Goal: Information Seeking & Learning: Find specific fact

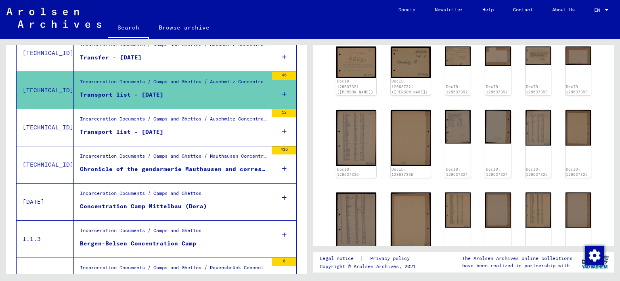
scroll to position [223, 0]
click at [352, 129] on img at bounding box center [356, 137] width 42 height 59
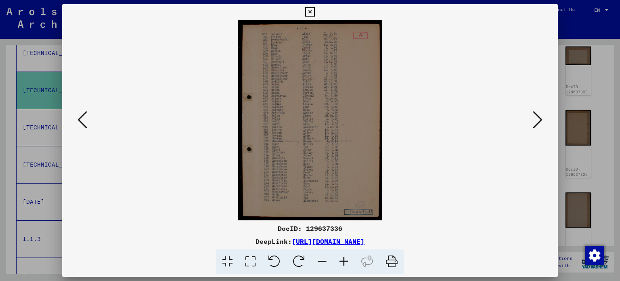
click at [537, 117] on icon at bounding box center [538, 119] width 10 height 19
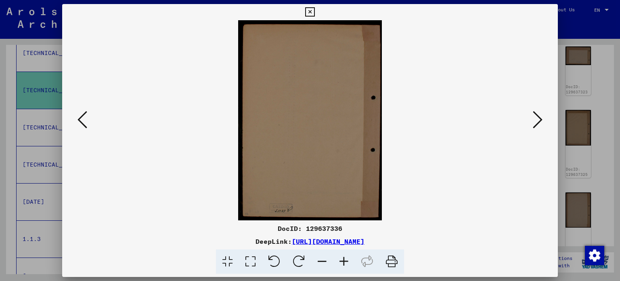
click at [534, 121] on icon at bounding box center [538, 119] width 10 height 19
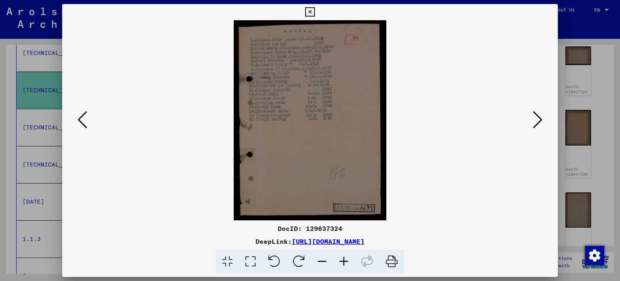
click at [534, 121] on icon at bounding box center [538, 119] width 10 height 19
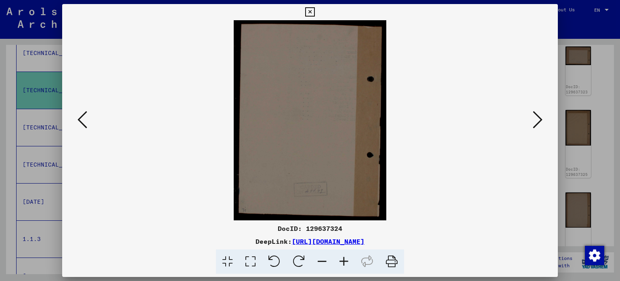
click at [534, 121] on icon at bounding box center [538, 119] width 10 height 19
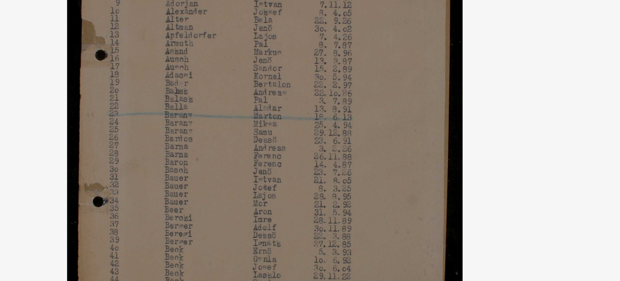
drag, startPoint x: 306, startPoint y: 107, endPoint x: 308, endPoint y: 127, distance: 20.3
click at [308, 127] on img at bounding box center [310, 120] width 441 height 200
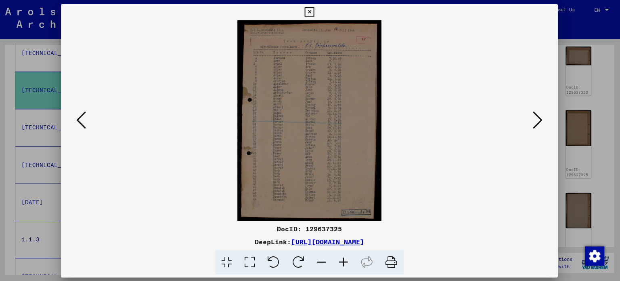
scroll to position [0, 0]
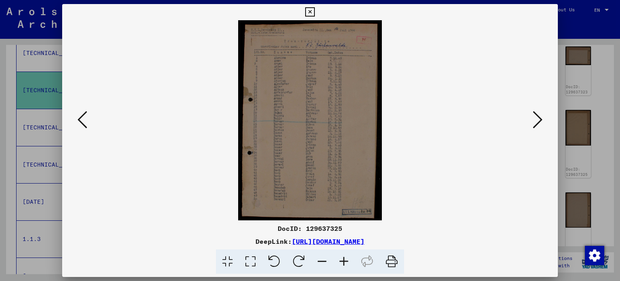
click at [540, 118] on icon at bounding box center [538, 119] width 10 height 19
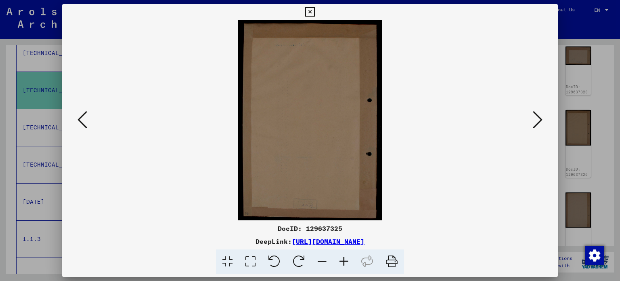
click at [540, 118] on icon at bounding box center [538, 119] width 10 height 19
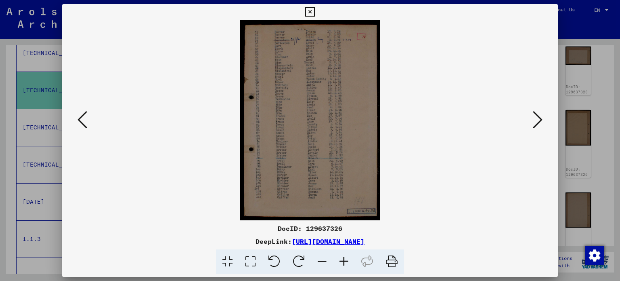
click at [540, 118] on icon at bounding box center [538, 119] width 10 height 19
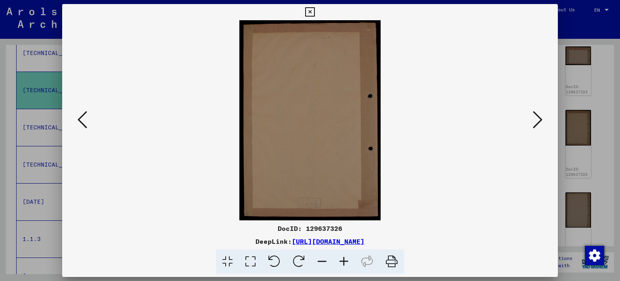
click at [540, 118] on icon at bounding box center [538, 119] width 10 height 19
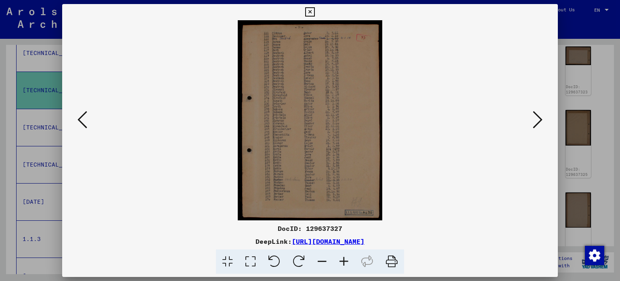
click at [535, 113] on icon at bounding box center [538, 119] width 10 height 19
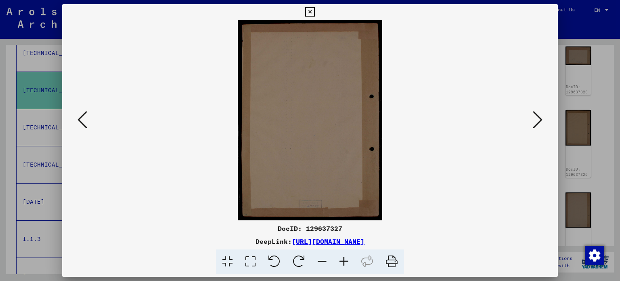
click at [535, 113] on icon at bounding box center [538, 119] width 10 height 19
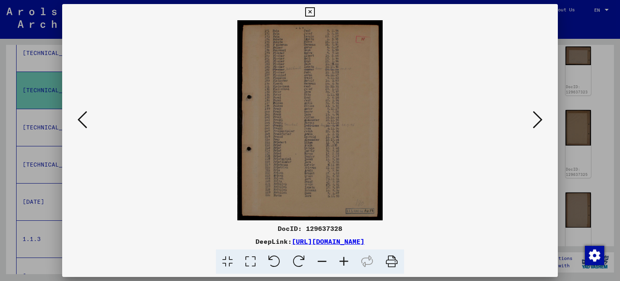
click at [535, 113] on icon at bounding box center [538, 119] width 10 height 19
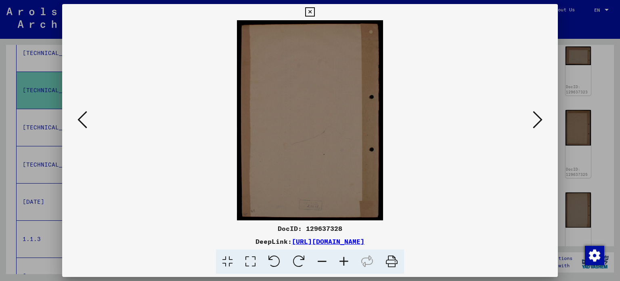
click at [535, 113] on icon at bounding box center [538, 119] width 10 height 19
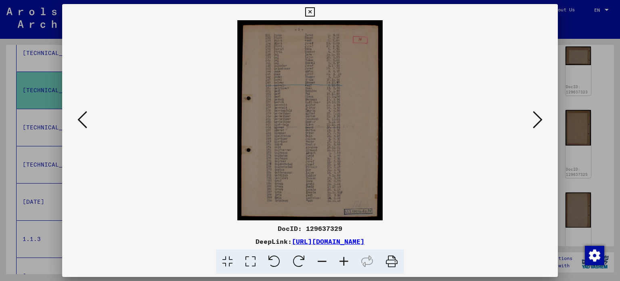
click at [539, 113] on icon at bounding box center [538, 119] width 10 height 19
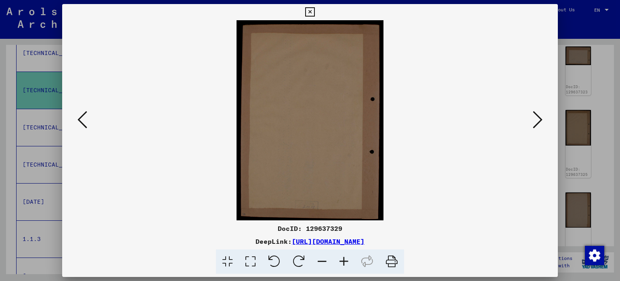
click at [539, 113] on icon at bounding box center [538, 119] width 10 height 19
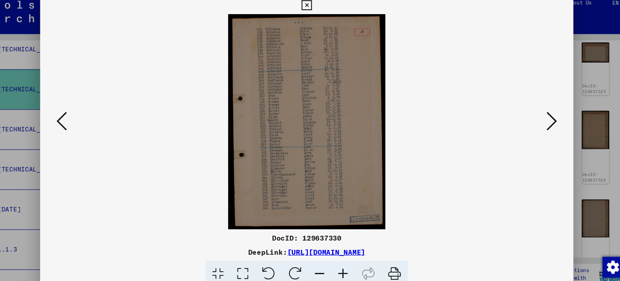
click at [534, 122] on icon at bounding box center [538, 119] width 10 height 19
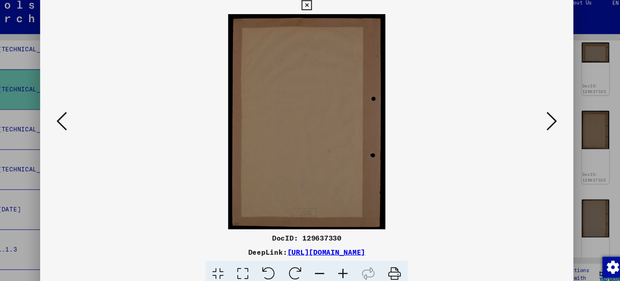
click at [534, 122] on icon at bounding box center [538, 119] width 10 height 19
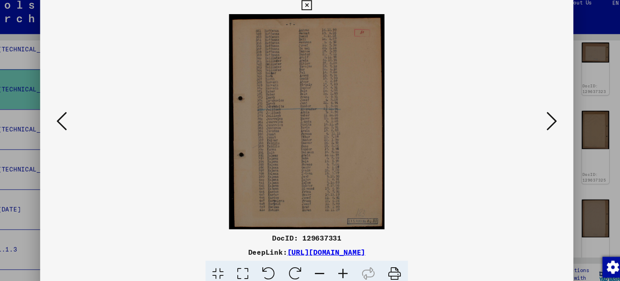
click at [534, 122] on icon at bounding box center [538, 119] width 10 height 19
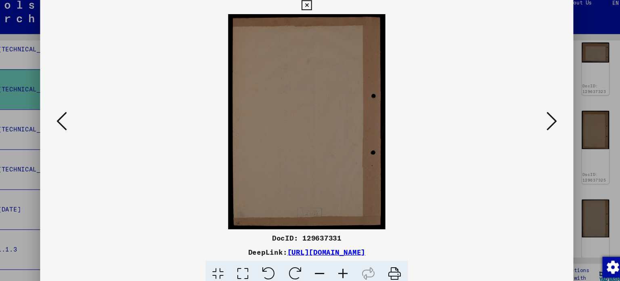
click at [534, 122] on icon at bounding box center [538, 119] width 10 height 19
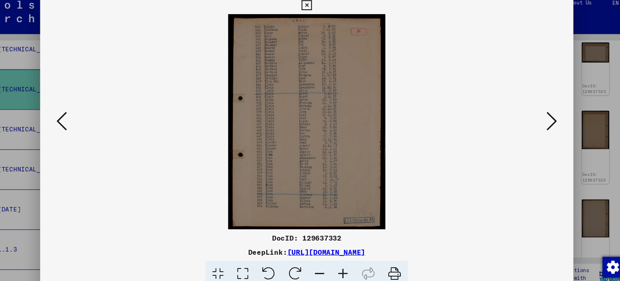
click at [534, 122] on icon at bounding box center [538, 119] width 10 height 19
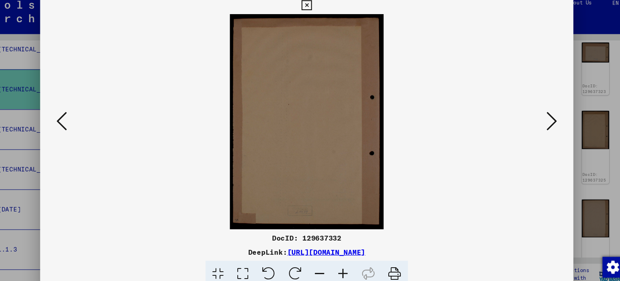
click at [534, 122] on icon at bounding box center [538, 119] width 10 height 19
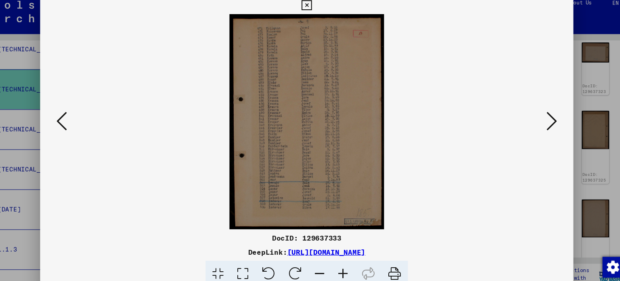
click at [534, 122] on icon at bounding box center [538, 119] width 10 height 19
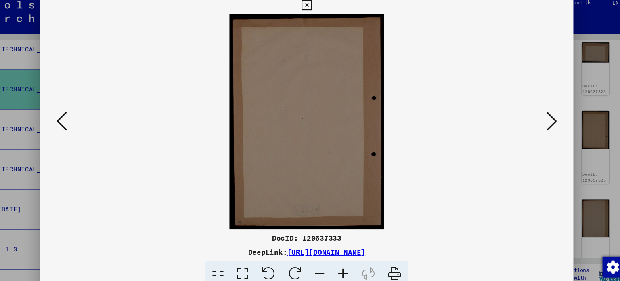
click at [534, 122] on icon at bounding box center [538, 119] width 10 height 19
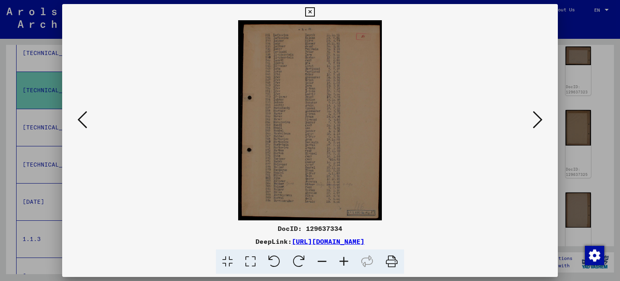
click at [541, 123] on icon at bounding box center [538, 119] width 10 height 19
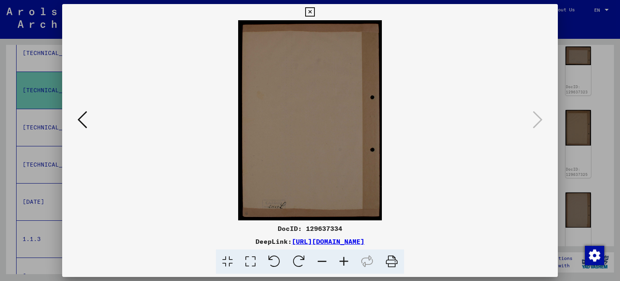
click at [310, 11] on icon at bounding box center [309, 12] width 9 height 10
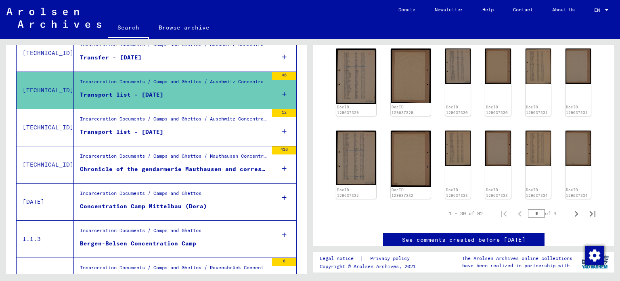
scroll to position [452, 0]
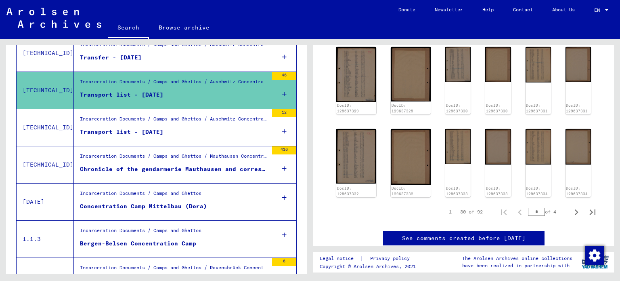
click at [176, 123] on div "Incarceration Documents / Camps and Ghettos / Auschwitz Concentration and Exter…" at bounding box center [174, 120] width 188 height 11
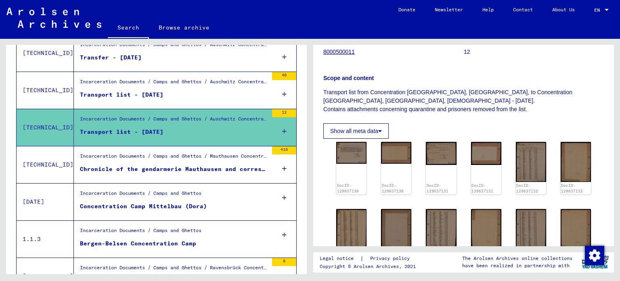
scroll to position [105, 0]
click at [540, 163] on img at bounding box center [531, 161] width 32 height 42
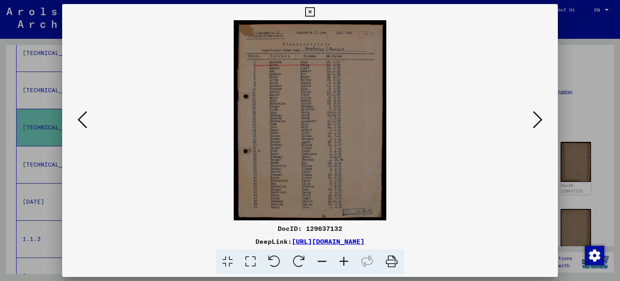
click at [545, 117] on div at bounding box center [310, 120] width 496 height 200
click at [534, 116] on icon at bounding box center [538, 119] width 10 height 19
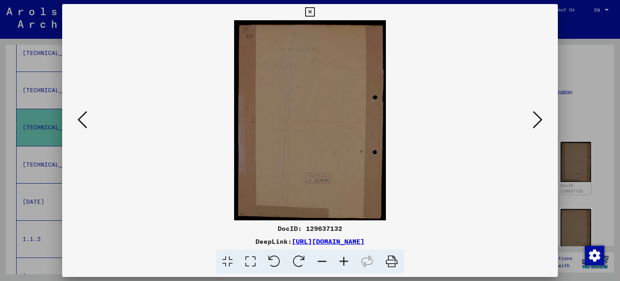
click at [534, 116] on icon at bounding box center [538, 119] width 10 height 19
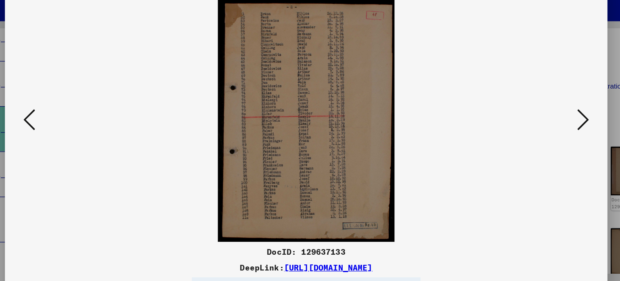
click at [535, 111] on icon at bounding box center [538, 119] width 10 height 19
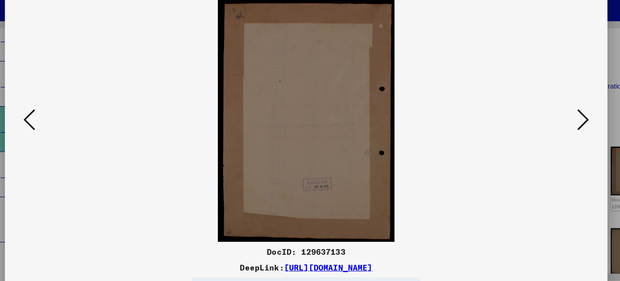
click at [535, 111] on icon at bounding box center [538, 119] width 10 height 19
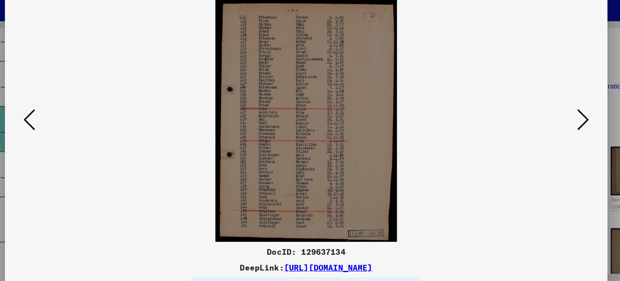
click at [535, 111] on icon at bounding box center [538, 119] width 10 height 19
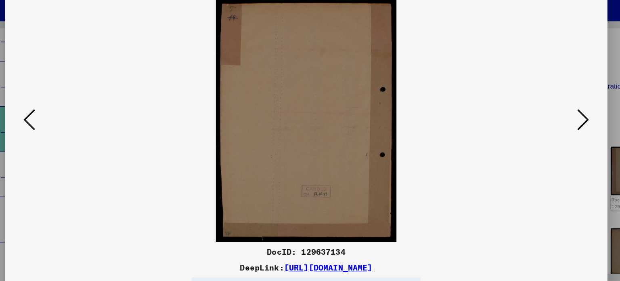
click at [535, 111] on icon at bounding box center [538, 119] width 10 height 19
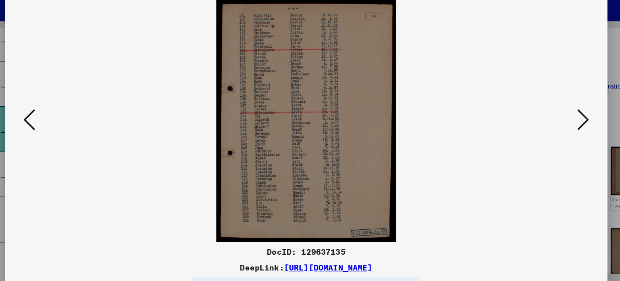
click at [535, 111] on icon at bounding box center [538, 119] width 10 height 19
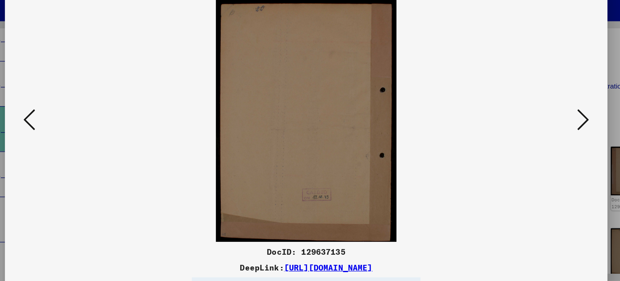
click at [535, 111] on icon at bounding box center [538, 119] width 10 height 19
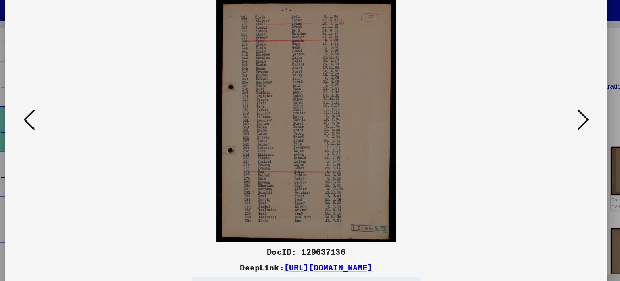
click at [535, 111] on icon at bounding box center [538, 119] width 10 height 19
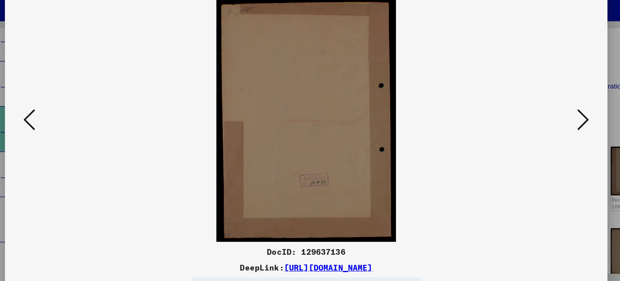
click at [535, 111] on icon at bounding box center [538, 119] width 10 height 19
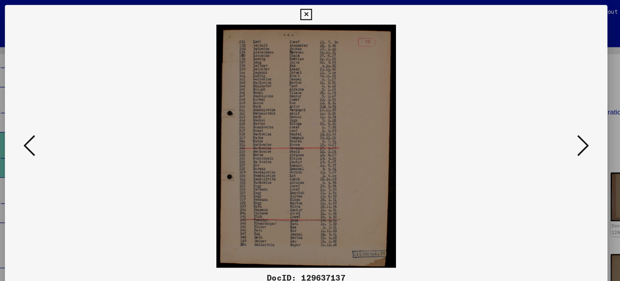
click at [310, 13] on icon at bounding box center [309, 12] width 9 height 10
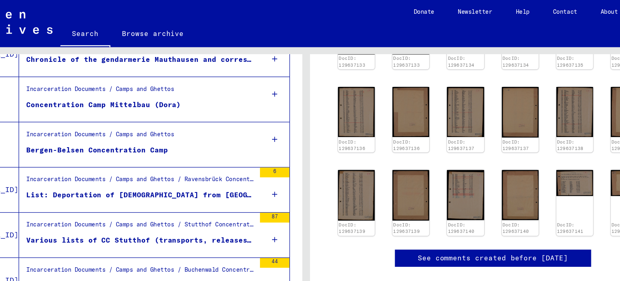
scroll to position [288, 0]
click at [169, 115] on div "Incarceration Documents / Camps and Ghettos" at bounding box center [141, 111] width 122 height 11
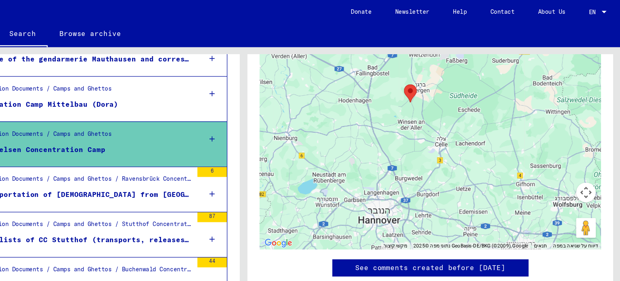
scroll to position [512, 0]
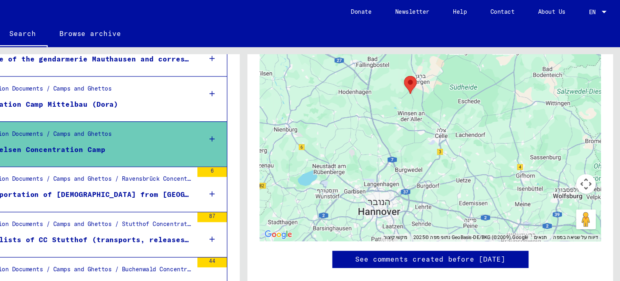
click at [572, 211] on yv-its-disqus "See comments created before [DATE]" at bounding box center [463, 221] width 281 height 31
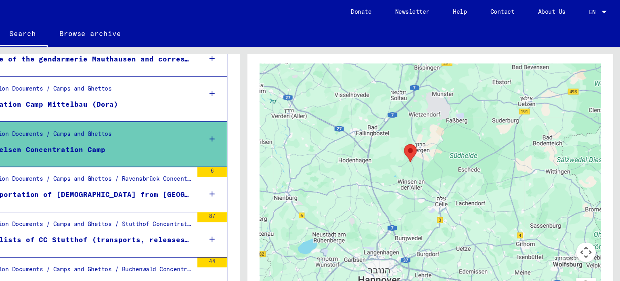
scroll to position [442, 0]
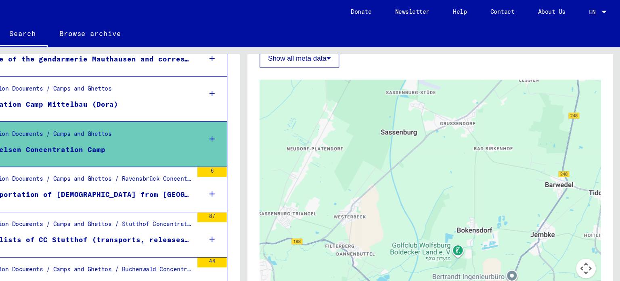
click at [383, 48] on button "Show all meta data" at bounding box center [355, 47] width 65 height 15
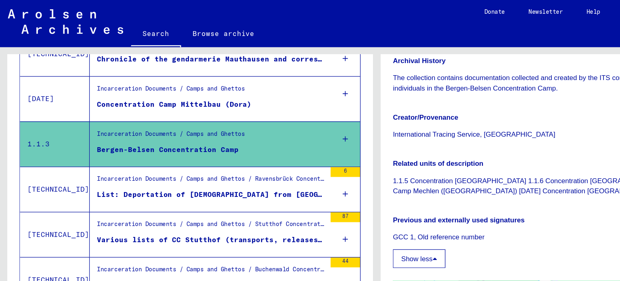
scroll to position [307, 0]
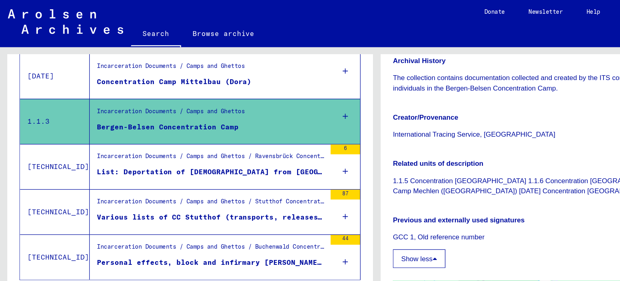
click at [188, 145] on figure "List: Deportation of Hungarian Jews from Vienna (11/12/1944) to CC Ravensbrück …" at bounding box center [174, 143] width 188 height 12
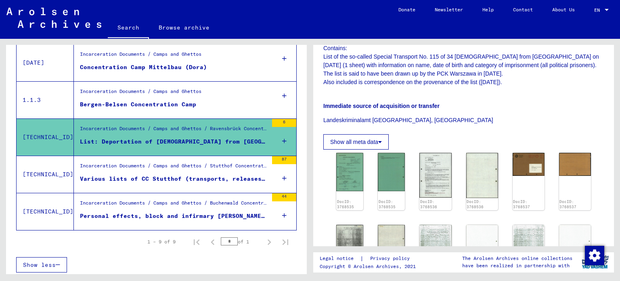
scroll to position [191, 0]
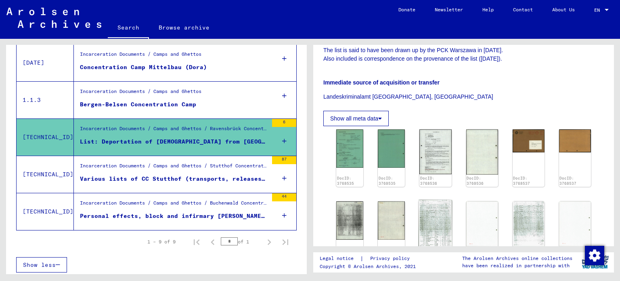
click at [440, 211] on img at bounding box center [436, 223] width 34 height 47
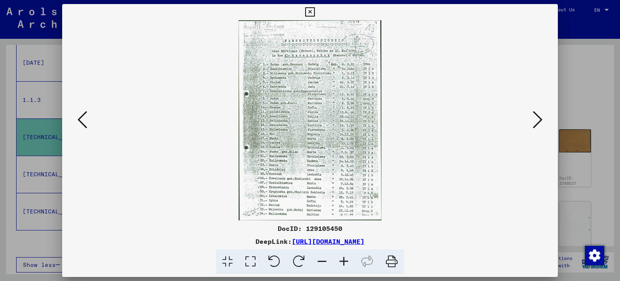
click at [564, 214] on div at bounding box center [310, 140] width 620 height 281
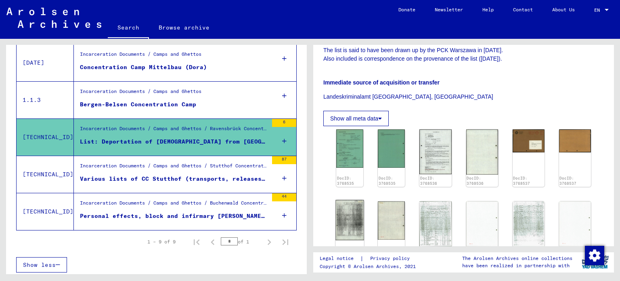
click at [342, 210] on img at bounding box center [349, 220] width 29 height 40
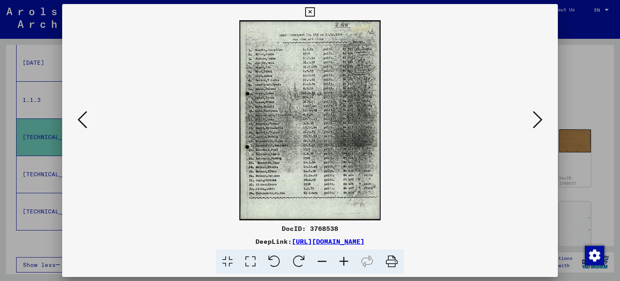
click at [533, 111] on icon at bounding box center [538, 119] width 10 height 19
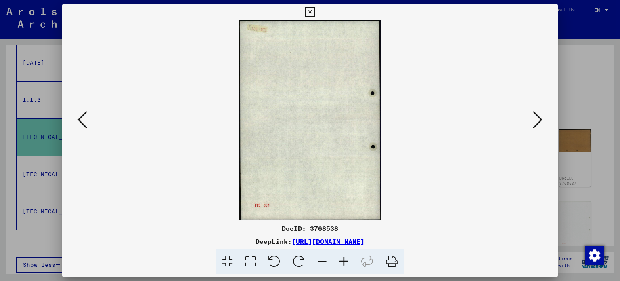
click at [533, 111] on icon at bounding box center [538, 119] width 10 height 19
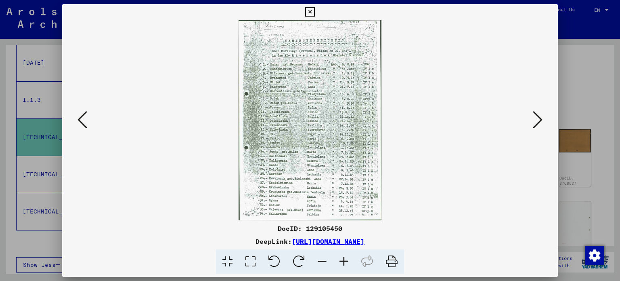
click at [533, 111] on icon at bounding box center [538, 119] width 10 height 19
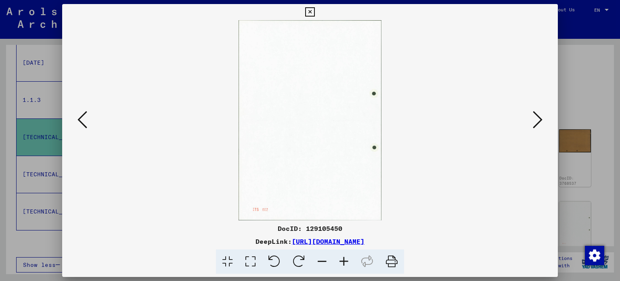
click at [533, 111] on icon at bounding box center [538, 119] width 10 height 19
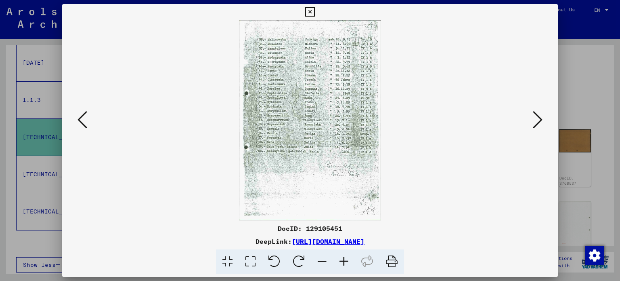
click at [533, 111] on icon at bounding box center [538, 119] width 10 height 19
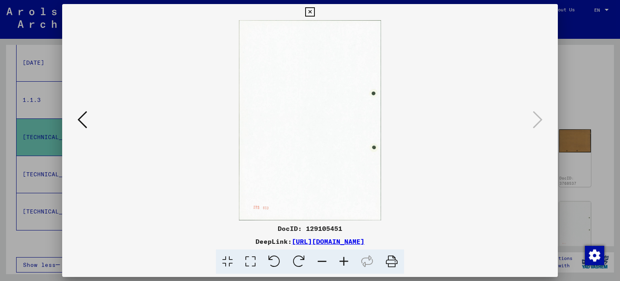
click at [596, 90] on div at bounding box center [310, 140] width 620 height 281
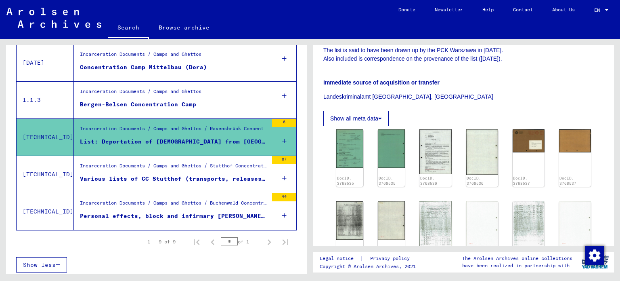
click at [199, 170] on div "Incarceration Documents / Camps and Ghettos / Stutthof Concentration Camp / Lis…" at bounding box center [174, 167] width 188 height 11
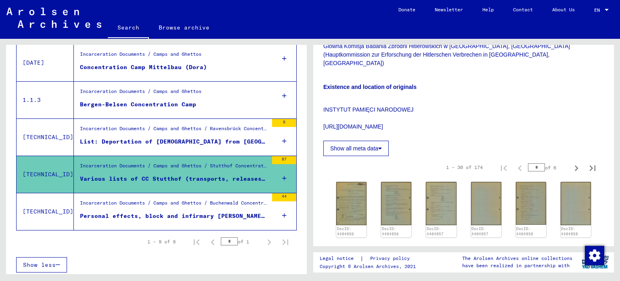
scroll to position [603, 0]
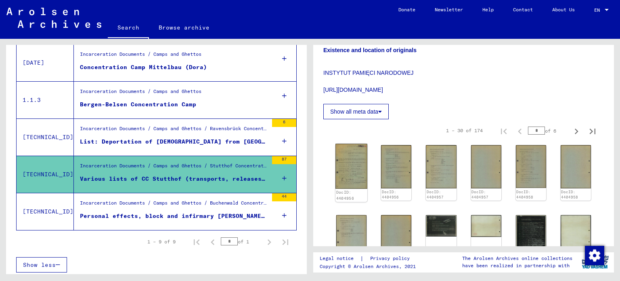
click at [347, 144] on img at bounding box center [351, 166] width 32 height 45
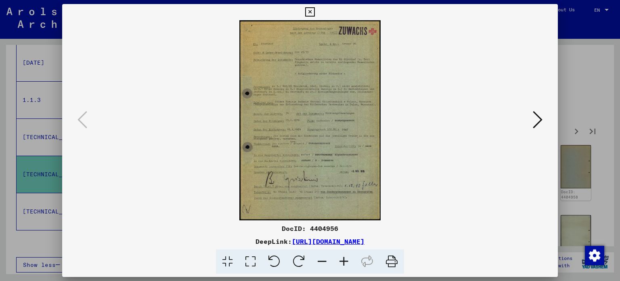
click at [540, 121] on icon at bounding box center [538, 119] width 10 height 19
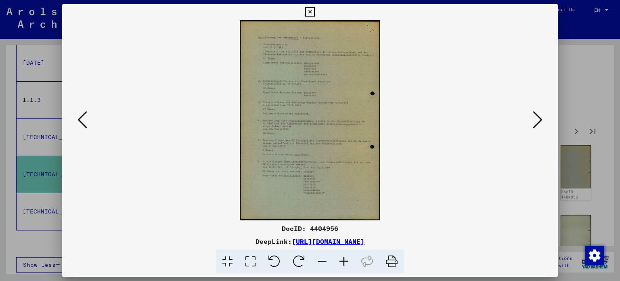
click at [540, 121] on icon at bounding box center [538, 119] width 10 height 19
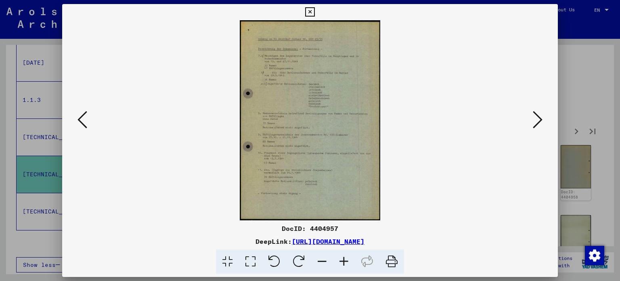
click at [540, 121] on icon at bounding box center [538, 119] width 10 height 19
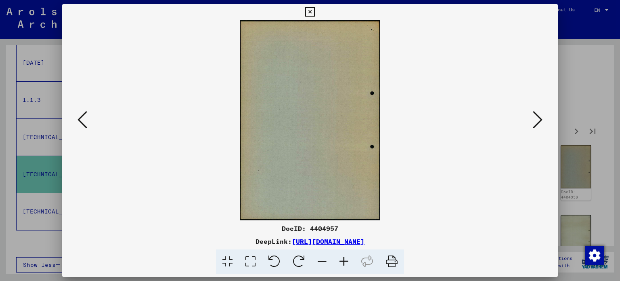
click at [540, 121] on icon at bounding box center [538, 119] width 10 height 19
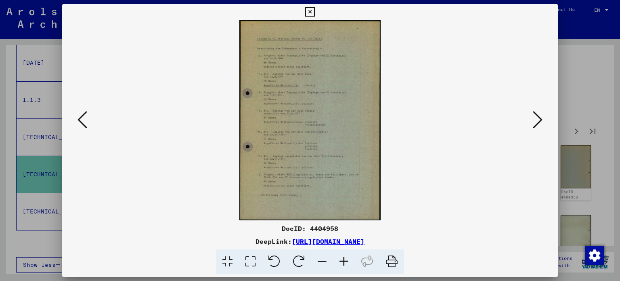
click at [540, 121] on icon at bounding box center [538, 119] width 10 height 19
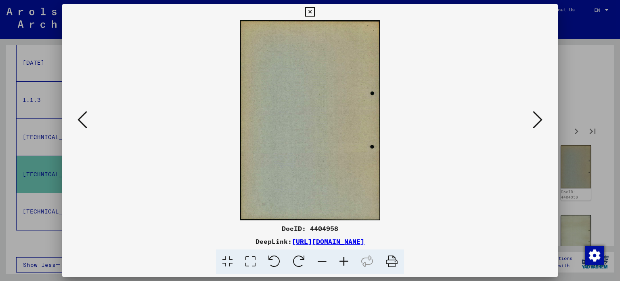
click at [540, 121] on icon at bounding box center [538, 119] width 10 height 19
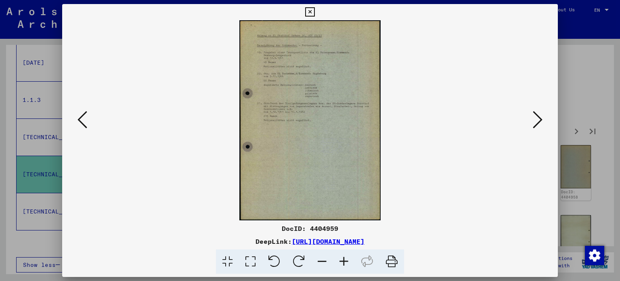
click at [540, 121] on icon at bounding box center [538, 119] width 10 height 19
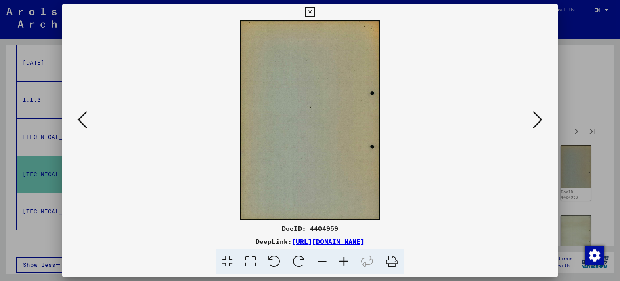
click at [575, 38] on div at bounding box center [310, 140] width 620 height 281
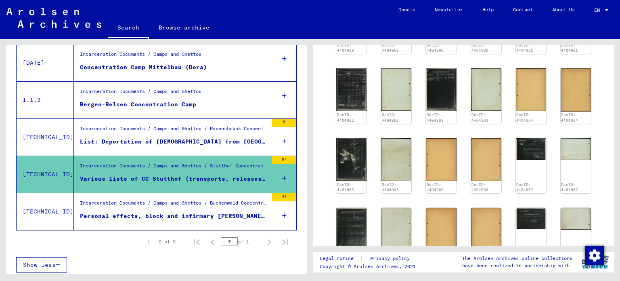
scroll to position [842, 0]
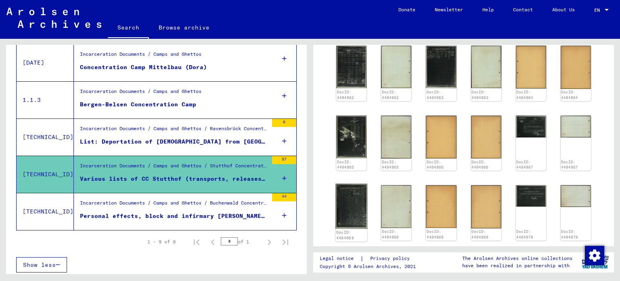
click at [360, 184] on img at bounding box center [351, 206] width 32 height 45
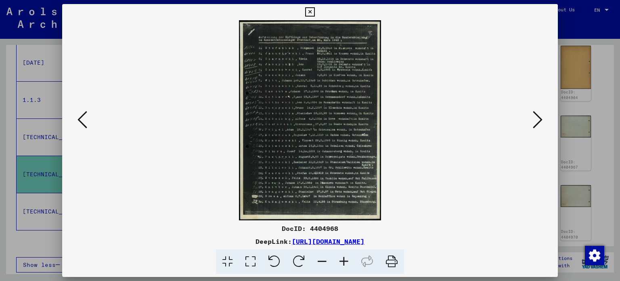
click at [536, 118] on icon at bounding box center [538, 119] width 10 height 19
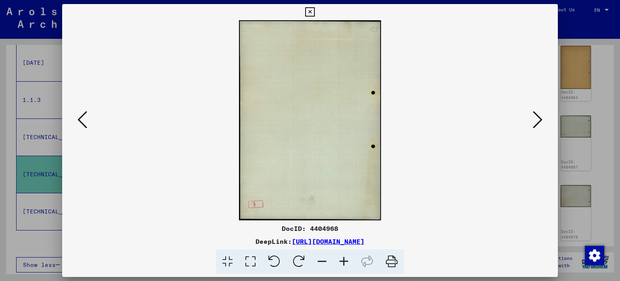
click at [544, 121] on button at bounding box center [537, 120] width 15 height 23
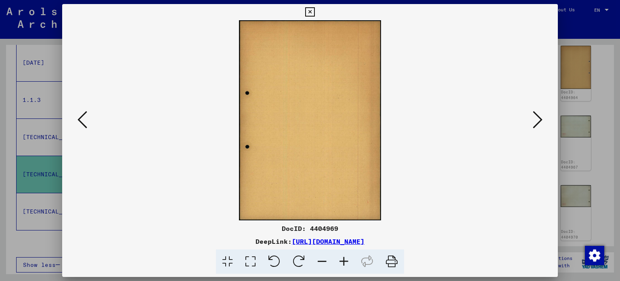
click at [544, 121] on button at bounding box center [537, 120] width 15 height 23
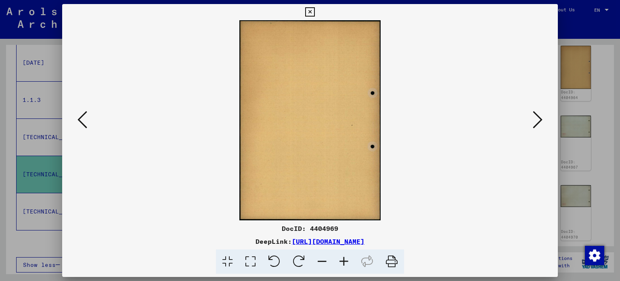
click at [544, 121] on button at bounding box center [537, 120] width 15 height 23
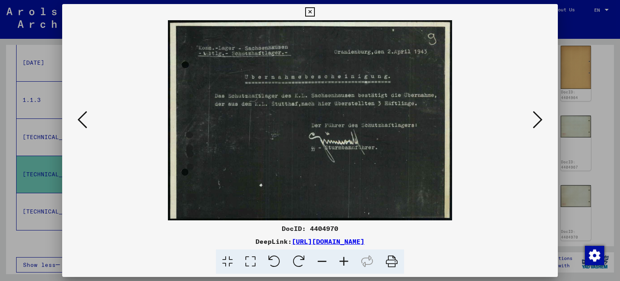
click at [544, 121] on button at bounding box center [537, 120] width 15 height 23
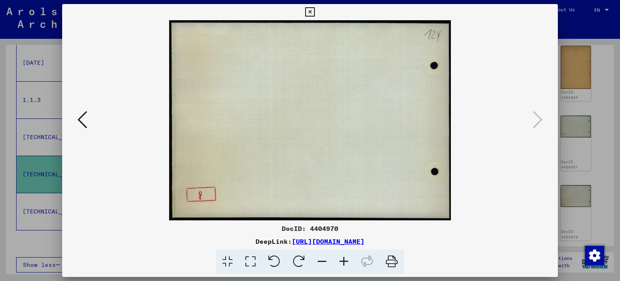
click at [314, 14] on icon at bounding box center [309, 12] width 9 height 10
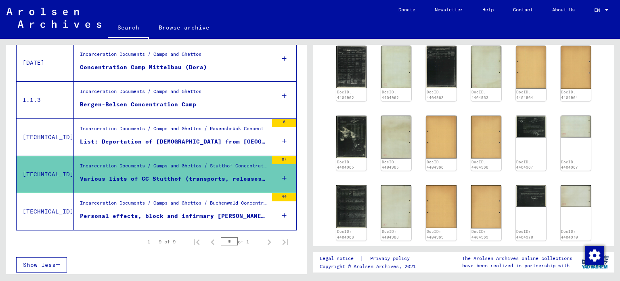
click at [206, 205] on div "Incarceration Documents / Camps and Ghettos / Buchenwald Concentration Camp / L…" at bounding box center [174, 204] width 188 height 11
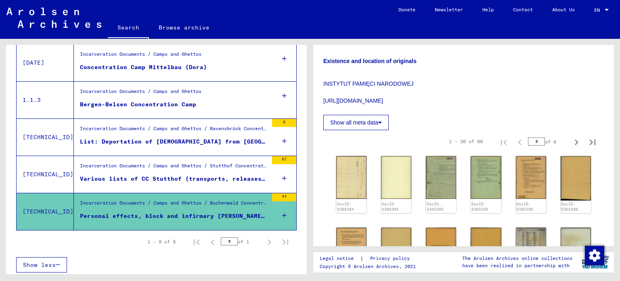
scroll to position [428, 0]
click at [433, 155] on img at bounding box center [441, 177] width 32 height 45
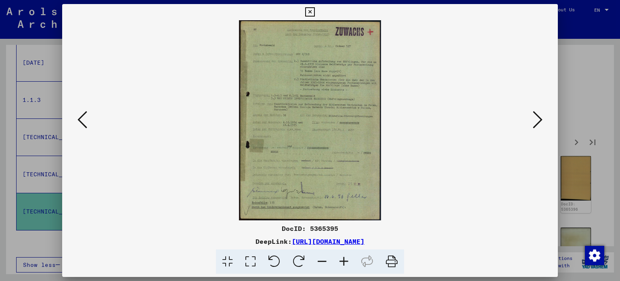
click at [536, 119] on icon at bounding box center [538, 119] width 10 height 19
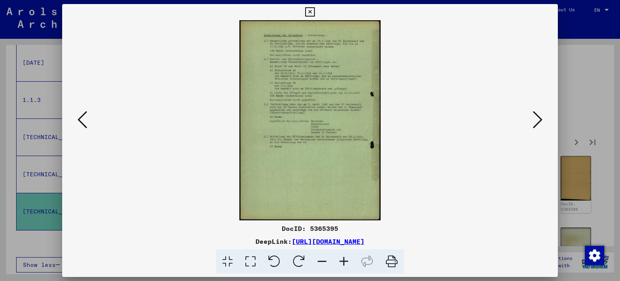
click at [536, 119] on icon at bounding box center [538, 119] width 10 height 19
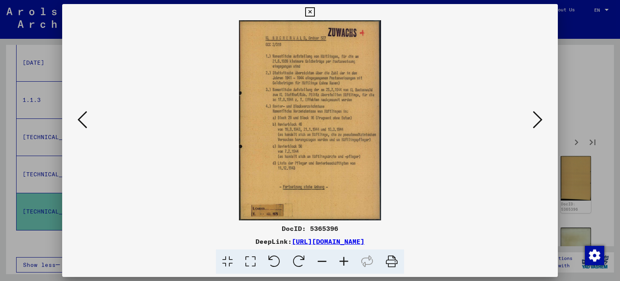
click at [536, 119] on icon at bounding box center [538, 119] width 10 height 19
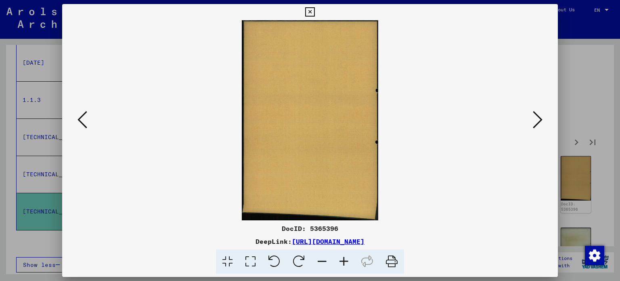
click at [536, 119] on icon at bounding box center [538, 119] width 10 height 19
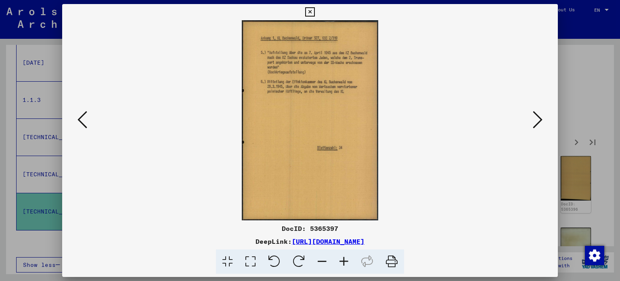
click at [536, 119] on icon at bounding box center [538, 119] width 10 height 19
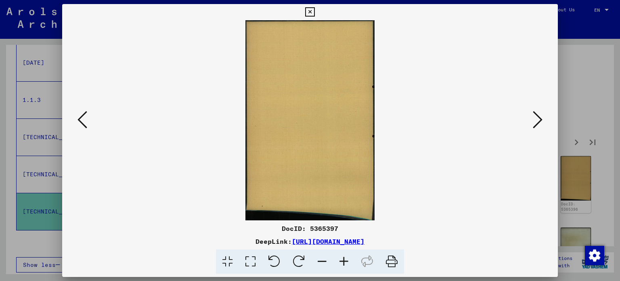
click at [536, 119] on icon at bounding box center [538, 119] width 10 height 19
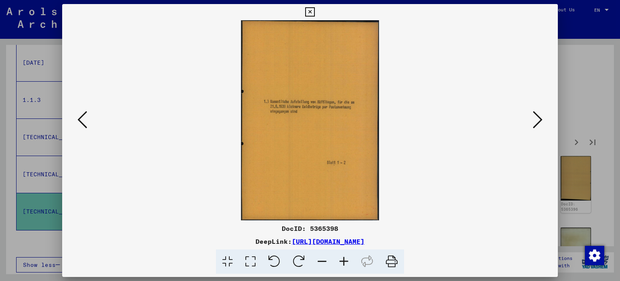
click at [536, 119] on icon at bounding box center [538, 119] width 10 height 19
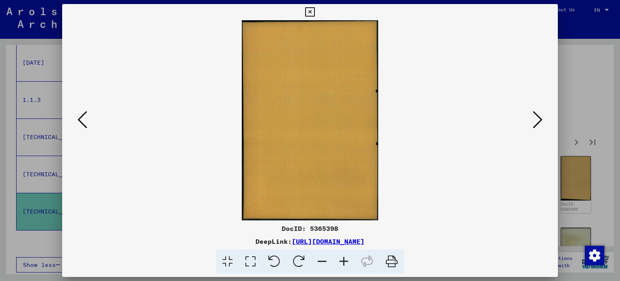
click at [536, 119] on icon at bounding box center [538, 119] width 10 height 19
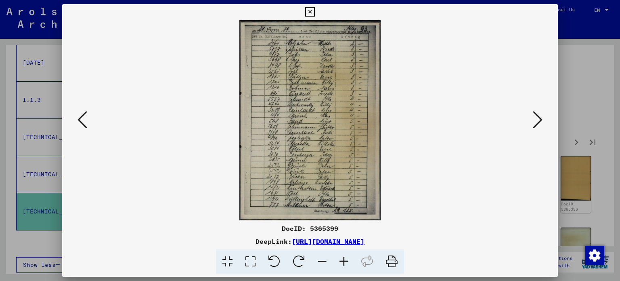
click at [536, 119] on icon at bounding box center [538, 119] width 10 height 19
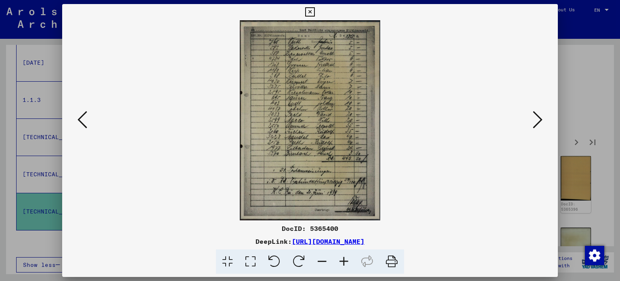
click at [536, 119] on icon at bounding box center [538, 119] width 10 height 19
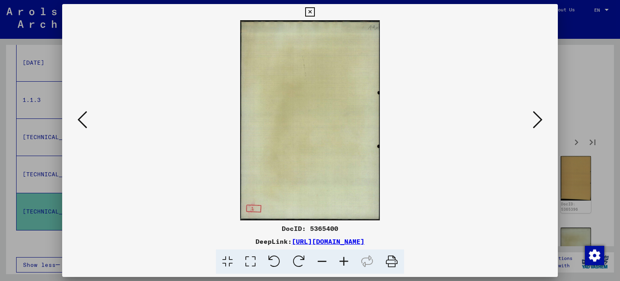
click at [78, 123] on icon at bounding box center [83, 119] width 10 height 19
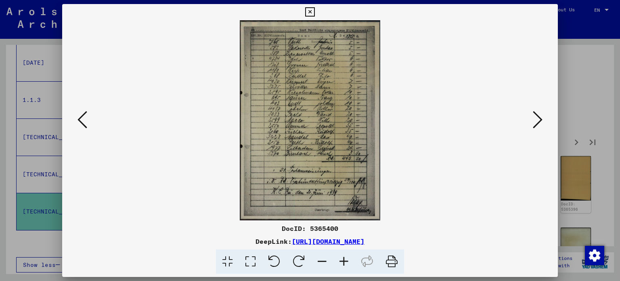
click at [78, 123] on icon at bounding box center [83, 119] width 10 height 19
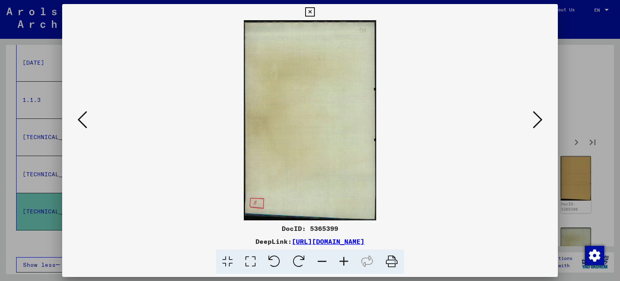
click at [78, 123] on icon at bounding box center [83, 119] width 10 height 19
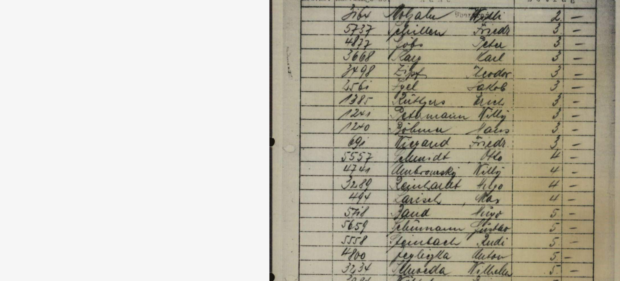
drag, startPoint x: 324, startPoint y: 72, endPoint x: 305, endPoint y: 79, distance: 20.6
click at [305, 79] on img at bounding box center [310, 120] width 441 height 200
drag, startPoint x: 305, startPoint y: 79, endPoint x: 284, endPoint y: 78, distance: 20.6
click at [284, 78] on img at bounding box center [310, 120] width 441 height 200
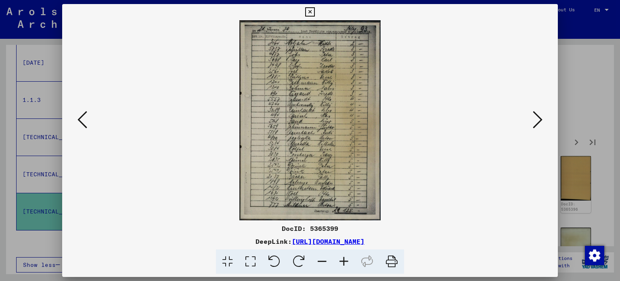
click at [536, 108] on div at bounding box center [310, 120] width 496 height 200
click at [535, 119] on icon at bounding box center [538, 119] width 10 height 19
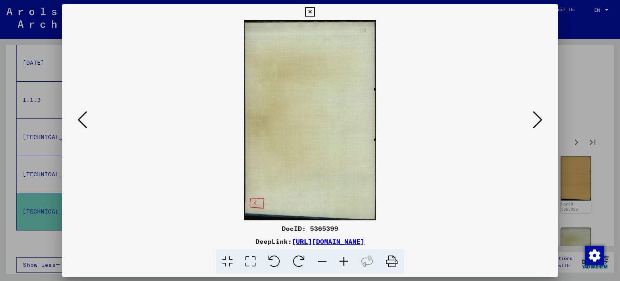
drag, startPoint x: 545, startPoint y: 122, endPoint x: 537, endPoint y: 117, distance: 10.0
click at [537, 117] on div at bounding box center [310, 120] width 496 height 200
click at [537, 117] on icon at bounding box center [538, 119] width 10 height 19
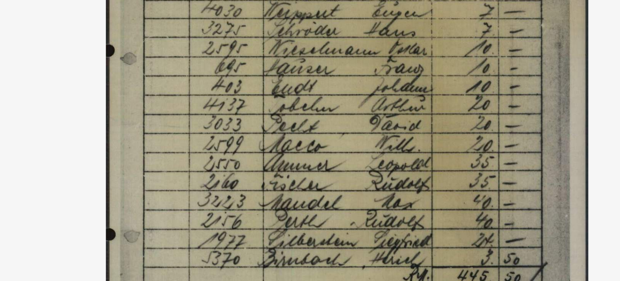
drag, startPoint x: 295, startPoint y: 110, endPoint x: 304, endPoint y: 106, distance: 10.5
click at [304, 106] on img at bounding box center [310, 120] width 441 height 200
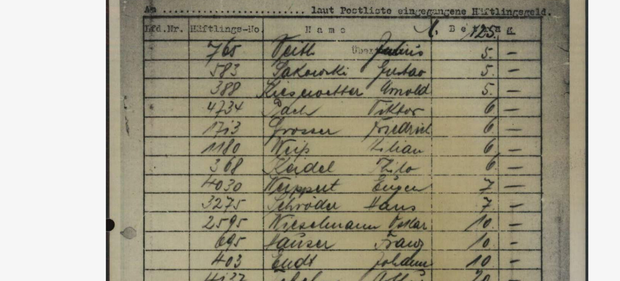
click at [364, 61] on img at bounding box center [310, 120] width 441 height 200
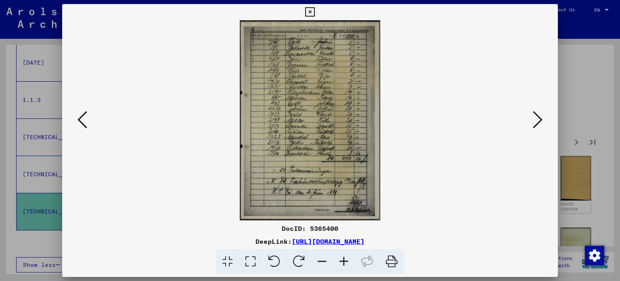
click at [533, 119] on icon at bounding box center [538, 119] width 10 height 19
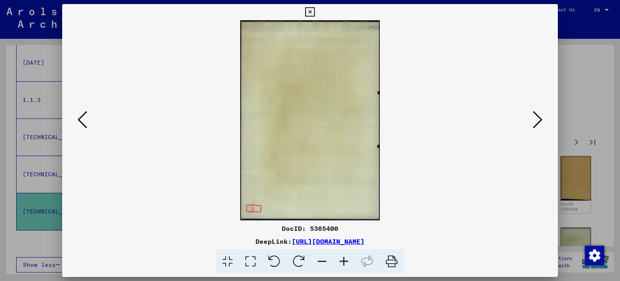
click at [533, 119] on icon at bounding box center [538, 119] width 10 height 19
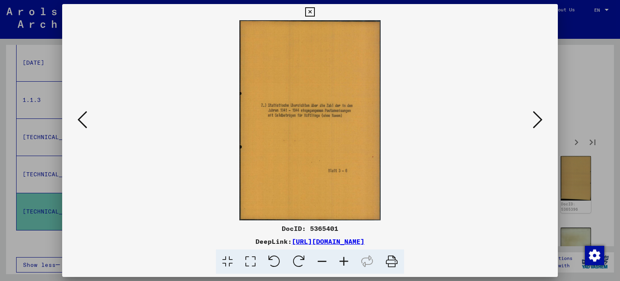
click at [533, 119] on icon at bounding box center [538, 119] width 10 height 19
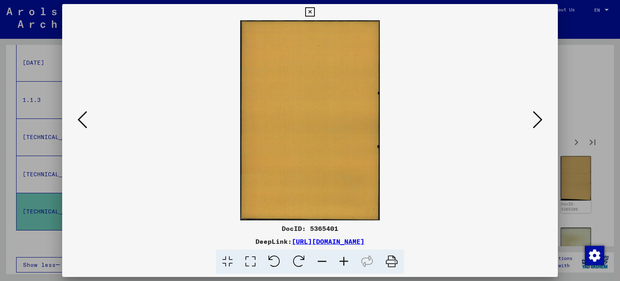
click at [533, 119] on icon at bounding box center [538, 119] width 10 height 19
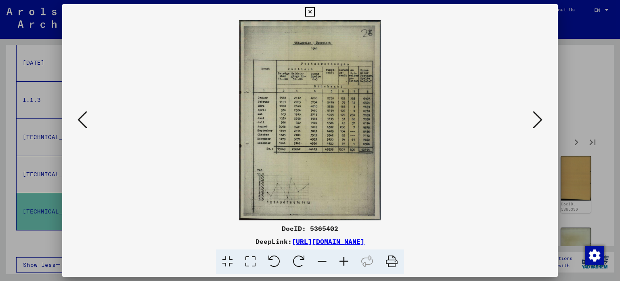
click at [533, 119] on icon at bounding box center [538, 119] width 10 height 19
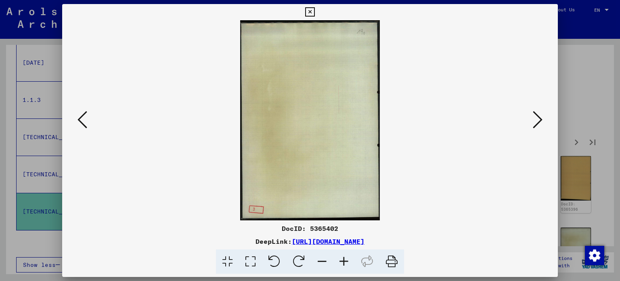
click at [533, 119] on icon at bounding box center [538, 119] width 10 height 19
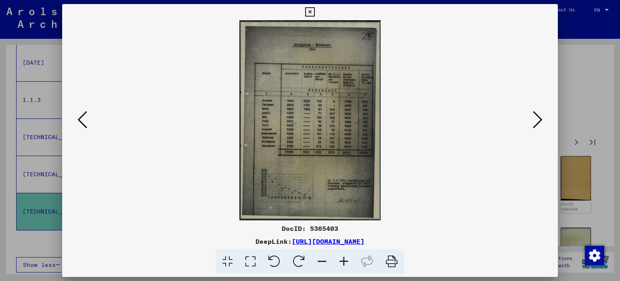
click at [533, 119] on icon at bounding box center [538, 119] width 10 height 19
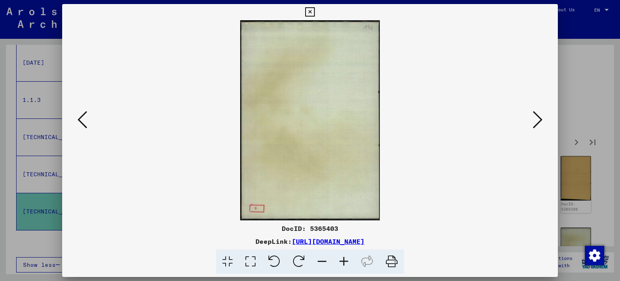
click at [533, 119] on icon at bounding box center [538, 119] width 10 height 19
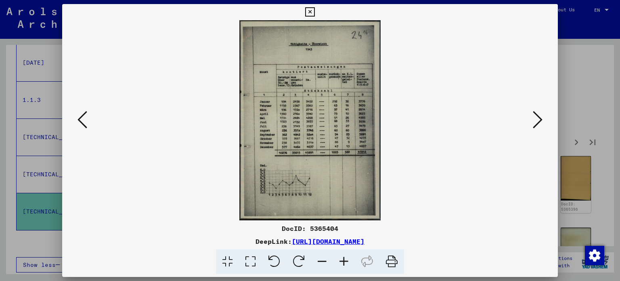
click at [565, 74] on div at bounding box center [310, 140] width 620 height 281
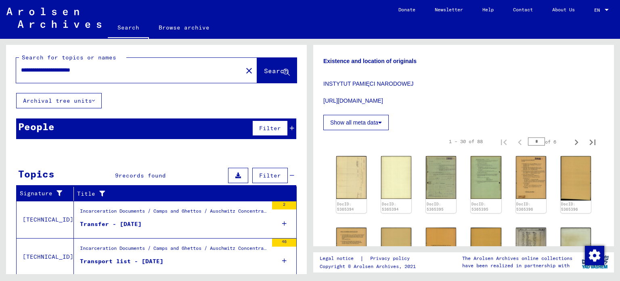
scroll to position [0, 0]
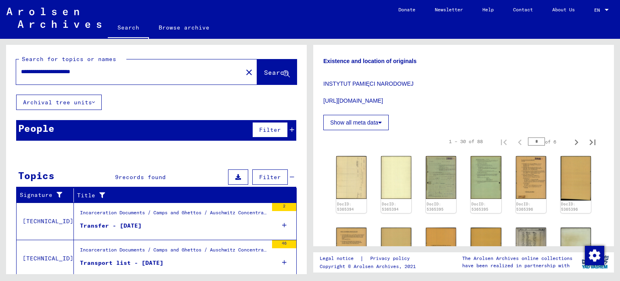
drag, startPoint x: 180, startPoint y: 74, endPoint x: 75, endPoint y: 88, distance: 105.8
click at [75, 88] on div "**********" at bounding box center [156, 70] width 301 height 50
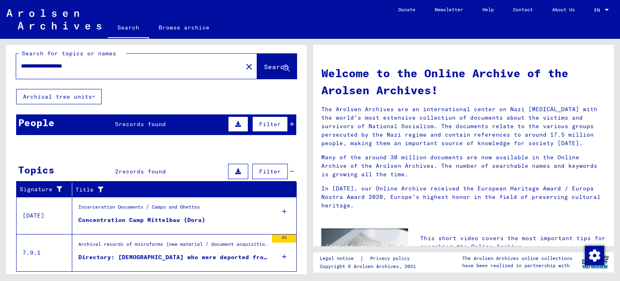
scroll to position [6, 0]
click at [176, 208] on div "Incarceration Documents / Camps and Ghettos" at bounding box center [139, 208] width 122 height 11
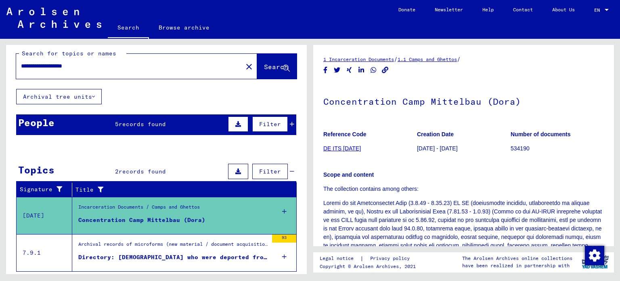
click at [63, 64] on input "**********" at bounding box center [129, 66] width 217 height 8
type input "**********"
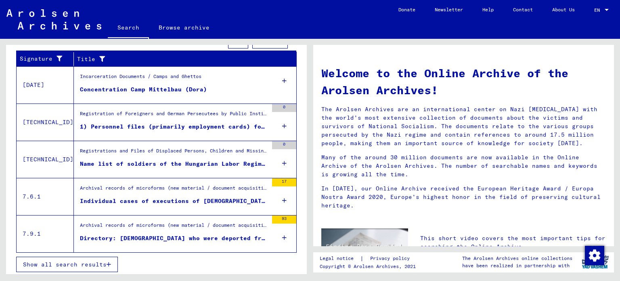
scroll to position [136, 0]
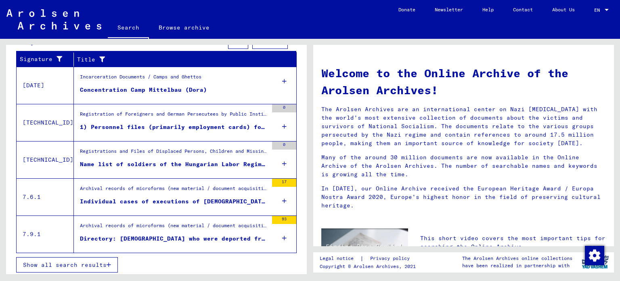
click at [107, 124] on div "1) Personnel files (primarily employment cards) for foreign camp workers (kitch…" at bounding box center [174, 127] width 188 height 8
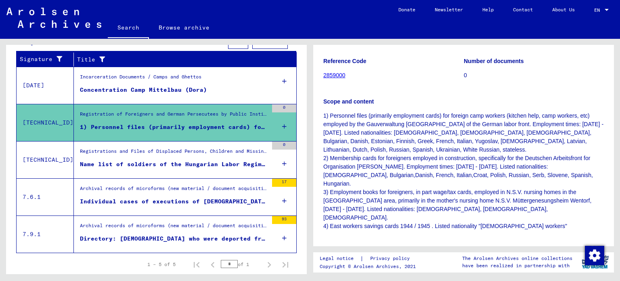
scroll to position [153, 0]
click at [157, 149] on div "Registrations and Files of Displaced Persons, Children and Missing Persons / Ev…" at bounding box center [174, 152] width 188 height 11
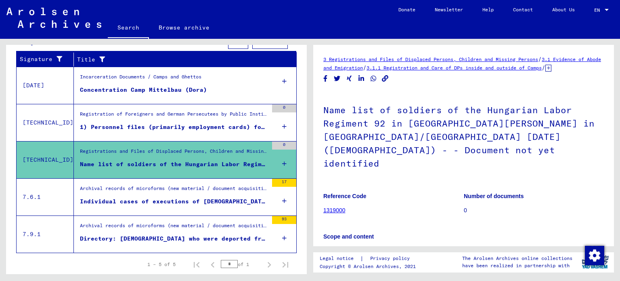
click at [148, 227] on div "Archival records of microforms (new material / document acquisition) / Document…" at bounding box center [174, 227] width 188 height 11
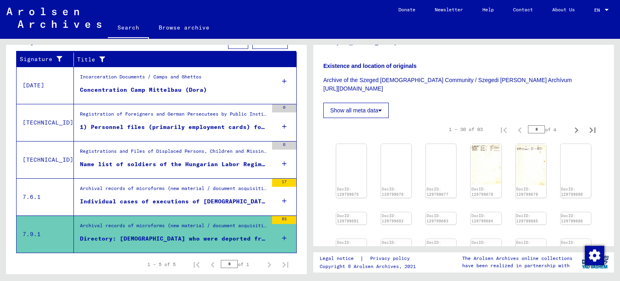
scroll to position [454, 0]
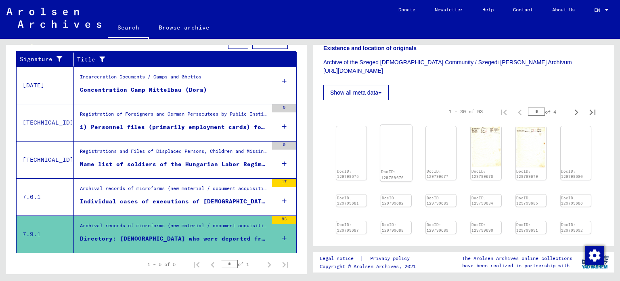
click at [402, 125] on img at bounding box center [396, 125] width 32 height 0
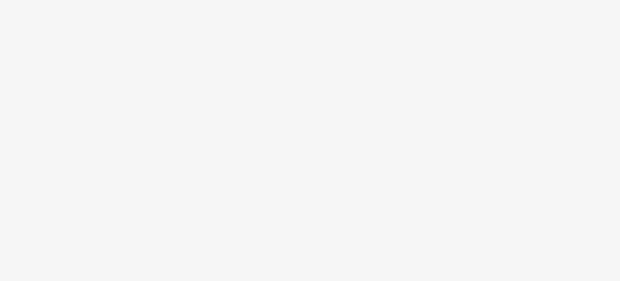
drag, startPoint x: 293, startPoint y: 98, endPoint x: 304, endPoint y: 144, distance: 47.2
click at [304, 144] on img at bounding box center [310, 120] width 441 height 200
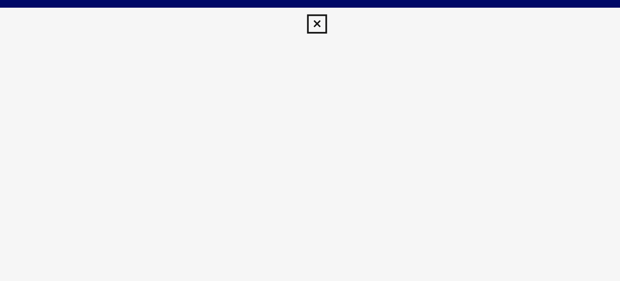
click at [307, 13] on icon at bounding box center [309, 12] width 9 height 10
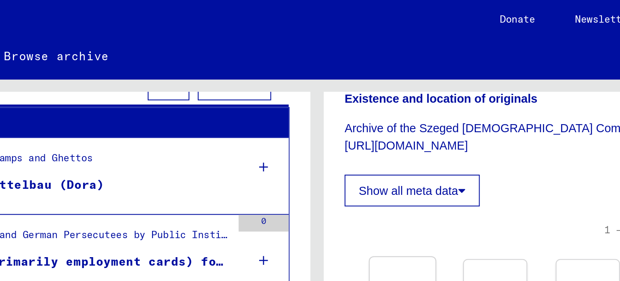
drag, startPoint x: 377, startPoint y: 84, endPoint x: 347, endPoint y: 99, distance: 33.8
click at [347, 125] on img at bounding box center [351, 125] width 32 height 0
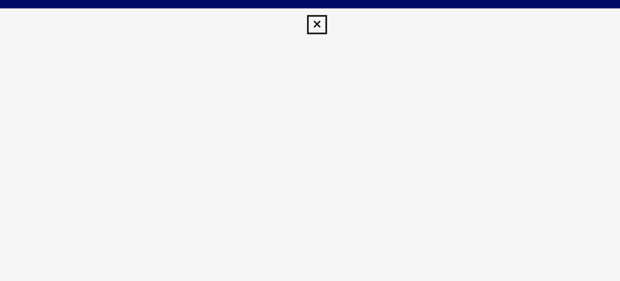
click at [347, 98] on img at bounding box center [310, 120] width 441 height 200
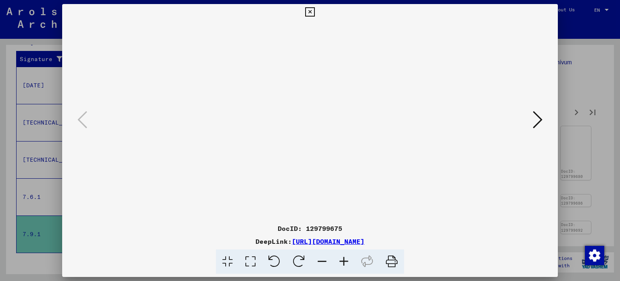
click at [543, 118] on icon at bounding box center [538, 119] width 10 height 19
click at [542, 118] on icon at bounding box center [538, 119] width 10 height 19
click at [538, 121] on icon at bounding box center [538, 119] width 10 height 19
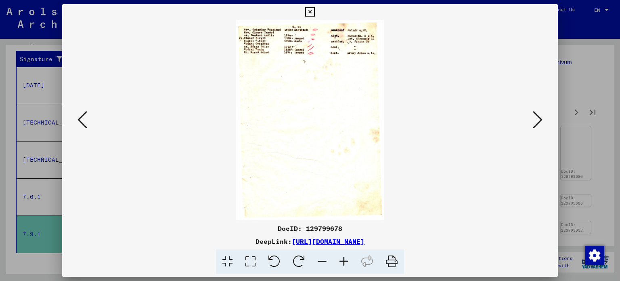
click at [538, 121] on icon at bounding box center [538, 119] width 10 height 19
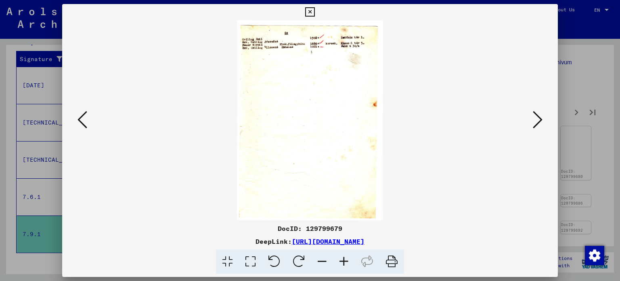
click at [538, 121] on icon at bounding box center [538, 119] width 10 height 19
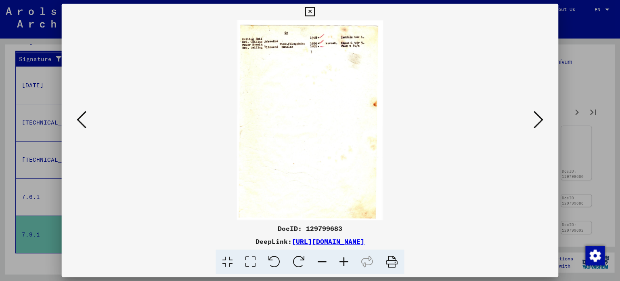
scroll to position [0, 0]
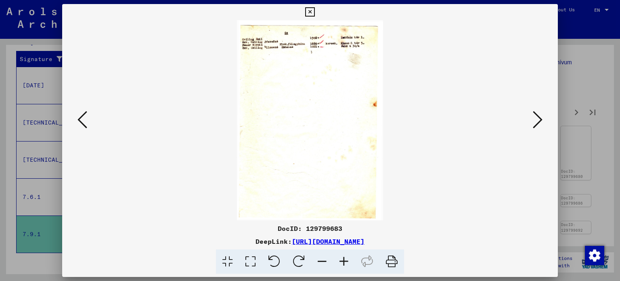
click at [536, 117] on icon at bounding box center [538, 119] width 10 height 19
click at [81, 113] on icon at bounding box center [83, 119] width 10 height 19
click at [525, 116] on img at bounding box center [310, 120] width 441 height 200
click at [536, 116] on icon at bounding box center [538, 119] width 10 height 19
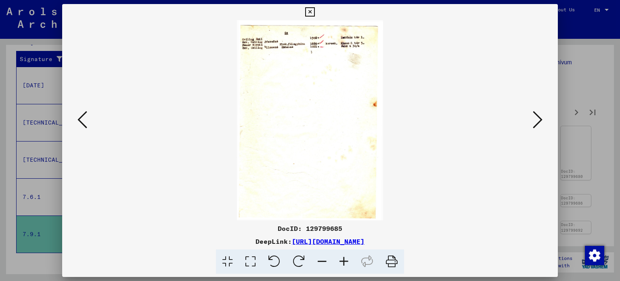
click at [536, 126] on icon at bounding box center [538, 119] width 10 height 19
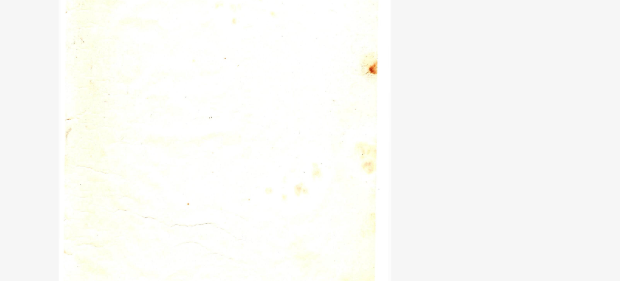
drag, startPoint x: 303, startPoint y: 122, endPoint x: 342, endPoint y: 153, distance: 49.9
click at [342, 153] on img at bounding box center [310, 120] width 441 height 200
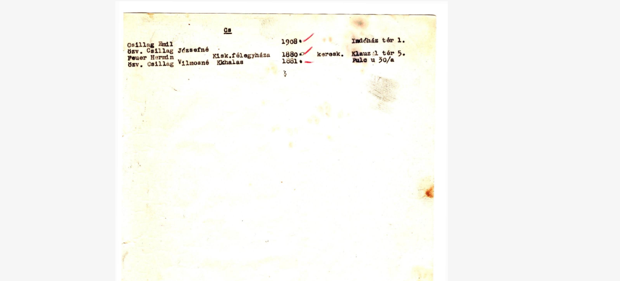
drag, startPoint x: 342, startPoint y: 153, endPoint x: 280, endPoint y: 83, distance: 93.8
click at [280, 83] on img at bounding box center [310, 120] width 441 height 200
drag, startPoint x: 280, startPoint y: 95, endPoint x: 265, endPoint y: 93, distance: 15.1
click at [265, 93] on img at bounding box center [310, 120] width 441 height 200
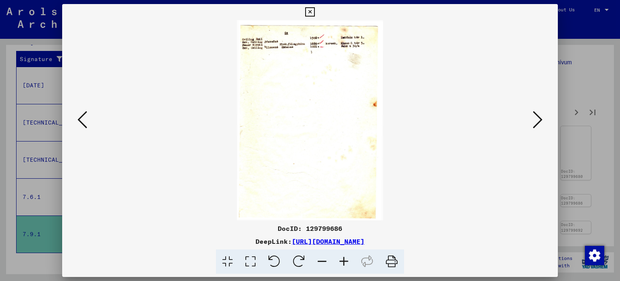
click at [537, 111] on icon at bounding box center [538, 119] width 10 height 19
click at [306, 10] on icon at bounding box center [309, 12] width 9 height 10
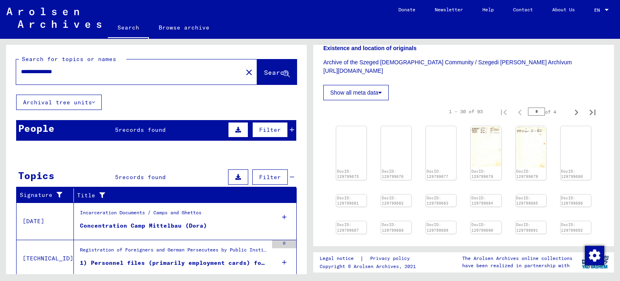
click at [170, 65] on div "**********" at bounding box center [127, 72] width 222 height 18
click at [118, 80] on div "**********" at bounding box center [127, 72] width 222 height 18
click at [58, 65] on div "**********" at bounding box center [127, 72] width 222 height 18
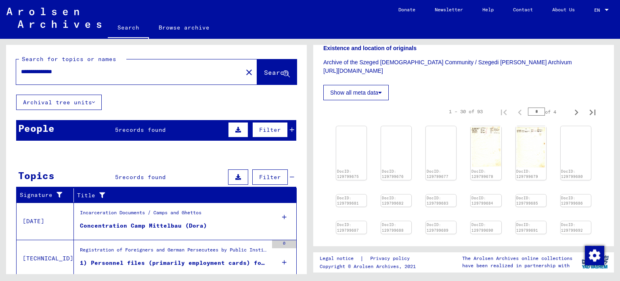
click at [58, 65] on div "**********" at bounding box center [127, 72] width 222 height 18
click at [264, 71] on span "Search" at bounding box center [276, 72] width 24 height 8
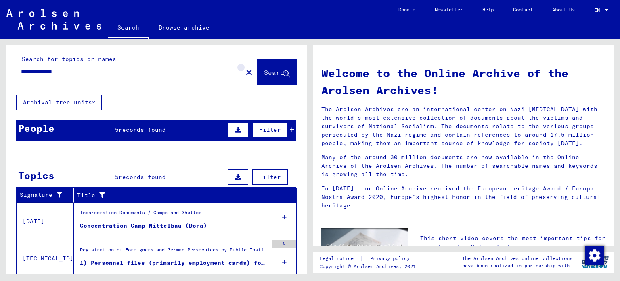
click at [241, 65] on button "close" at bounding box center [249, 72] width 16 height 16
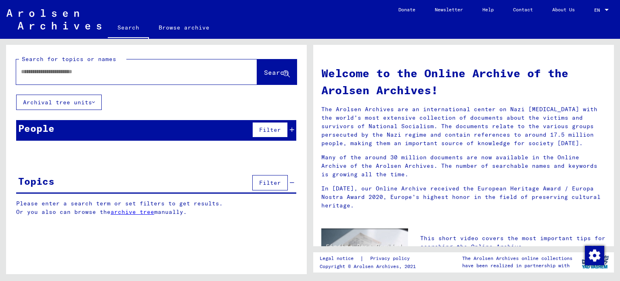
click at [199, 69] on input "text" at bounding box center [127, 71] width 212 height 8
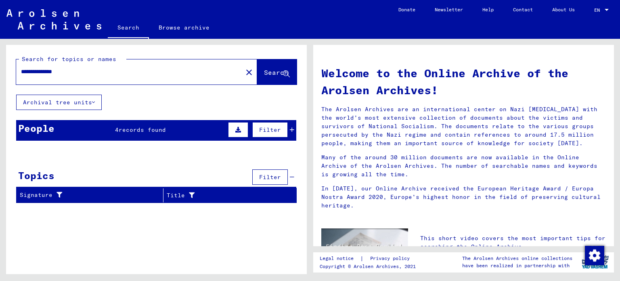
click at [173, 129] on div "People 4 records found Filter" at bounding box center [156, 130] width 280 height 21
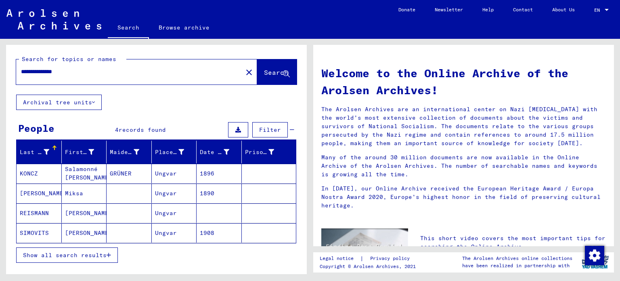
click at [103, 75] on input "**********" at bounding box center [127, 71] width 212 height 8
click at [65, 72] on input "**********" at bounding box center [127, 71] width 212 height 8
drag, startPoint x: 64, startPoint y: 73, endPoint x: 44, endPoint y: 71, distance: 19.9
click at [44, 71] on input "**********" at bounding box center [127, 71] width 212 height 8
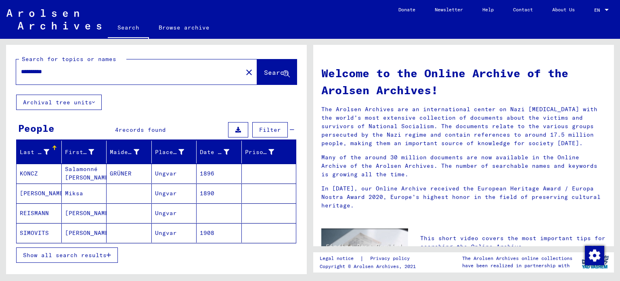
paste input "**********"
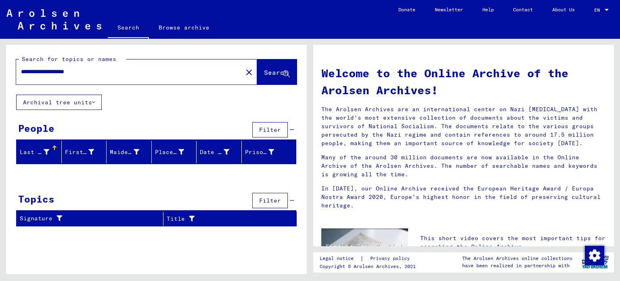
click at [78, 201] on div "Topics Filter" at bounding box center [156, 201] width 280 height 21
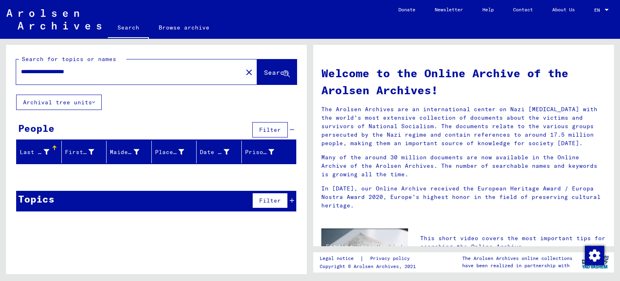
click at [78, 201] on div "Topics Filter" at bounding box center [156, 201] width 280 height 21
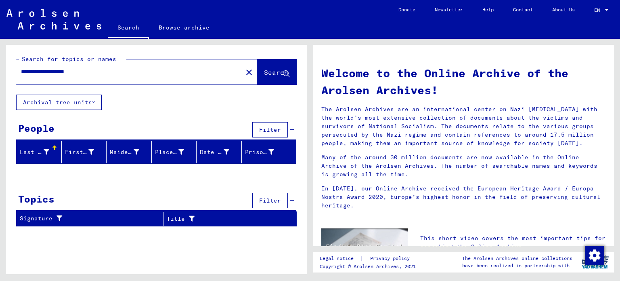
click at [88, 71] on input "**********" at bounding box center [127, 71] width 212 height 8
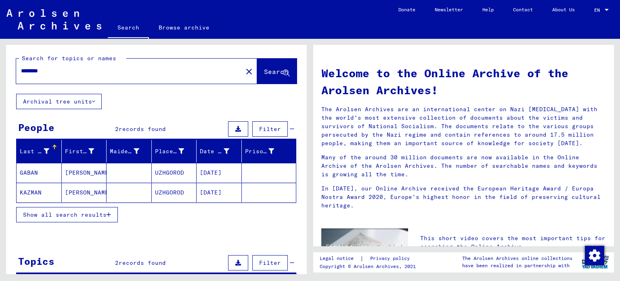
scroll to position [2, 0]
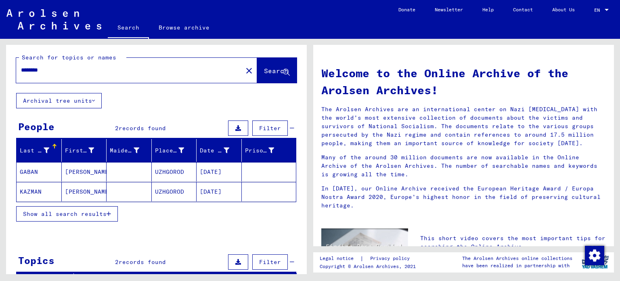
drag, startPoint x: 117, startPoint y: 67, endPoint x: 0, endPoint y: 79, distance: 117.3
click at [0, 79] on div "Search for topics or names ******** close Search Archival tree units People 2 r…" at bounding box center [155, 156] width 310 height 235
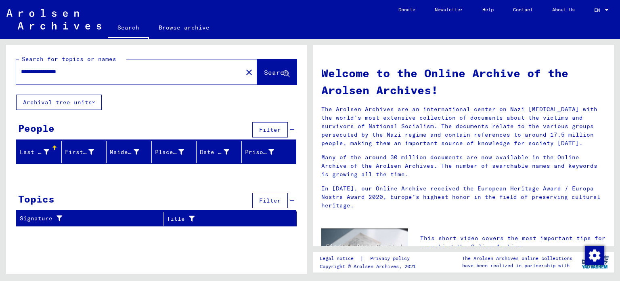
paste input "**********"
type input "**********"
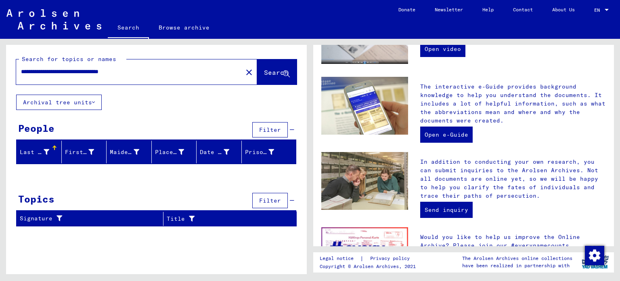
scroll to position [212, 0]
click at [438, 212] on link "Send inquiry" at bounding box center [446, 209] width 52 height 16
click at [244, 75] on mat-icon "close" at bounding box center [249, 72] width 10 height 10
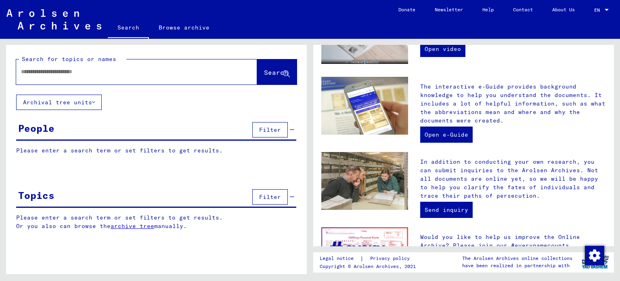
click at [220, 72] on input "text" at bounding box center [127, 71] width 212 height 8
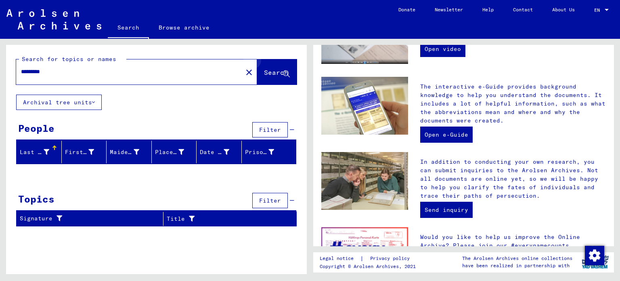
click at [285, 70] on span "Search" at bounding box center [276, 72] width 24 height 8
click at [209, 71] on input "*********" at bounding box center [127, 71] width 212 height 8
type input "*********"
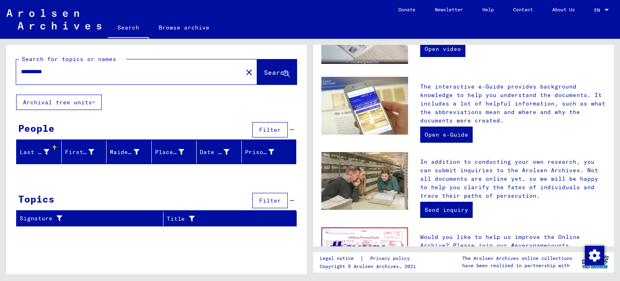
click at [209, 71] on input "*********" at bounding box center [127, 71] width 212 height 8
click at [46, 72] on input "*********" at bounding box center [127, 71] width 212 height 8
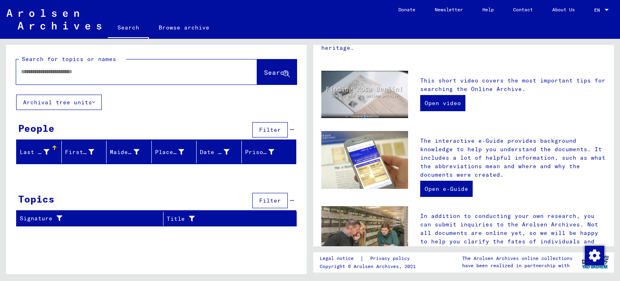
scroll to position [160, 0]
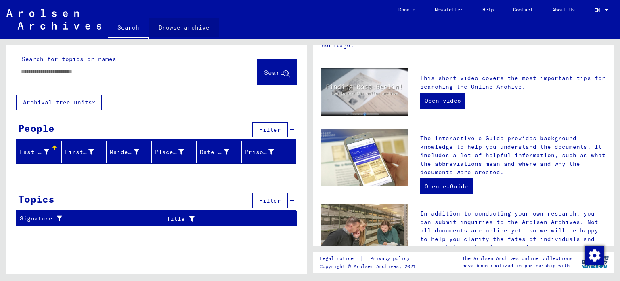
click at [184, 28] on link "Browse archive" at bounding box center [184, 27] width 70 height 19
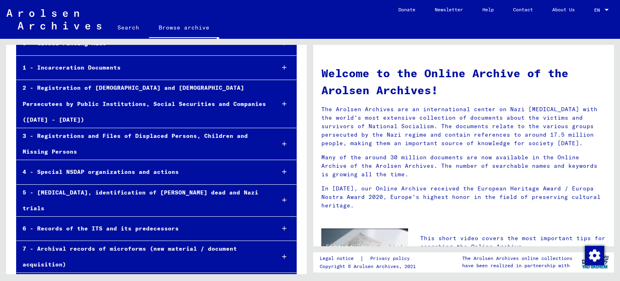
scroll to position [77, 0]
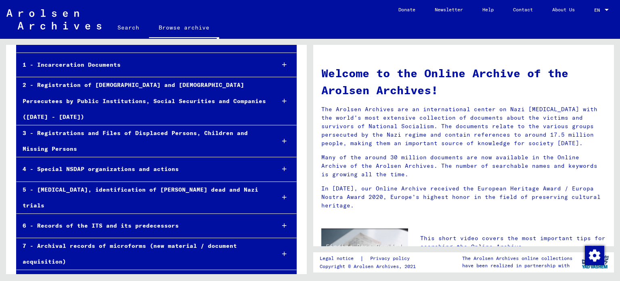
click at [237, 238] on div "7 - Archival records of microforms (new material / document acquisition)" at bounding box center [143, 253] width 252 height 31
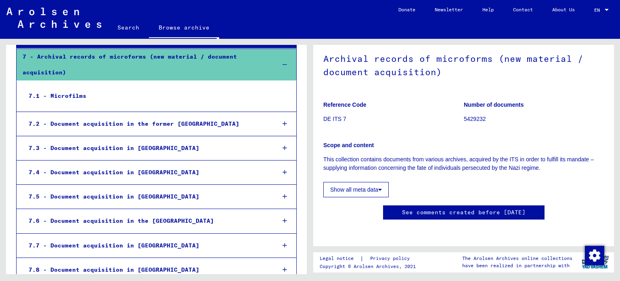
scroll to position [253, 0]
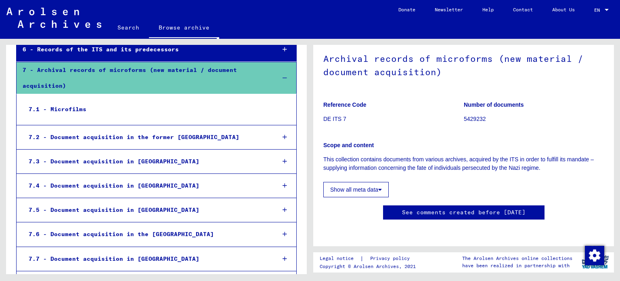
click at [246, 129] on div "7.2 - Document acquisition in the former [GEOGRAPHIC_DATA]" at bounding box center [146, 137] width 246 height 16
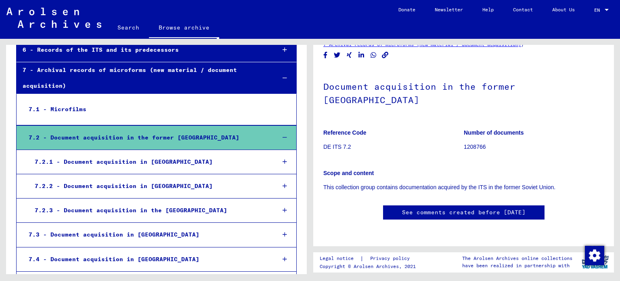
scroll to position [119, 0]
click at [168, 154] on div "7.2.1 - Document acquisition in [GEOGRAPHIC_DATA]" at bounding box center [149, 162] width 240 height 16
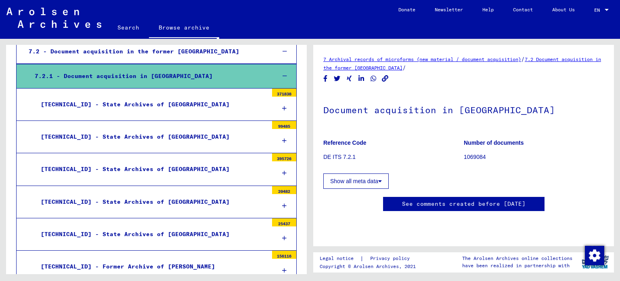
scroll to position [337, 0]
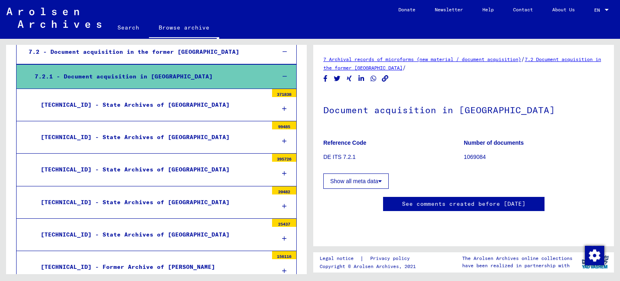
click at [145, 161] on div "[TECHNICAL_ID] - State Archives of [GEOGRAPHIC_DATA]" at bounding box center [151, 169] width 233 height 16
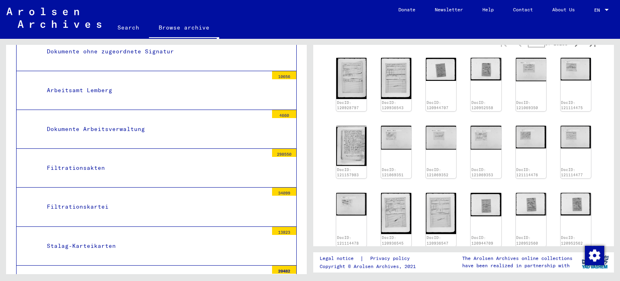
scroll to position [313, 0]
click at [352, 79] on img at bounding box center [351, 78] width 32 height 43
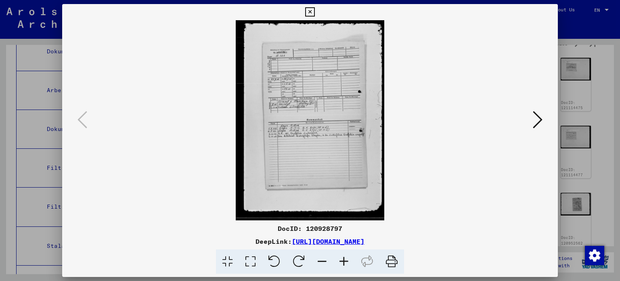
click at [532, 116] on button at bounding box center [537, 120] width 15 height 23
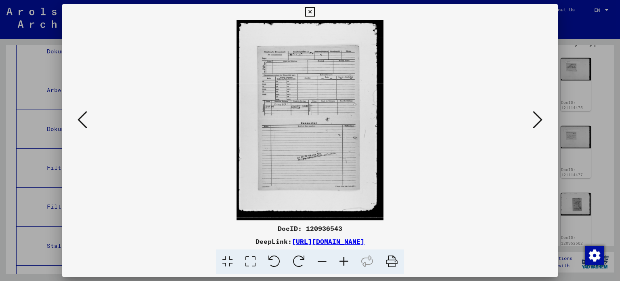
click at [532, 116] on button at bounding box center [537, 120] width 15 height 23
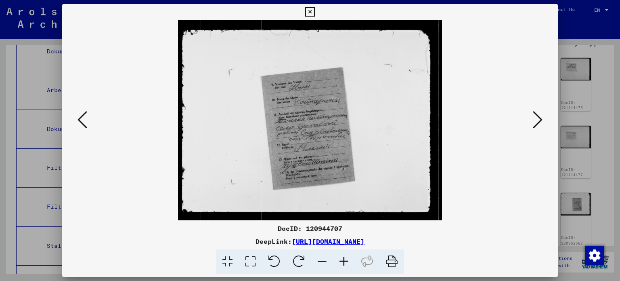
click at [532, 116] on button at bounding box center [537, 120] width 15 height 23
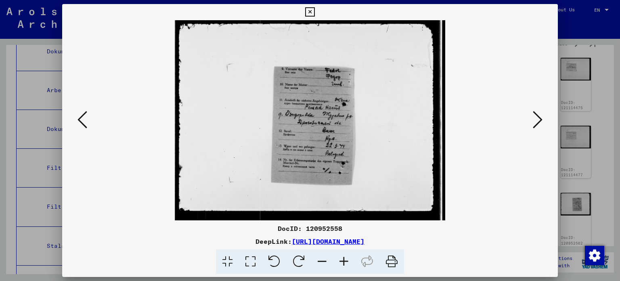
click at [532, 116] on button at bounding box center [537, 120] width 15 height 23
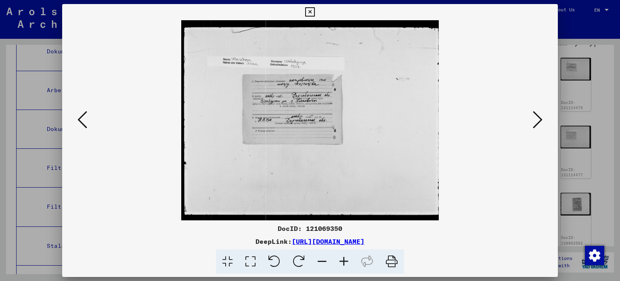
click at [532, 116] on button at bounding box center [537, 120] width 15 height 23
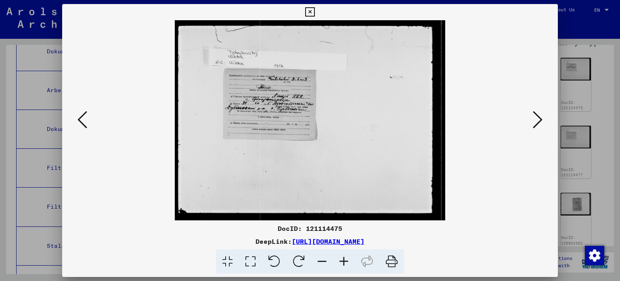
click at [532, 116] on button at bounding box center [537, 120] width 15 height 23
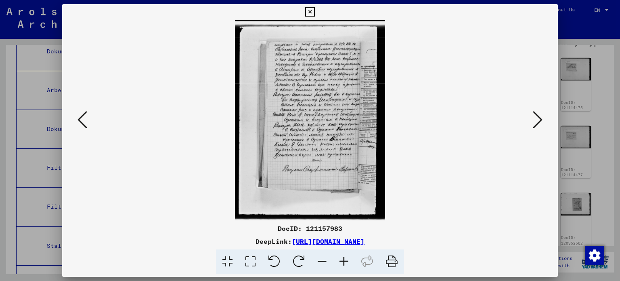
click at [532, 116] on button at bounding box center [537, 120] width 15 height 23
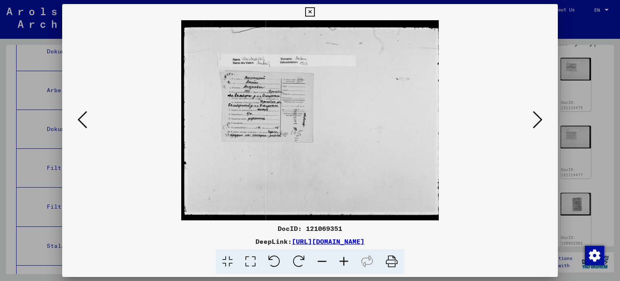
click at [532, 116] on button at bounding box center [537, 120] width 15 height 23
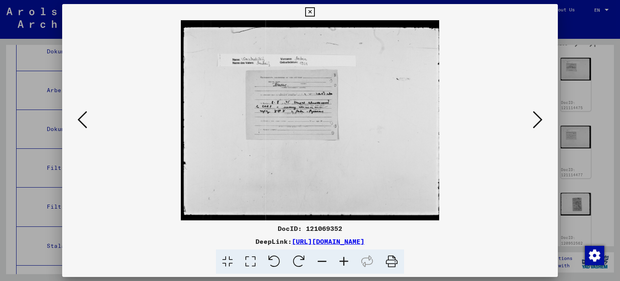
click at [308, 10] on icon at bounding box center [309, 12] width 9 height 10
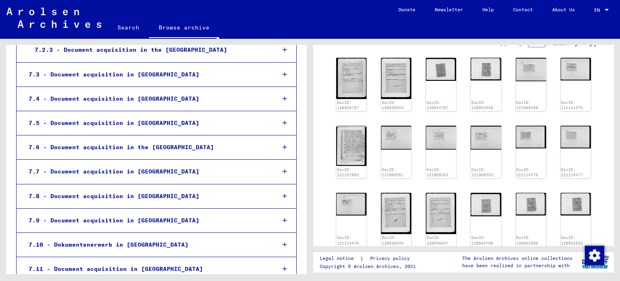
scroll to position [840, 0]
click at [126, 212] on div "7.9 - Document acquisition in [GEOGRAPHIC_DATA]" at bounding box center [146, 220] width 246 height 16
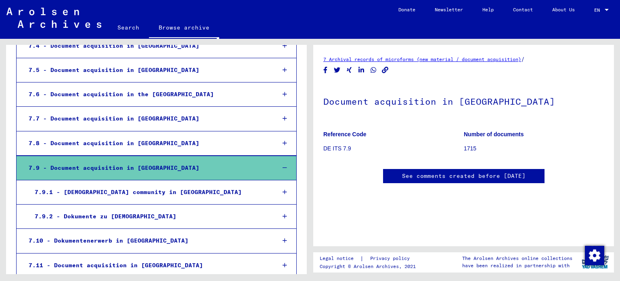
scroll to position [924, 0]
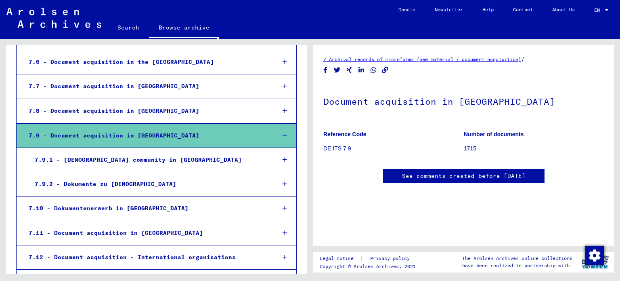
click at [132, 176] on div "7.9.2 - Dokumente zu [DEMOGRAPHIC_DATA]" at bounding box center [149, 184] width 240 height 16
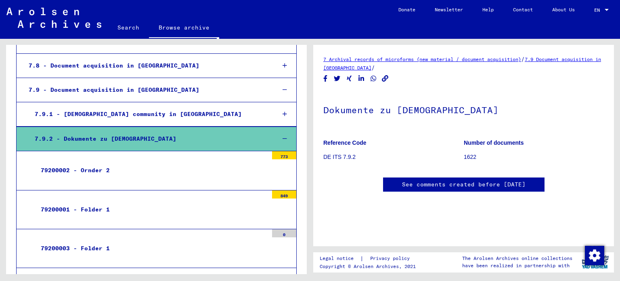
scroll to position [962, 0]
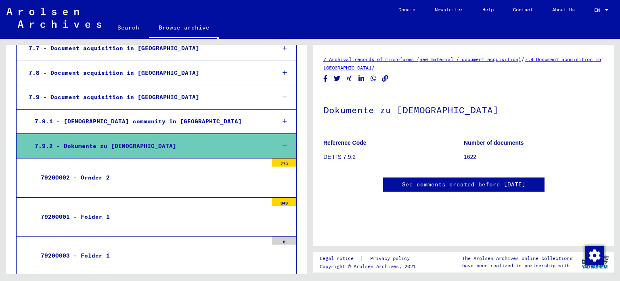
click at [176, 170] on div "79200002 - Ornder 2" at bounding box center [151, 178] width 233 height 16
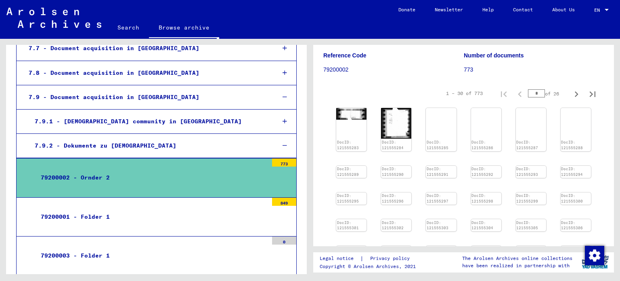
scroll to position [113, 0]
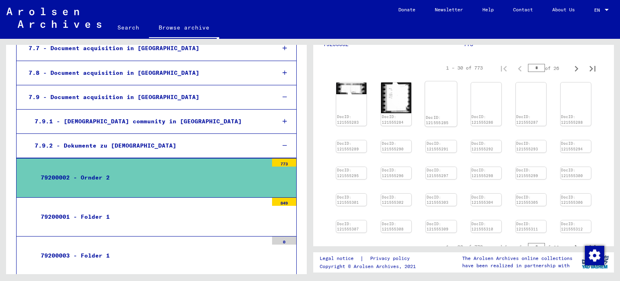
click at [438, 82] on img at bounding box center [441, 82] width 32 height 0
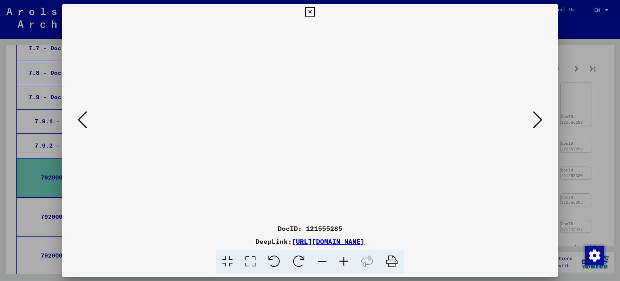
click at [543, 119] on button at bounding box center [537, 120] width 15 height 23
click at [538, 116] on icon at bounding box center [538, 119] width 10 height 19
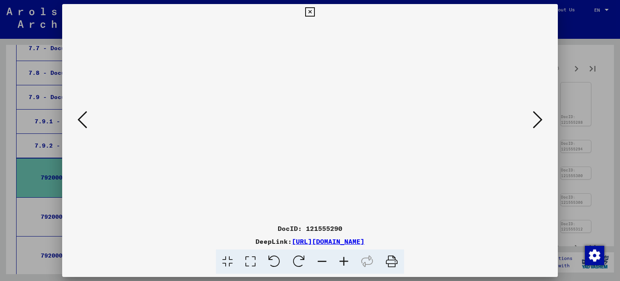
click at [538, 116] on icon at bounding box center [538, 119] width 10 height 19
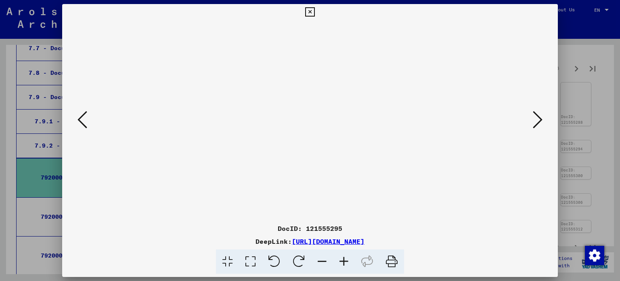
click at [538, 116] on icon at bounding box center [538, 119] width 10 height 19
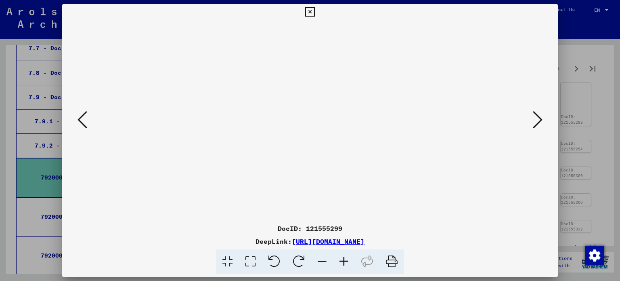
click at [538, 116] on icon at bounding box center [538, 119] width 10 height 19
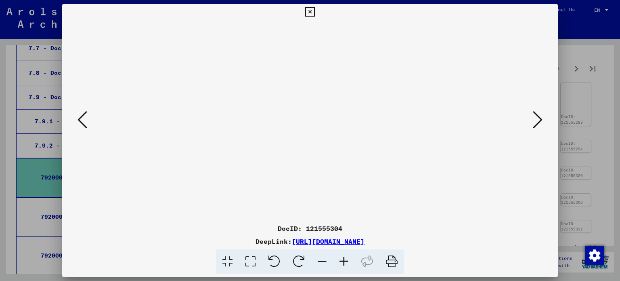
click at [538, 116] on icon at bounding box center [538, 119] width 10 height 19
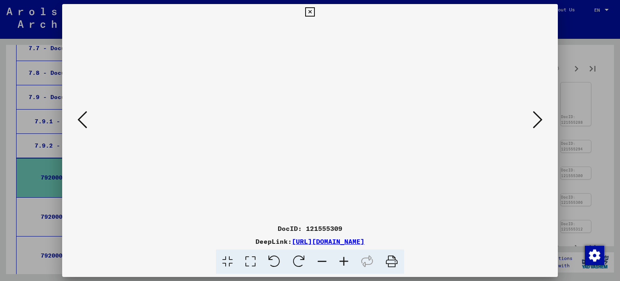
click at [538, 116] on icon at bounding box center [538, 119] width 10 height 19
click at [576, 60] on div at bounding box center [310, 140] width 620 height 281
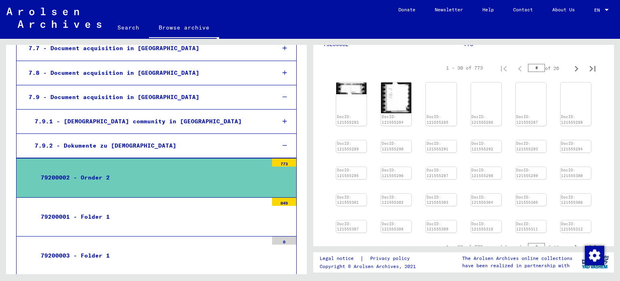
click at [226, 209] on div "79200001 - Folder 1" at bounding box center [151, 217] width 233 height 16
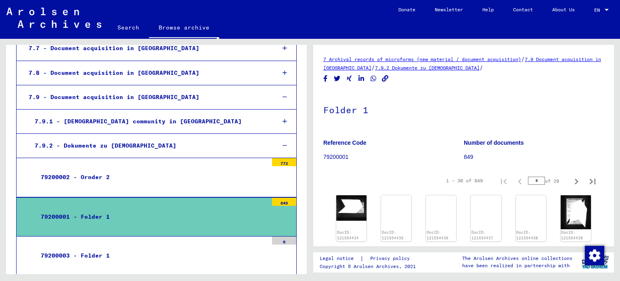
scroll to position [115, 0]
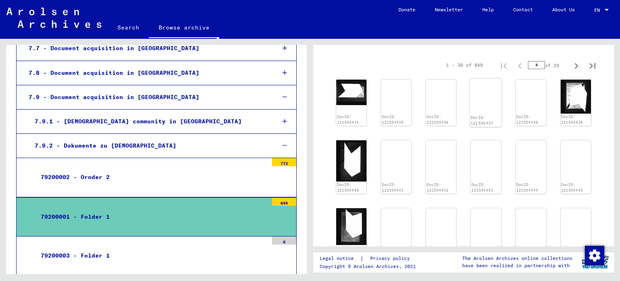
click at [488, 78] on img at bounding box center [486, 78] width 32 height 0
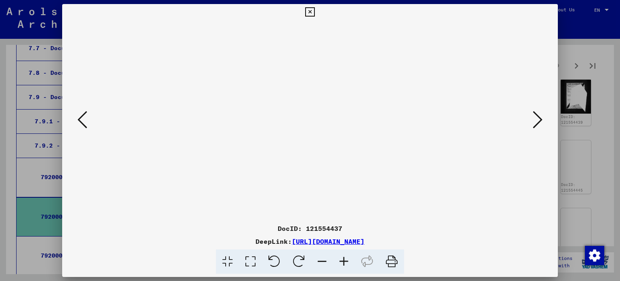
click at [538, 120] on icon at bounding box center [538, 119] width 10 height 19
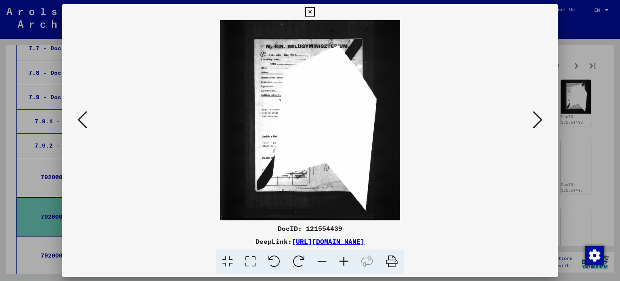
click at [538, 120] on icon at bounding box center [538, 119] width 10 height 19
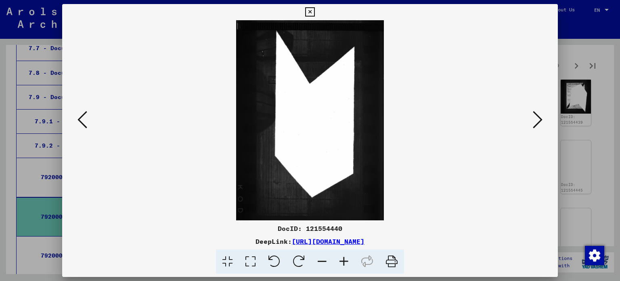
click at [538, 120] on icon at bounding box center [538, 119] width 10 height 19
click at [531, 124] on button at bounding box center [537, 120] width 15 height 23
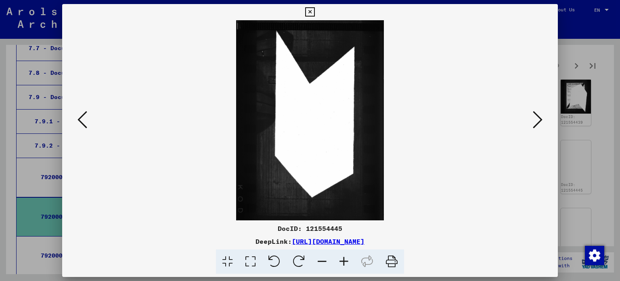
click at [531, 124] on button at bounding box center [537, 120] width 15 height 23
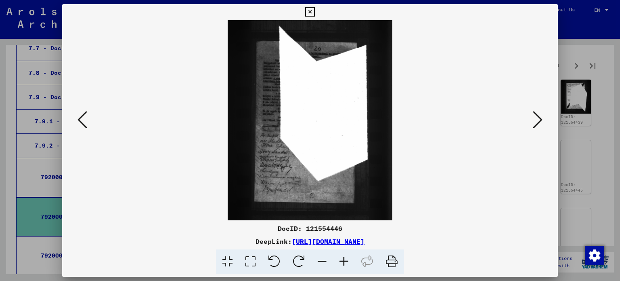
click at [531, 124] on button at bounding box center [537, 120] width 15 height 23
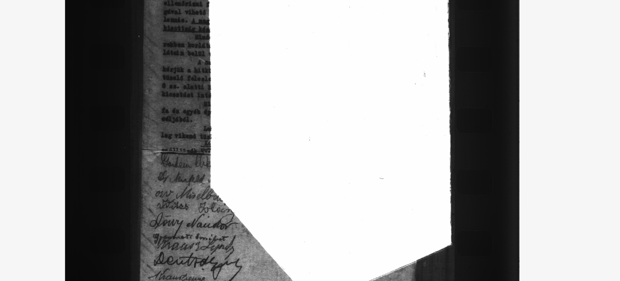
drag, startPoint x: 277, startPoint y: 166, endPoint x: 325, endPoint y: 137, distance: 55.9
click at [325, 137] on img at bounding box center [310, 120] width 441 height 200
drag, startPoint x: 325, startPoint y: 137, endPoint x: 304, endPoint y: 134, distance: 21.3
click at [304, 134] on img at bounding box center [310, 120] width 441 height 200
drag, startPoint x: 335, startPoint y: 99, endPoint x: 306, endPoint y: 101, distance: 28.8
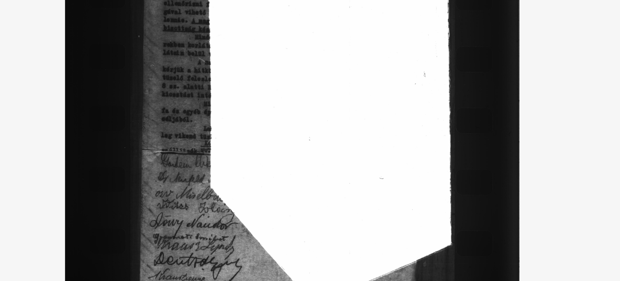
click at [306, 101] on img at bounding box center [310, 120] width 441 height 200
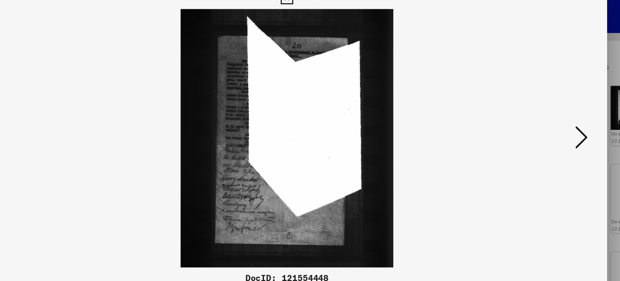
click at [539, 126] on icon at bounding box center [538, 119] width 10 height 19
click at [533, 127] on icon at bounding box center [538, 119] width 10 height 19
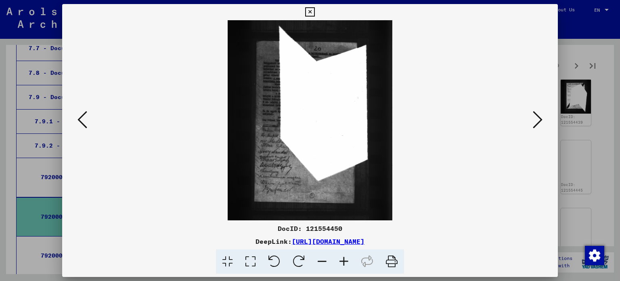
click at [535, 122] on icon at bounding box center [538, 119] width 10 height 19
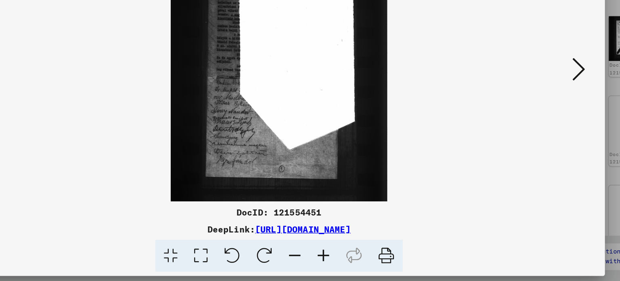
scroll to position [0, 0]
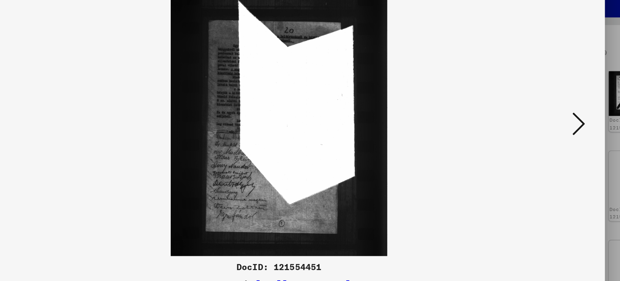
click at [539, 123] on icon at bounding box center [538, 119] width 10 height 19
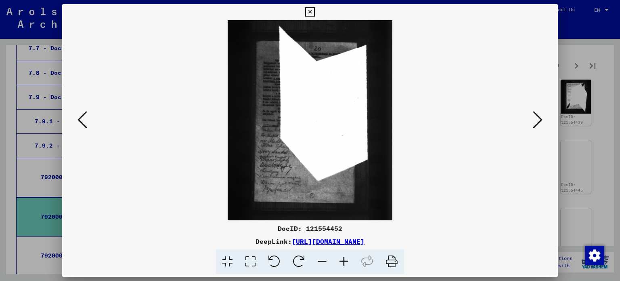
click at [534, 119] on icon at bounding box center [538, 119] width 10 height 19
click at [539, 126] on icon at bounding box center [538, 119] width 10 height 19
click at [540, 126] on icon at bounding box center [538, 119] width 10 height 19
click at [540, 122] on icon at bounding box center [538, 119] width 10 height 19
click at [538, 122] on icon at bounding box center [538, 119] width 10 height 19
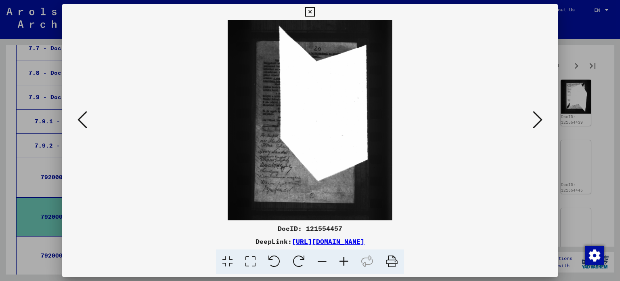
click at [538, 122] on icon at bounding box center [538, 119] width 10 height 19
click at [537, 114] on icon at bounding box center [538, 119] width 10 height 19
click at [537, 120] on icon at bounding box center [538, 119] width 10 height 19
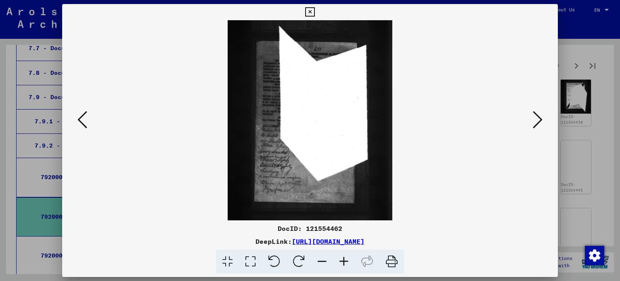
click at [537, 120] on icon at bounding box center [538, 119] width 10 height 19
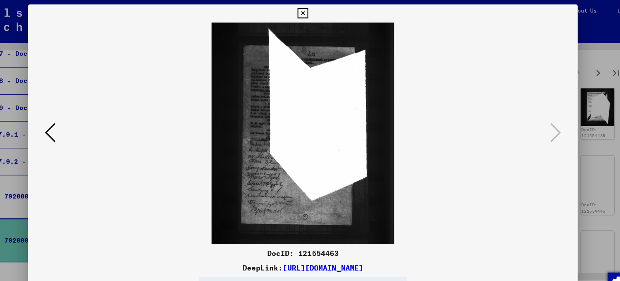
click at [312, 10] on icon at bounding box center [309, 12] width 9 height 10
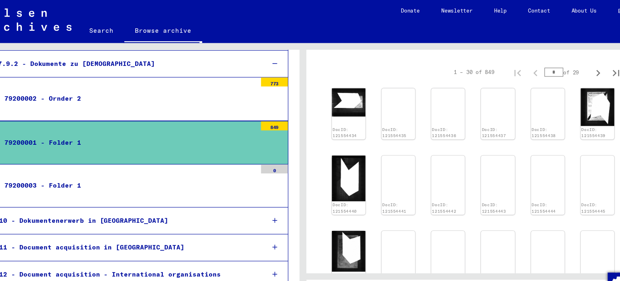
scroll to position [1071, 0]
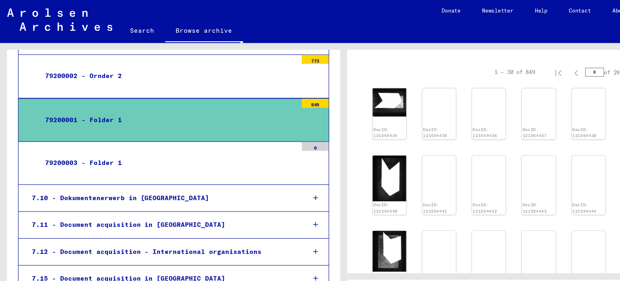
click at [146, 128] on mat-tree-node "79200003 - Folder 1 0" at bounding box center [156, 147] width 281 height 39
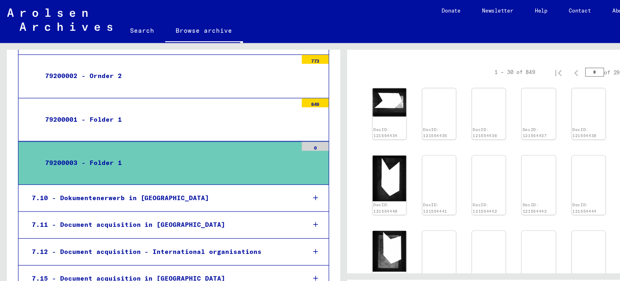
click at [146, 127] on mat-tree-node "79200003 - Folder 1 0" at bounding box center [156, 146] width 281 height 39
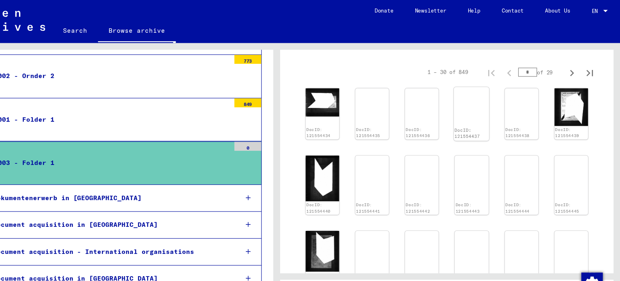
click at [480, 78] on img at bounding box center [486, 78] width 32 height 0
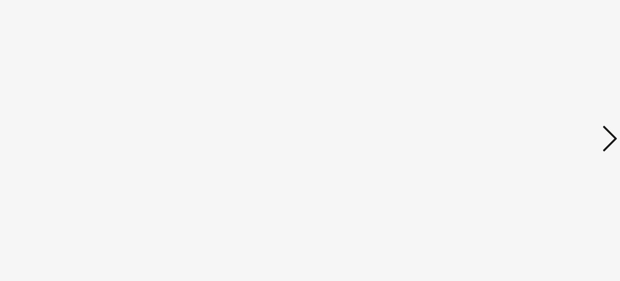
click at [534, 121] on icon at bounding box center [538, 119] width 10 height 19
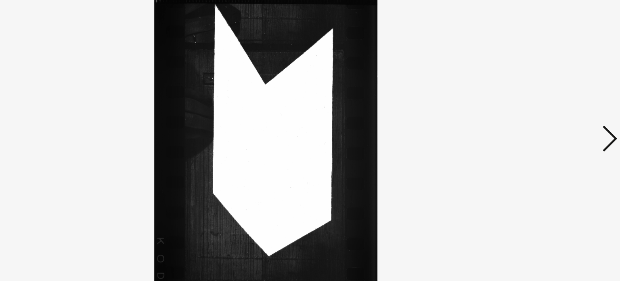
click at [534, 121] on icon at bounding box center [538, 119] width 10 height 19
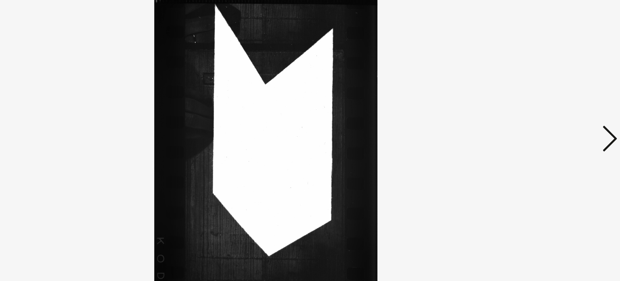
click at [534, 121] on icon at bounding box center [538, 119] width 10 height 19
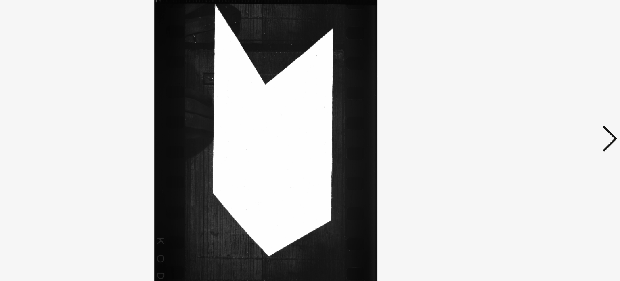
click at [534, 121] on icon at bounding box center [538, 119] width 10 height 19
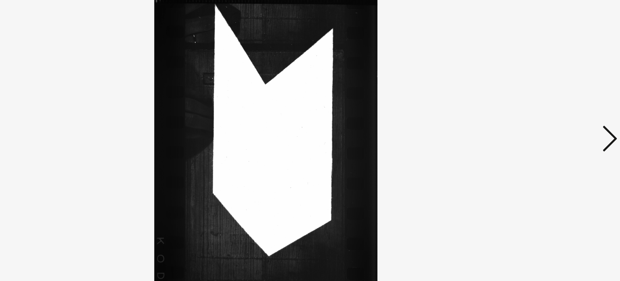
click at [534, 121] on icon at bounding box center [538, 119] width 10 height 19
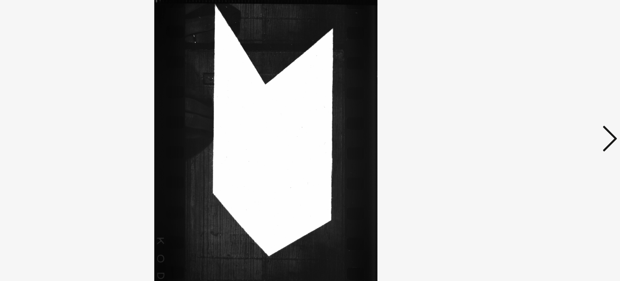
click at [534, 121] on icon at bounding box center [538, 119] width 10 height 19
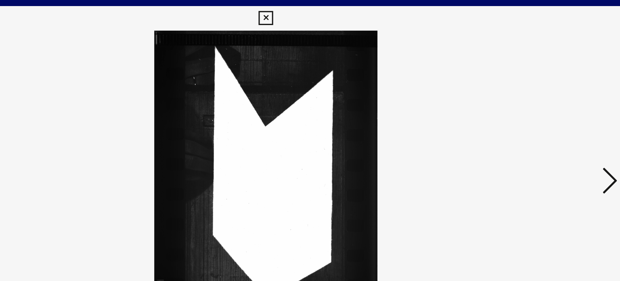
click at [305, 9] on button at bounding box center [310, 12] width 14 height 16
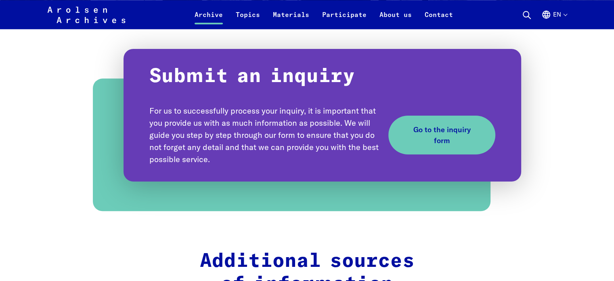
scroll to position [914, 0]
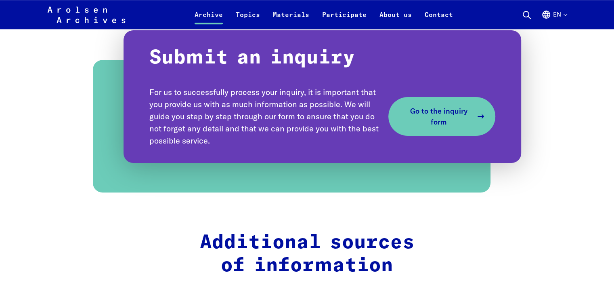
click at [417, 124] on span "Go to the inquiry form" at bounding box center [438, 116] width 69 height 22
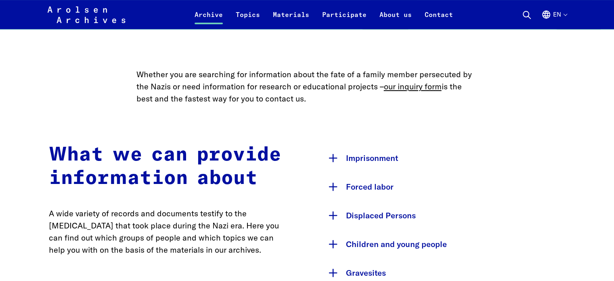
scroll to position [412, 0]
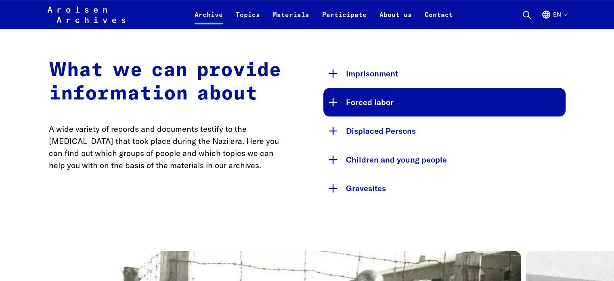
click at [339, 104] on button "Forced labor" at bounding box center [444, 102] width 242 height 29
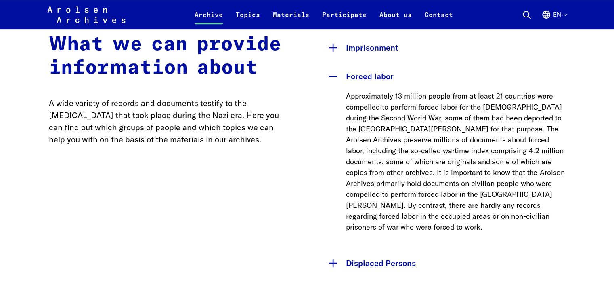
scroll to position [439, 0]
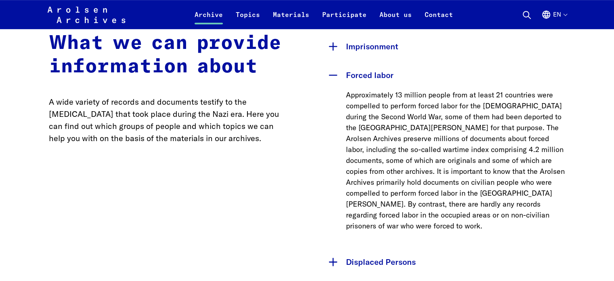
click at [361, 88] on button "Forced labor" at bounding box center [444, 75] width 242 height 29
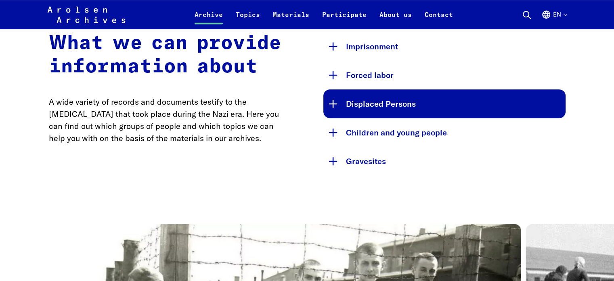
scroll to position [412, 0]
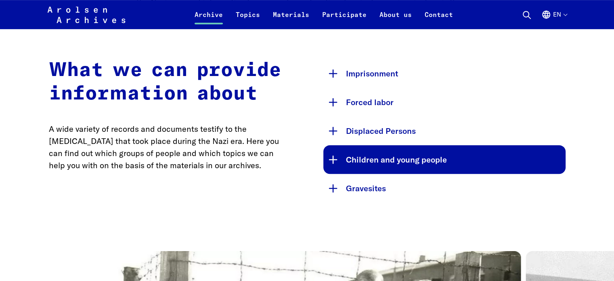
click at [360, 156] on button "Children and young people" at bounding box center [444, 159] width 242 height 29
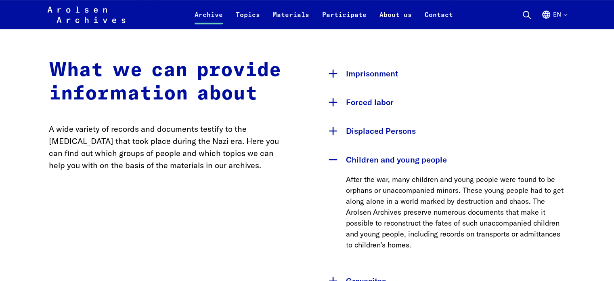
click at [358, 170] on button "Children and young people" at bounding box center [444, 159] width 242 height 29
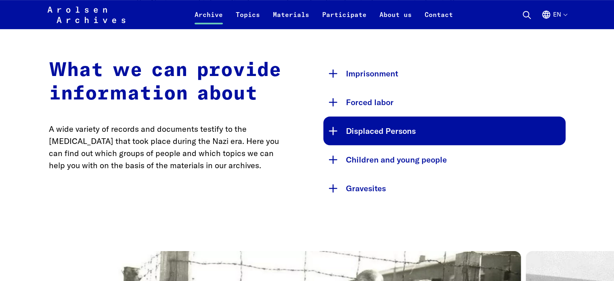
click at [382, 129] on button "Displaced Persons" at bounding box center [444, 130] width 242 height 29
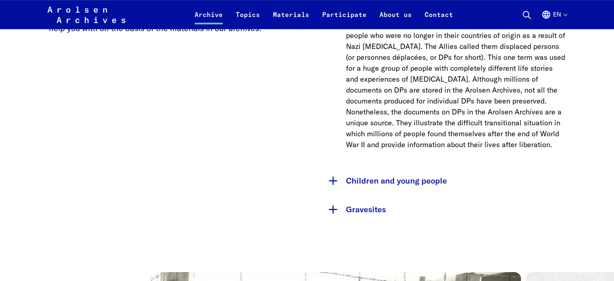
scroll to position [549, 0]
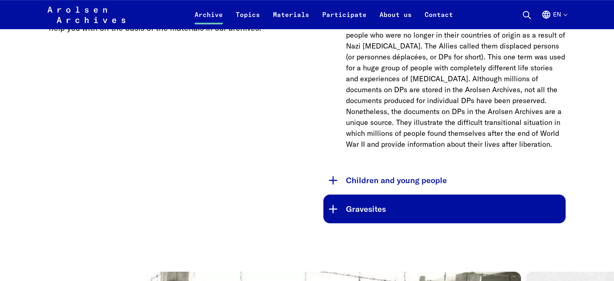
click at [346, 210] on button "Gravesites" at bounding box center [444, 208] width 242 height 29
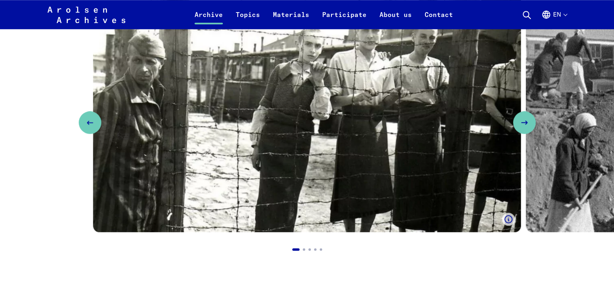
scroll to position [820, 0]
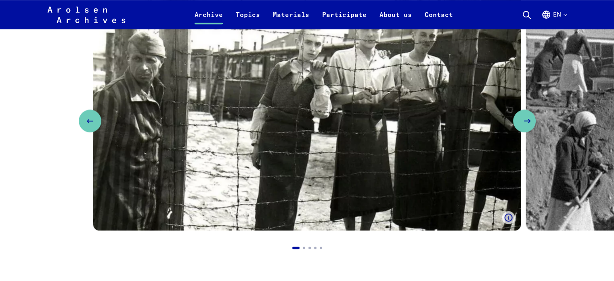
click at [536, 120] on button "Next slide" at bounding box center [524, 120] width 23 height 23
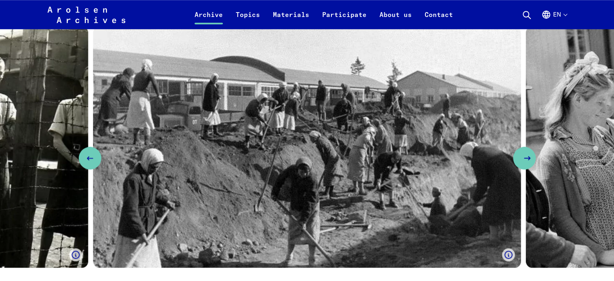
scroll to position [784, 0]
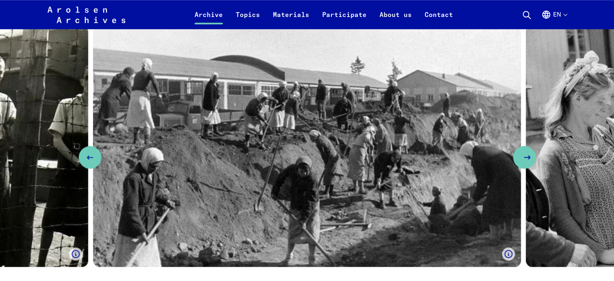
click at [536, 163] on button "Next slide" at bounding box center [524, 157] width 23 height 23
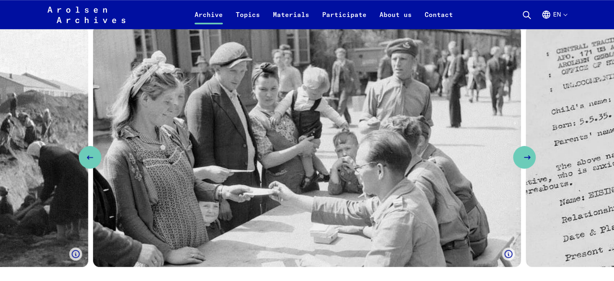
click at [536, 163] on button "Next slide" at bounding box center [524, 157] width 23 height 23
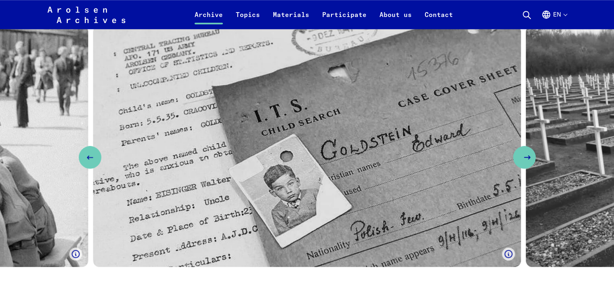
click at [536, 163] on button "Next slide" at bounding box center [524, 157] width 23 height 23
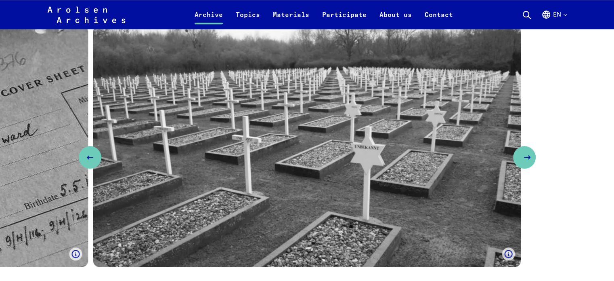
click at [536, 163] on button "Next slide" at bounding box center [524, 157] width 23 height 23
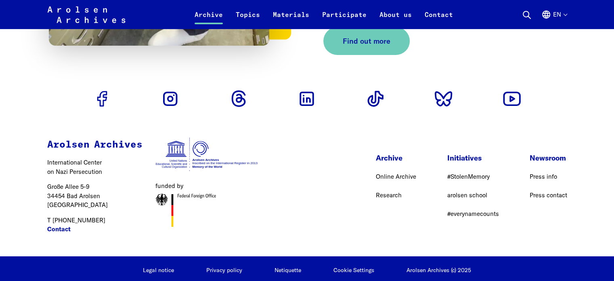
scroll to position [2837, 0]
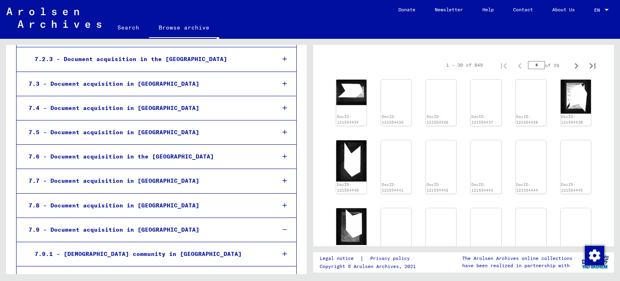
scroll to position [783, 0]
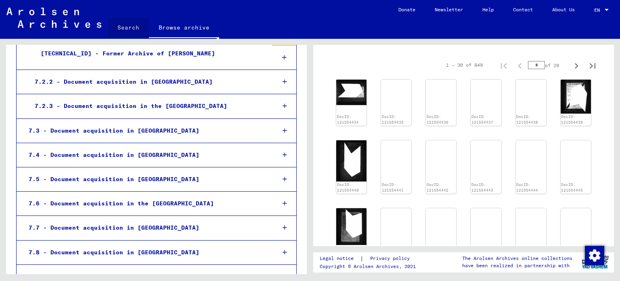
click at [131, 26] on link "Search" at bounding box center [128, 27] width 41 height 19
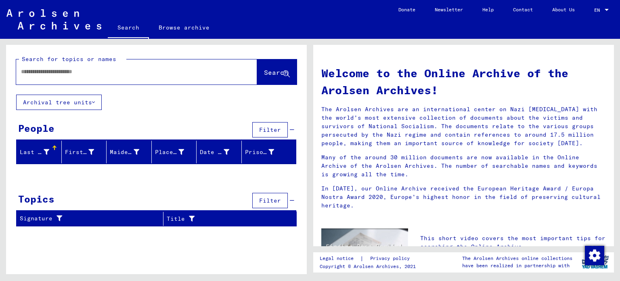
click at [140, 72] on input "text" at bounding box center [127, 71] width 212 height 8
paste input "******"
paste input "text"
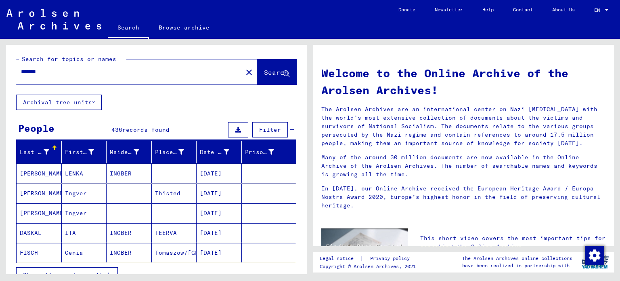
paste input "**"
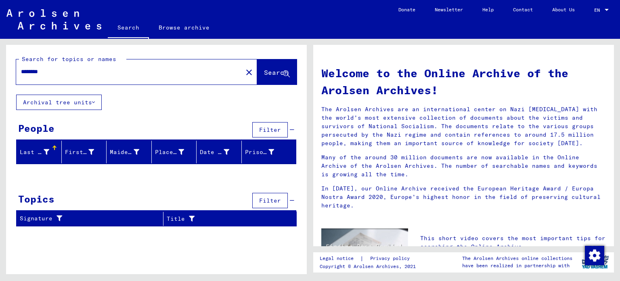
paste input "text"
paste input "*"
type input "*******"
click at [123, 66] on div "*******" at bounding box center [124, 72] width 217 height 18
click at [268, 73] on span "Search" at bounding box center [276, 72] width 24 height 8
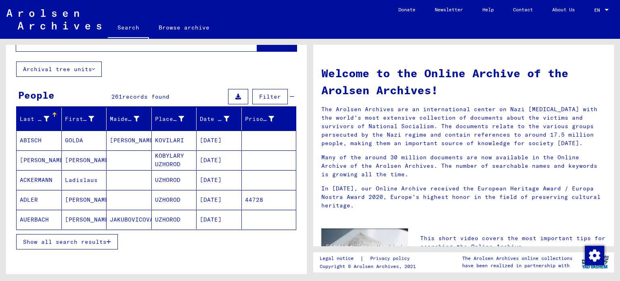
scroll to position [55, 0]
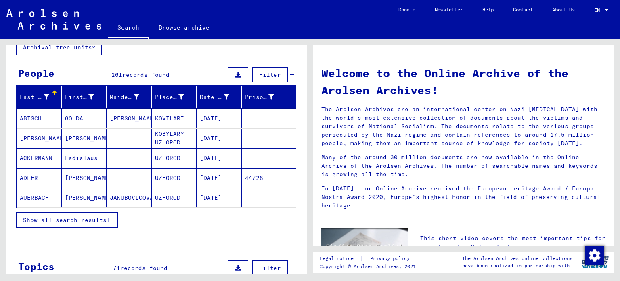
click at [77, 221] on span "Show all search results" at bounding box center [65, 219] width 84 height 7
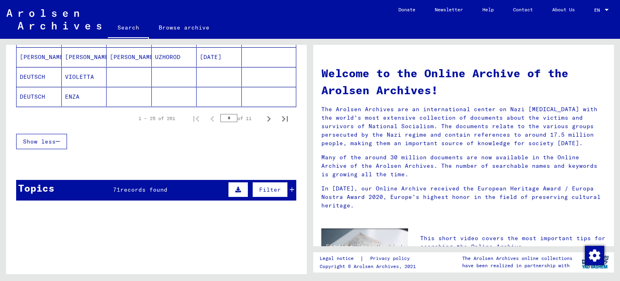
scroll to position [551, 0]
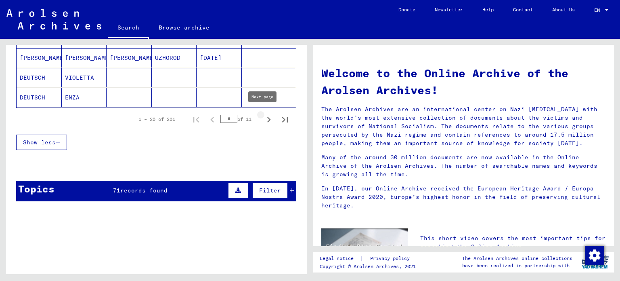
click at [268, 118] on icon "Next page" at bounding box center [268, 119] width 11 height 11
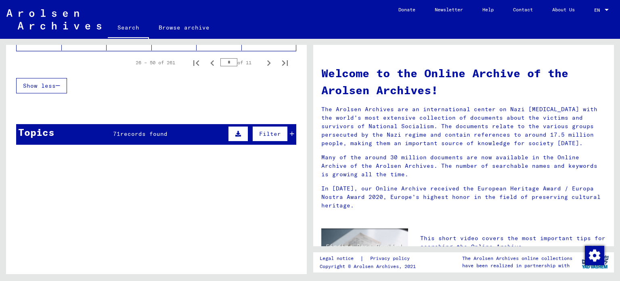
scroll to position [576, 0]
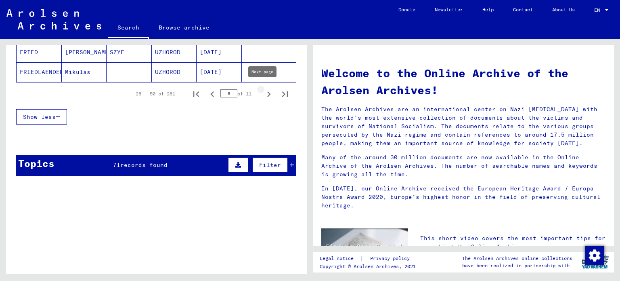
click at [264, 89] on icon "Next page" at bounding box center [268, 93] width 11 height 11
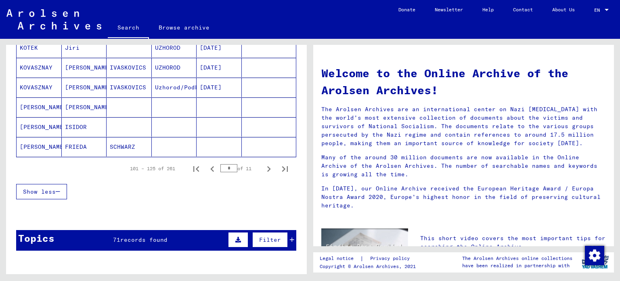
scroll to position [504, 0]
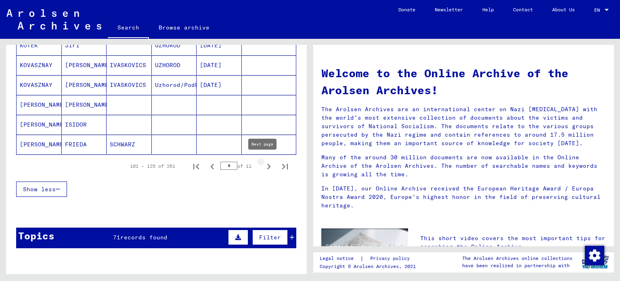
click at [263, 168] on icon "Next page" at bounding box center [268, 166] width 11 height 11
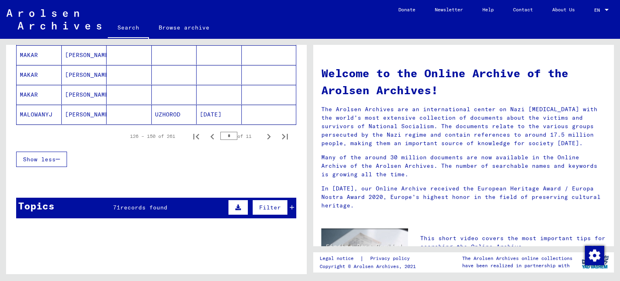
scroll to position [534, 0]
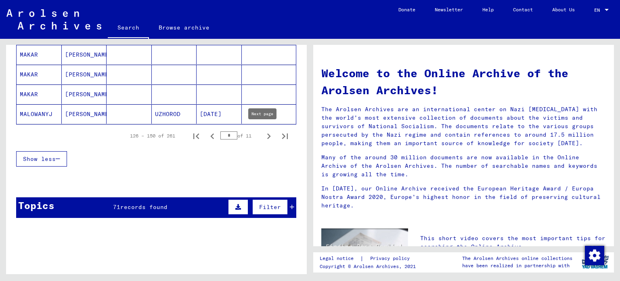
click at [267, 135] on icon "Next page" at bounding box center [269, 136] width 4 height 6
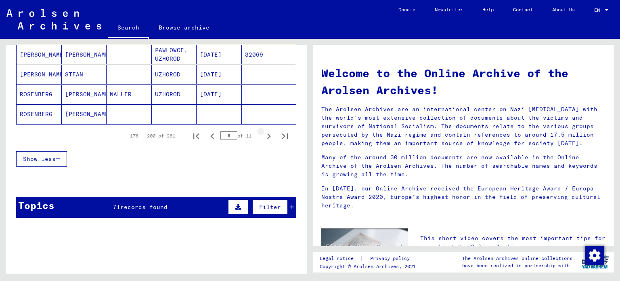
click at [267, 135] on icon "Next page" at bounding box center [269, 136] width 4 height 6
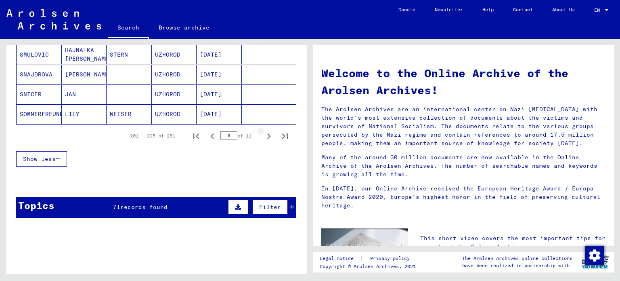
click at [267, 135] on icon "Next page" at bounding box center [269, 136] width 4 height 6
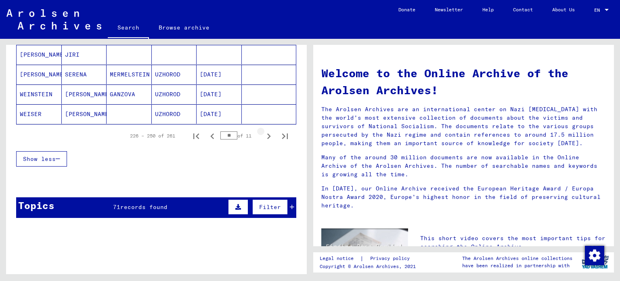
click at [267, 135] on icon "Next page" at bounding box center [269, 136] width 4 height 6
type input "**"
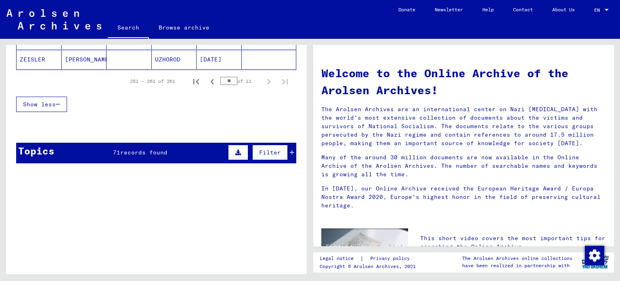
scroll to position [313, 0]
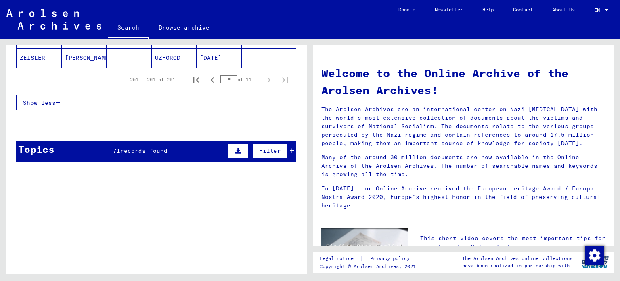
click at [189, 141] on div "Topics 71 records found Filter" at bounding box center [156, 151] width 280 height 21
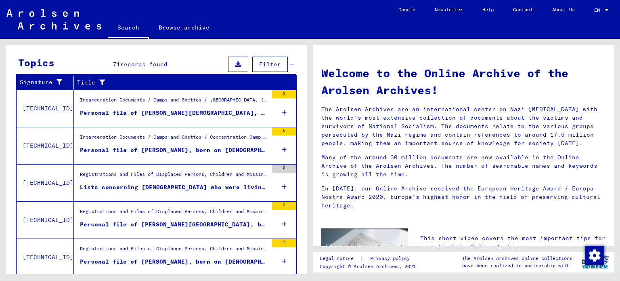
scroll to position [399, 0]
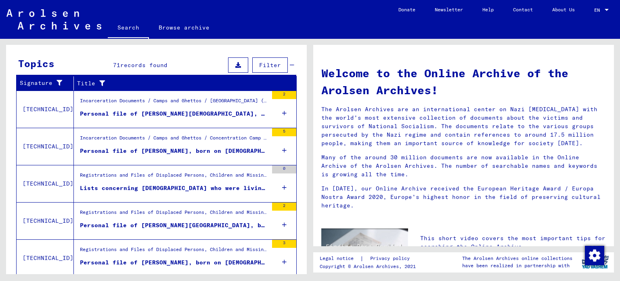
click at [168, 178] on div "Registrations and Files of Displaced Persons, Children and Missing Persons / Ev…" at bounding box center [174, 176] width 188 height 11
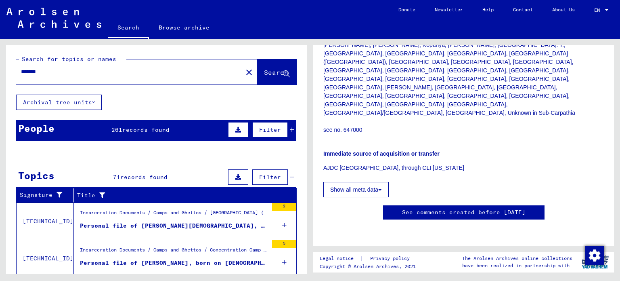
click at [196, 67] on div "*******" at bounding box center [127, 72] width 222 height 18
click at [177, 80] on div "*******" at bounding box center [127, 72] width 222 height 18
click at [182, 71] on input "*******" at bounding box center [129, 71] width 217 height 8
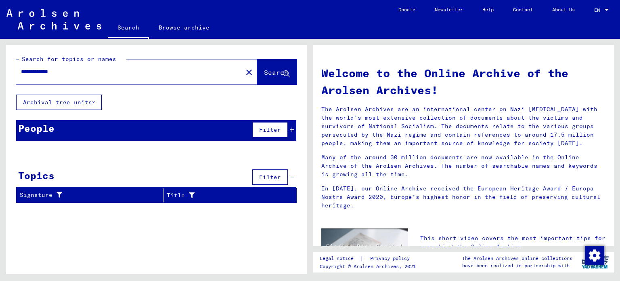
drag, startPoint x: 36, startPoint y: 65, endPoint x: 33, endPoint y: 74, distance: 9.3
click at [33, 74] on div "**********" at bounding box center [124, 72] width 217 height 18
click at [77, 68] on input "**********" at bounding box center [127, 71] width 212 height 8
paste input "text"
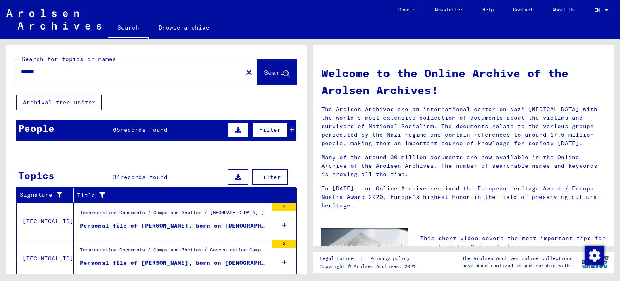
click at [166, 133] on div "People 65 records found Filter" at bounding box center [156, 130] width 280 height 21
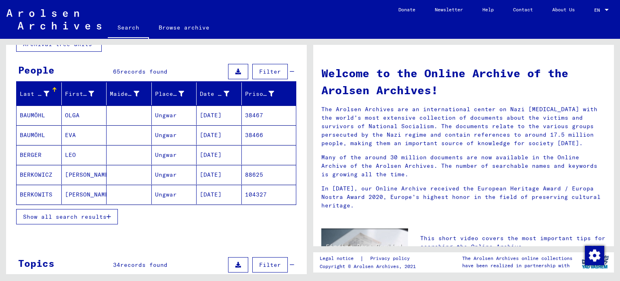
scroll to position [58, 0]
click at [111, 212] on button "Show all search results" at bounding box center [67, 216] width 102 height 15
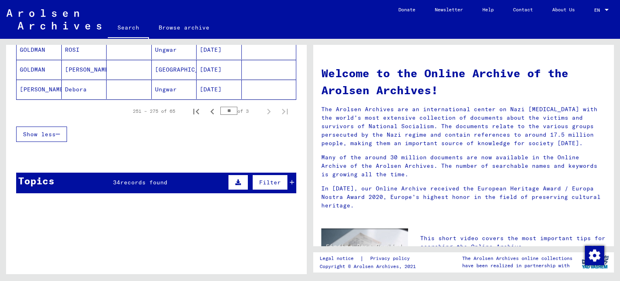
scroll to position [559, 0]
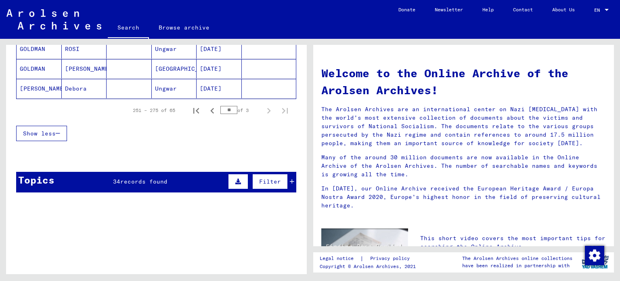
click at [121, 178] on span "records found" at bounding box center [143, 181] width 47 height 7
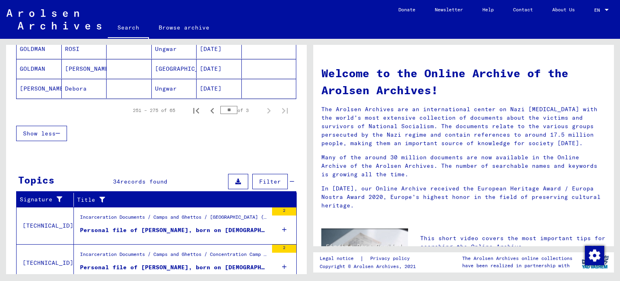
scroll to position [698, 0]
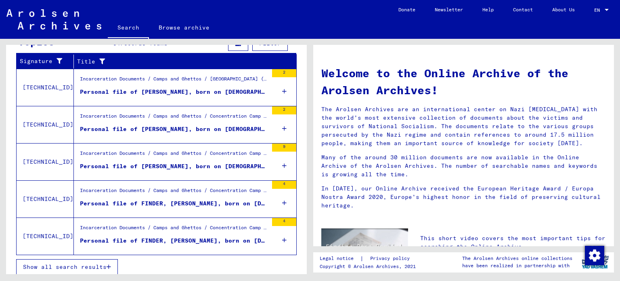
click at [76, 263] on span "Show all search results" at bounding box center [65, 266] width 84 height 7
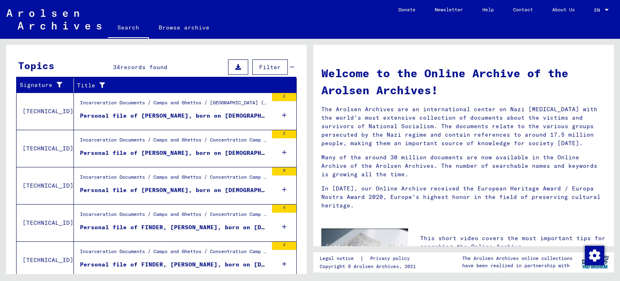
scroll to position [0, 0]
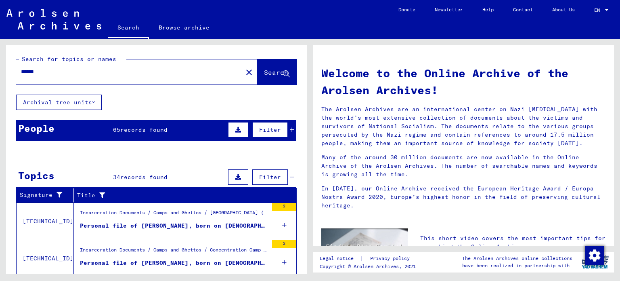
click at [134, 127] on span "records found" at bounding box center [143, 129] width 47 height 7
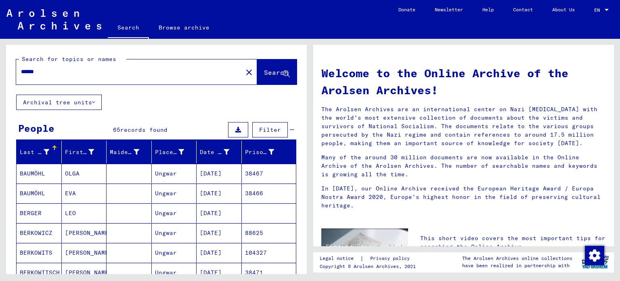
click at [75, 79] on div "******" at bounding box center [124, 72] width 217 height 18
click at [142, 67] on input "******" at bounding box center [127, 71] width 212 height 8
paste input "*********"
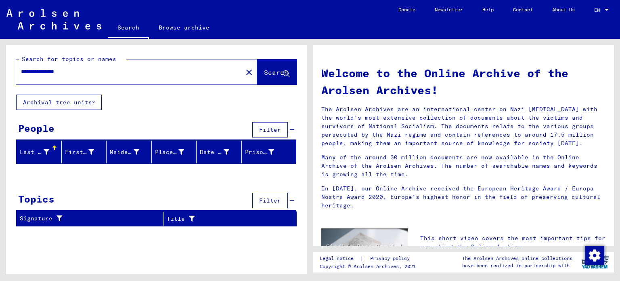
click at [38, 71] on input "**********" at bounding box center [127, 71] width 212 height 8
type input "********"
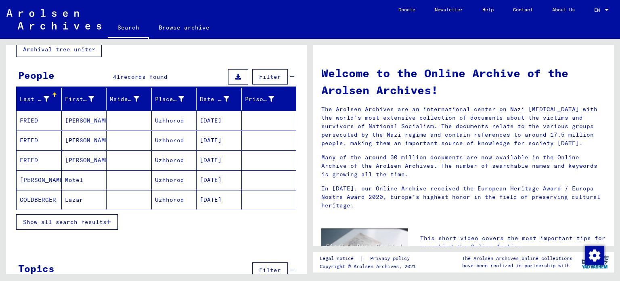
scroll to position [53, 0]
click at [80, 226] on button "Show all search results" at bounding box center [67, 221] width 102 height 15
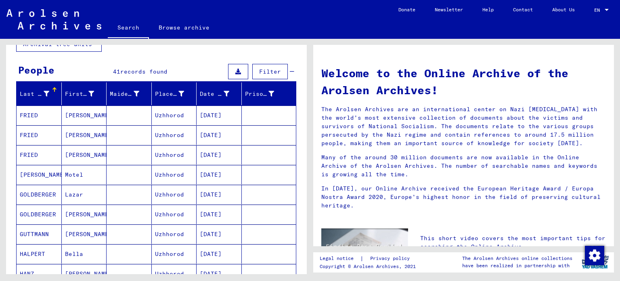
scroll to position [0, 0]
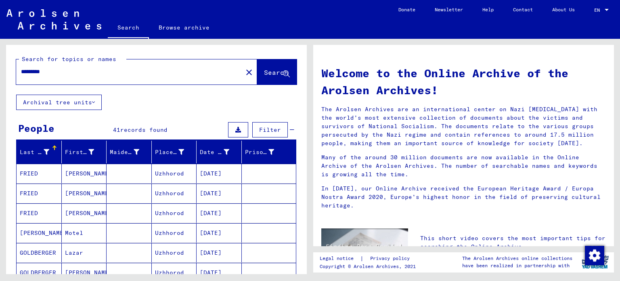
drag, startPoint x: 115, startPoint y: 73, endPoint x: 0, endPoint y: 77, distance: 114.7
click at [0, 77] on div "Search for topics or names ******** close Search Archival tree units People 41 …" at bounding box center [155, 156] width 310 height 235
type input "*********"
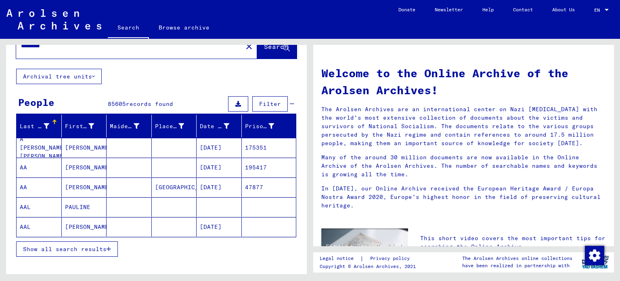
scroll to position [50, 0]
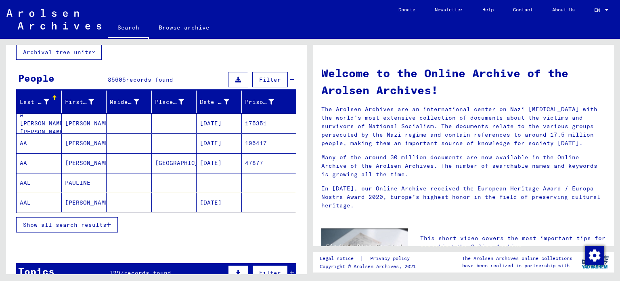
click at [67, 224] on span "Show all search results" at bounding box center [65, 224] width 84 height 7
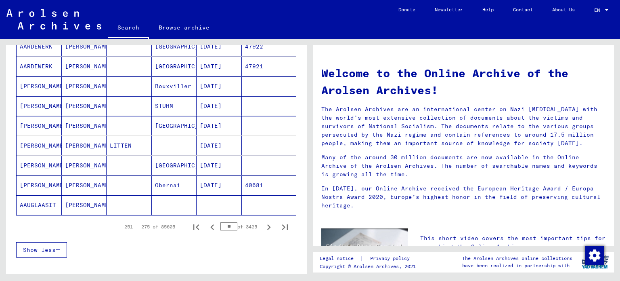
scroll to position [441, 0]
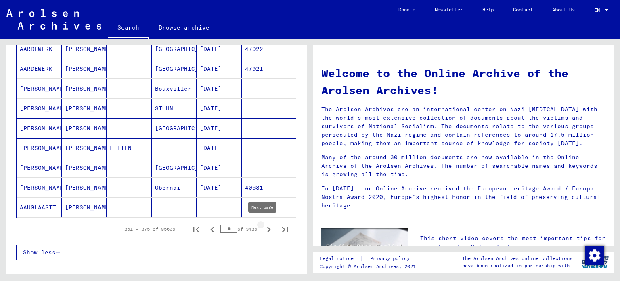
click at [264, 228] on icon "Next page" at bounding box center [268, 229] width 11 height 11
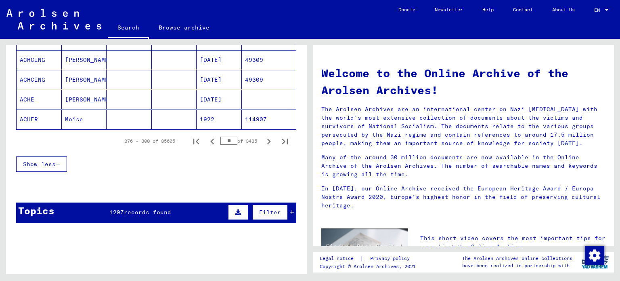
scroll to position [530, 0]
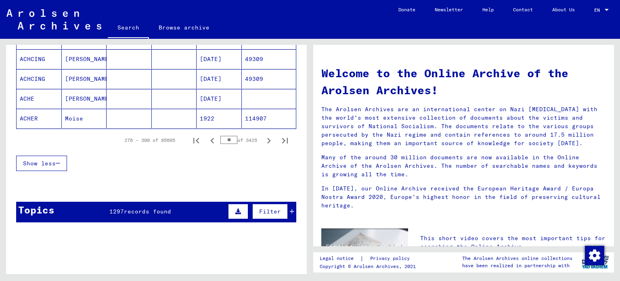
drag, startPoint x: 240, startPoint y: 121, endPoint x: 210, endPoint y: 170, distance: 57.7
click at [210, 170] on div "Show less" at bounding box center [156, 162] width 280 height 23
click at [210, 140] on icon "Previous page" at bounding box center [212, 141] width 4 height 6
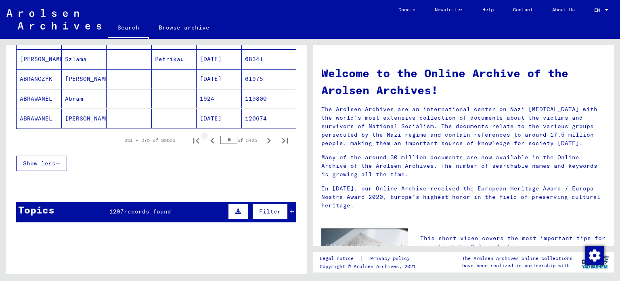
click at [210, 140] on icon "Previous page" at bounding box center [212, 141] width 4 height 6
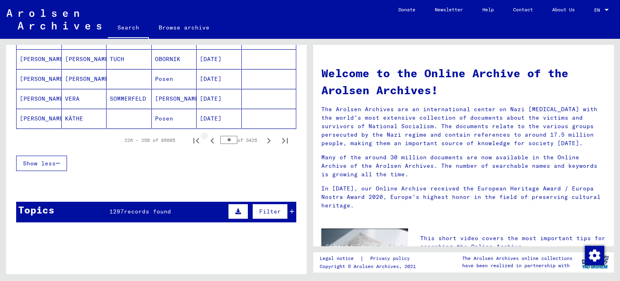
click at [210, 140] on icon "Previous page" at bounding box center [212, 141] width 4 height 6
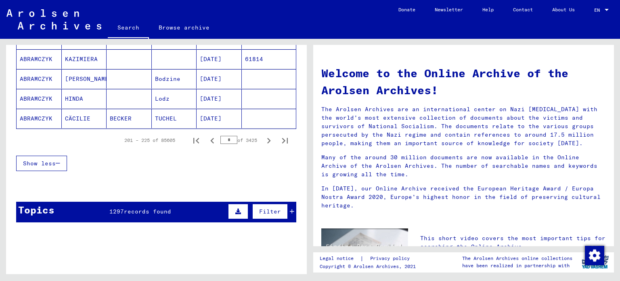
click at [210, 140] on icon "Previous page" at bounding box center [212, 141] width 4 height 6
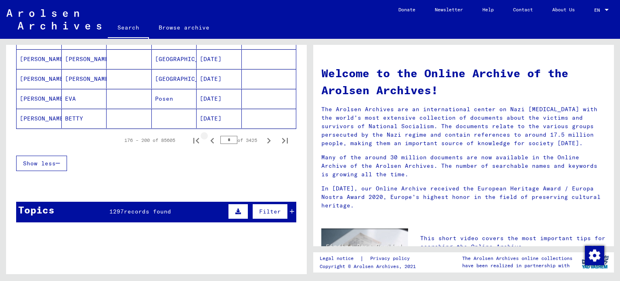
click at [210, 140] on icon "Previous page" at bounding box center [212, 141] width 4 height 6
click at [267, 138] on icon "Next page" at bounding box center [269, 141] width 4 height 6
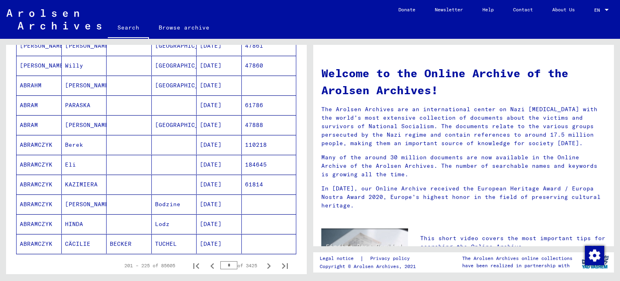
scroll to position [433, 0]
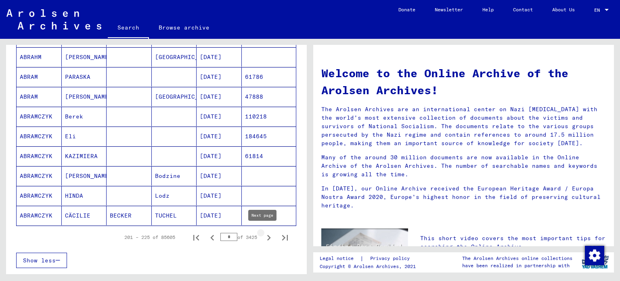
click at [263, 235] on icon "Next page" at bounding box center [268, 237] width 11 height 11
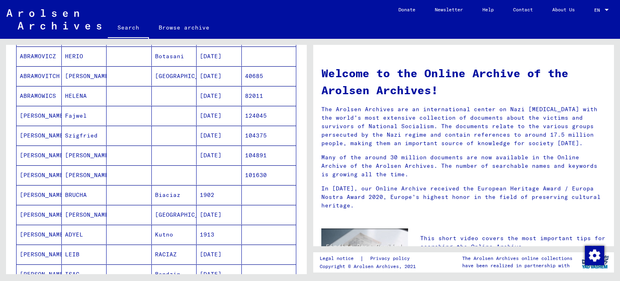
scroll to position [276, 0]
click at [93, 93] on mat-cell "HELENA" at bounding box center [84, 95] width 45 height 19
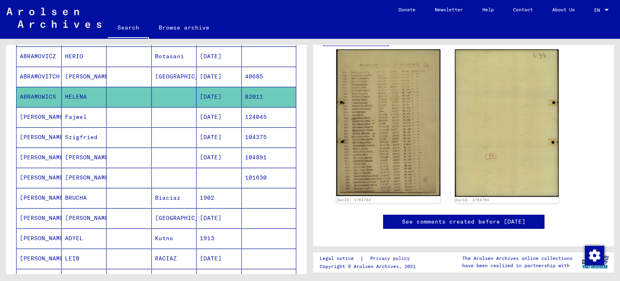
scroll to position [180, 0]
click at [568, 155] on div "DocID: 3764784 DocID: 3764784" at bounding box center [463, 126] width 261 height 160
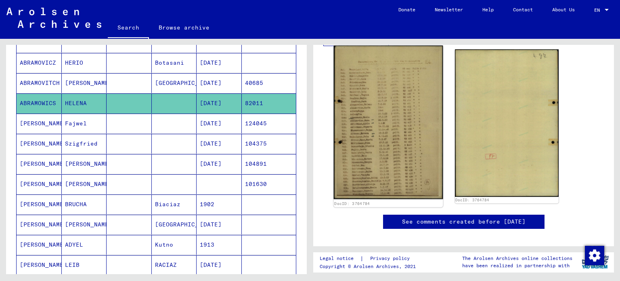
click at [387, 142] on img at bounding box center [388, 123] width 109 height 154
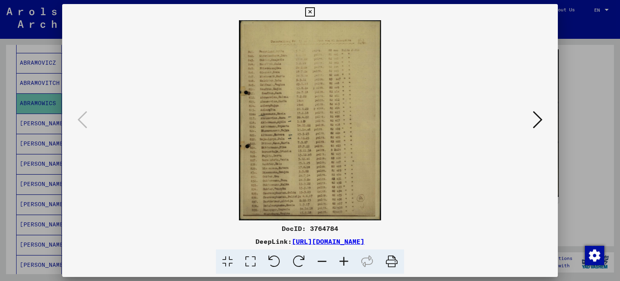
click at [312, 9] on icon at bounding box center [309, 12] width 9 height 10
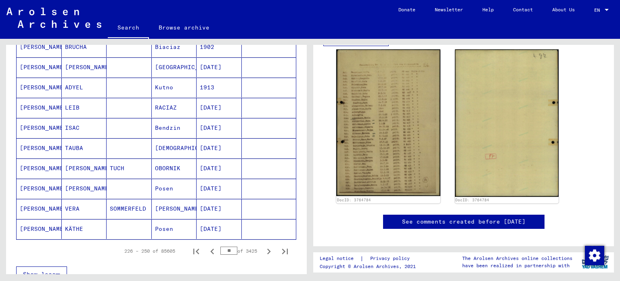
scroll to position [429, 0]
click at [267, 248] on icon "Next page" at bounding box center [269, 251] width 4 height 6
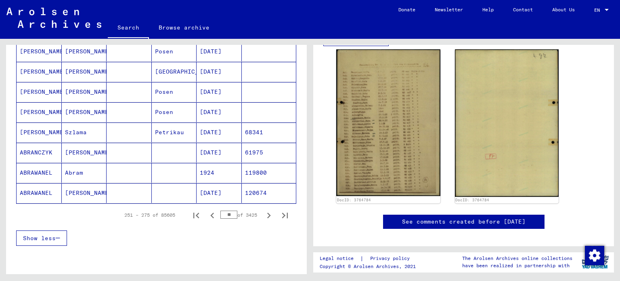
scroll to position [465, 0]
click at [263, 210] on icon "Next page" at bounding box center [268, 215] width 11 height 11
type input "**"
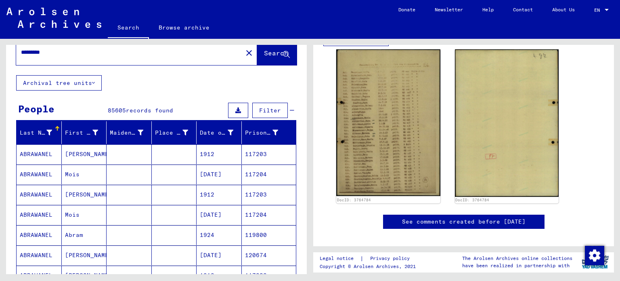
scroll to position [0, 0]
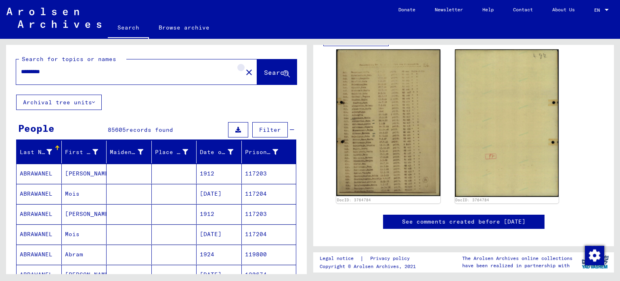
click at [244, 69] on mat-icon "close" at bounding box center [249, 72] width 10 height 10
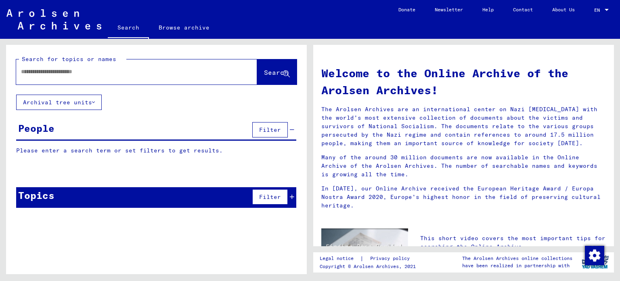
drag, startPoint x: 191, startPoint y: 87, endPoint x: 200, endPoint y: 72, distance: 17.8
click at [200, 72] on div "Search for topics or names Search" at bounding box center [156, 70] width 301 height 50
click at [200, 72] on input "text" at bounding box center [127, 71] width 212 height 8
type input "***"
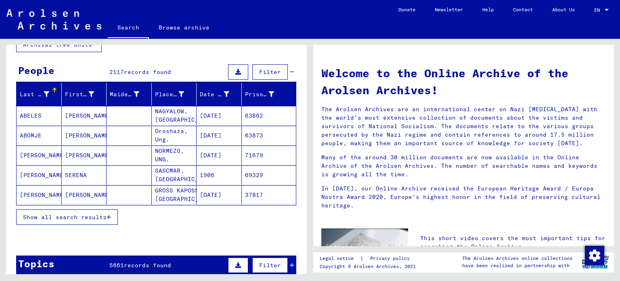
scroll to position [58, 0]
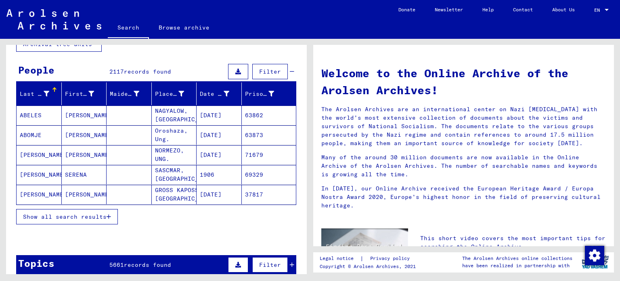
click at [96, 215] on span "Show all search results" at bounding box center [65, 216] width 84 height 7
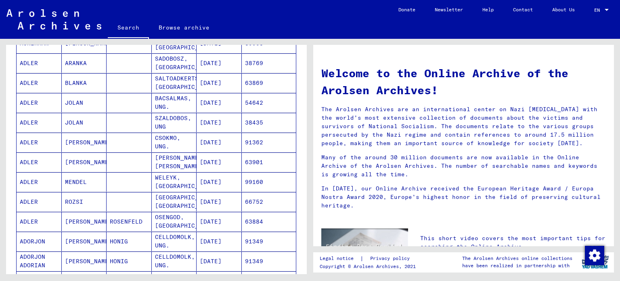
scroll to position [414, 0]
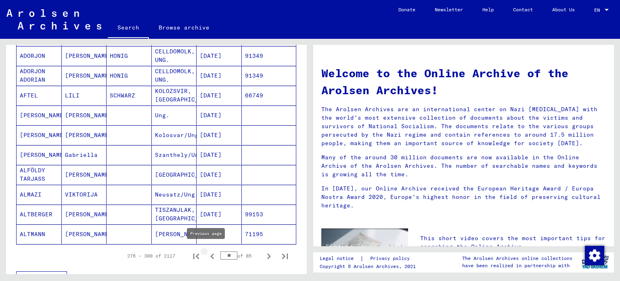
click at [210, 255] on icon "Previous page" at bounding box center [212, 255] width 11 height 11
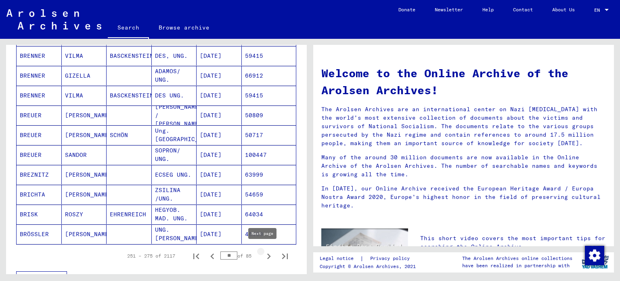
click at [267, 253] on icon "Next page" at bounding box center [269, 256] width 4 height 6
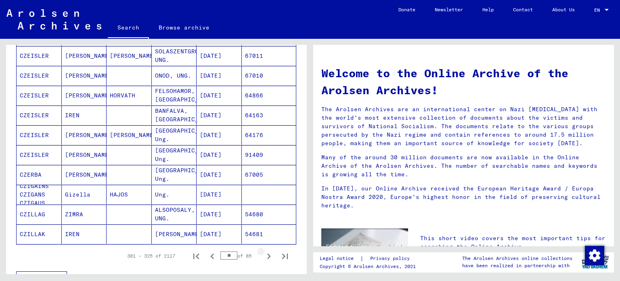
click at [267, 253] on icon "Next page" at bounding box center [269, 256] width 4 height 6
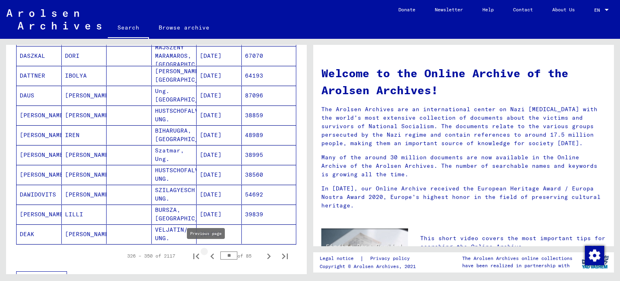
click at [209, 254] on icon "Previous page" at bounding box center [212, 255] width 11 height 11
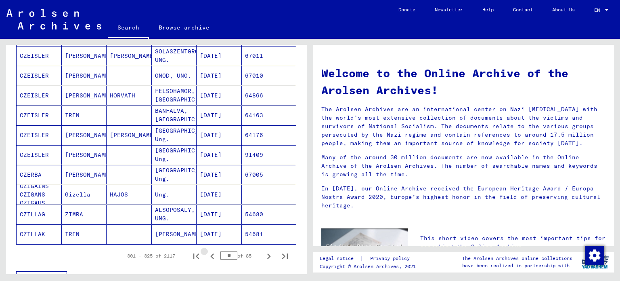
click at [209, 254] on icon "Previous page" at bounding box center [212, 255] width 11 height 11
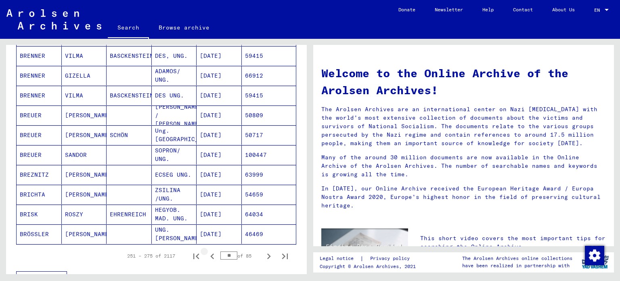
click at [209, 254] on icon "Previous page" at bounding box center [212, 255] width 11 height 11
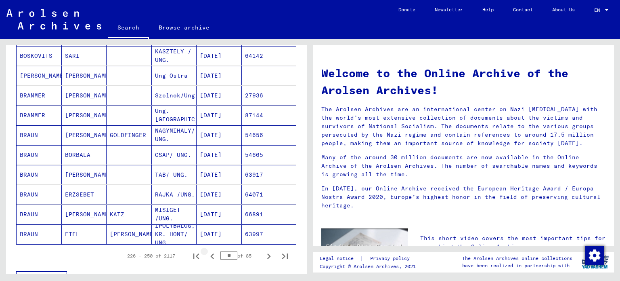
click at [209, 254] on icon "Previous page" at bounding box center [212, 255] width 11 height 11
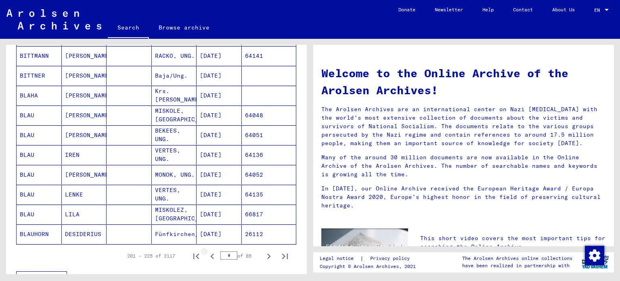
click at [209, 254] on icon "Previous page" at bounding box center [212, 255] width 11 height 11
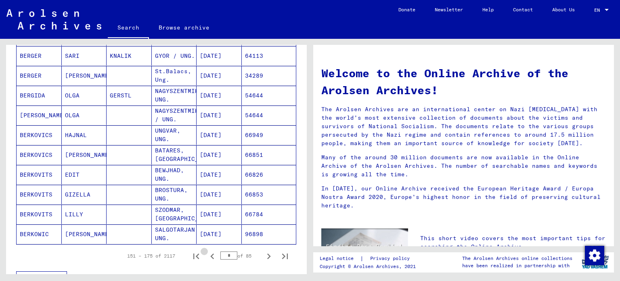
click at [209, 254] on icon "Previous page" at bounding box center [212, 255] width 11 height 11
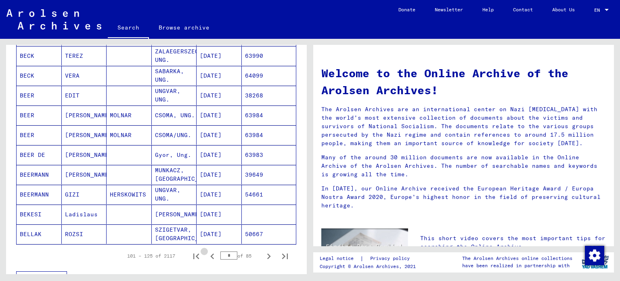
click at [209, 254] on icon "Previous page" at bounding box center [212, 255] width 11 height 11
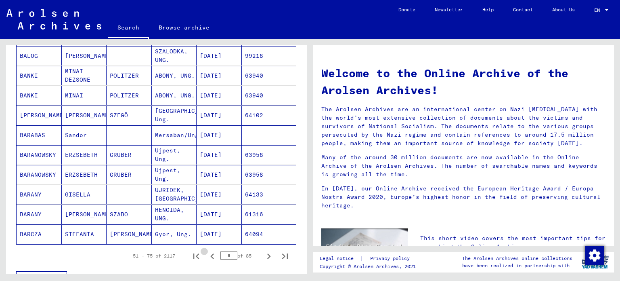
click at [209, 254] on icon "Previous page" at bounding box center [212, 255] width 11 height 11
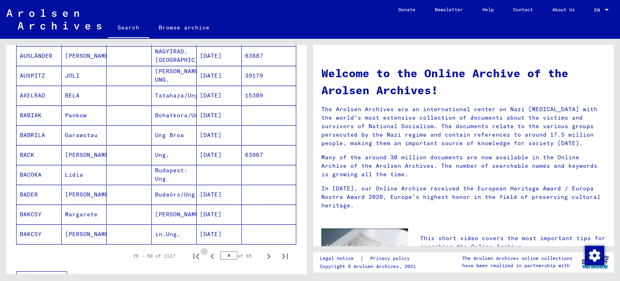
click at [209, 254] on icon "Previous page" at bounding box center [212, 255] width 11 height 11
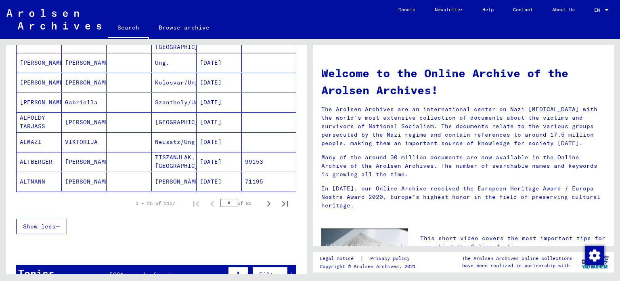
scroll to position [466, 0]
click at [263, 200] on icon "Next page" at bounding box center [268, 204] width 11 height 11
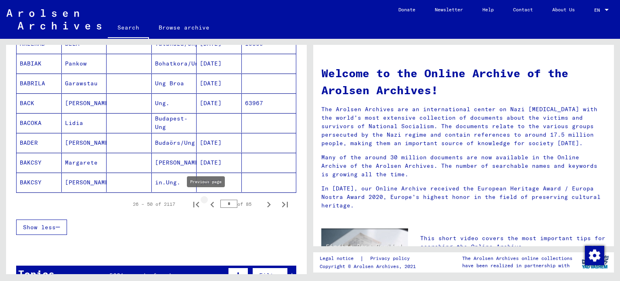
click at [207, 203] on icon "Previous page" at bounding box center [212, 204] width 11 height 11
type input "*"
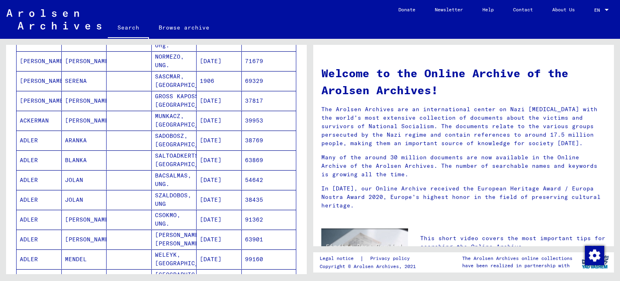
scroll to position [147, 0]
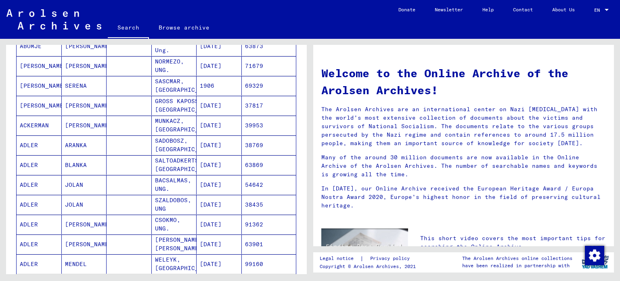
click at [40, 109] on mat-cell "[PERSON_NAME]" at bounding box center [39, 105] width 45 height 19
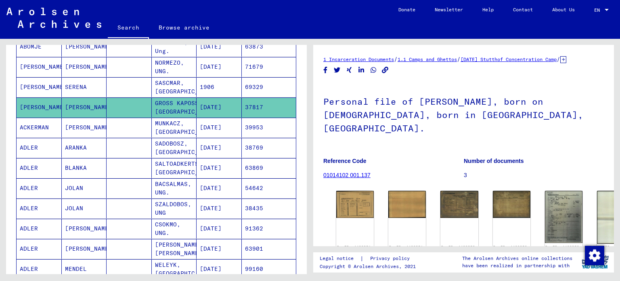
scroll to position [148, 0]
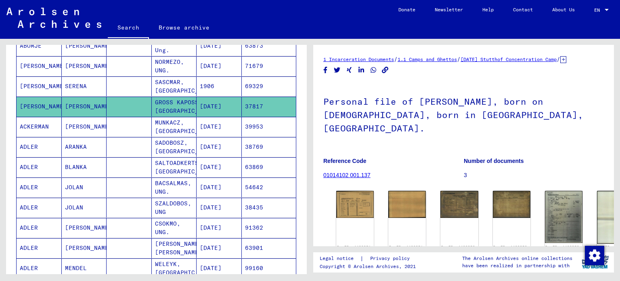
click at [40, 109] on mat-cell "[PERSON_NAME]" at bounding box center [39, 106] width 45 height 20
click at [386, 143] on div "Personal file of [PERSON_NAME], born on [DEMOGRAPHIC_DATA], born in [GEOGRAPHIC…" at bounding box center [463, 135] width 281 height 105
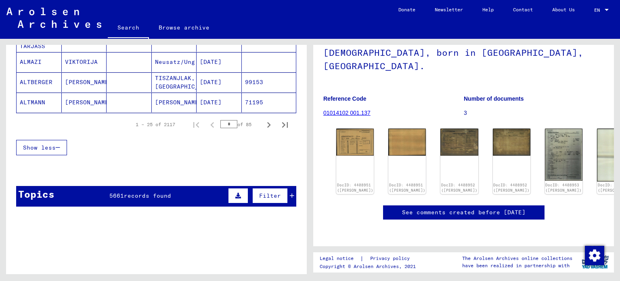
scroll to position [556, 0]
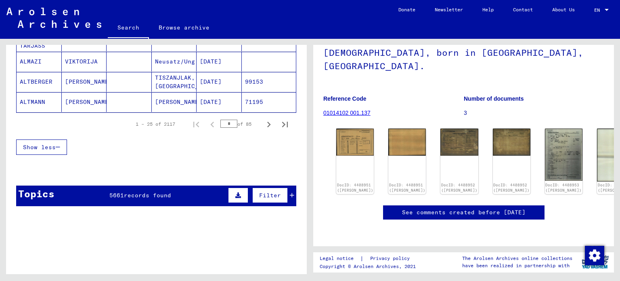
click at [153, 191] on span "records found" at bounding box center [147, 194] width 47 height 7
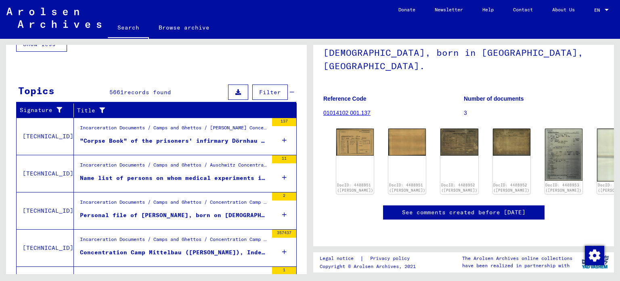
scroll to position [660, 0]
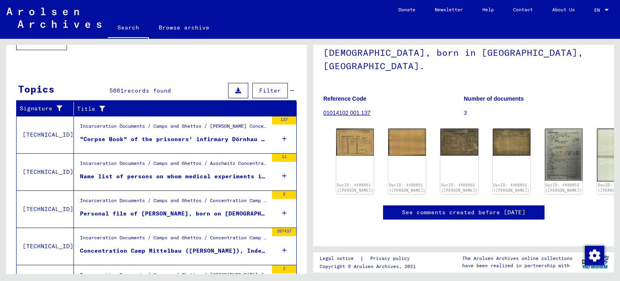
click at [166, 172] on div "Name list of persons on whom medical experiments in the [GEOGRAPHIC_DATA] were …" at bounding box center [174, 176] width 188 height 8
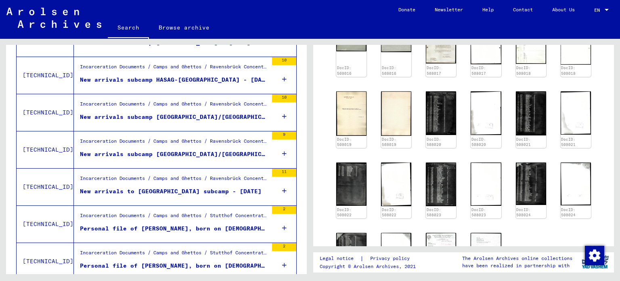
scroll to position [677, 0]
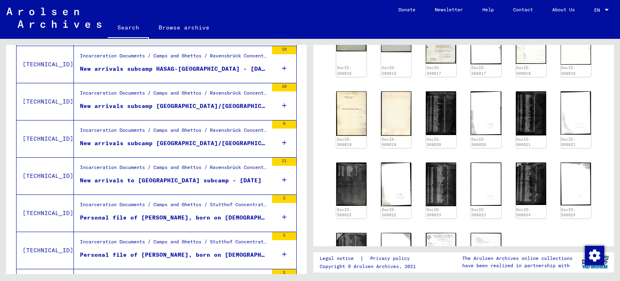
click at [221, 102] on div "New arrivals subcamp [GEOGRAPHIC_DATA]/[GEOGRAPHIC_DATA] - [DATE] and number co…" at bounding box center [174, 106] width 188 height 8
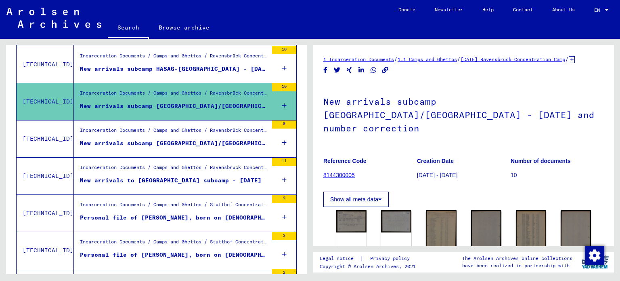
click at [216, 147] on figure "New arrivals subcamp [GEOGRAPHIC_DATA]/[GEOGRAPHIC_DATA] (CC [GEOGRAPHIC_DATA])…" at bounding box center [174, 145] width 188 height 12
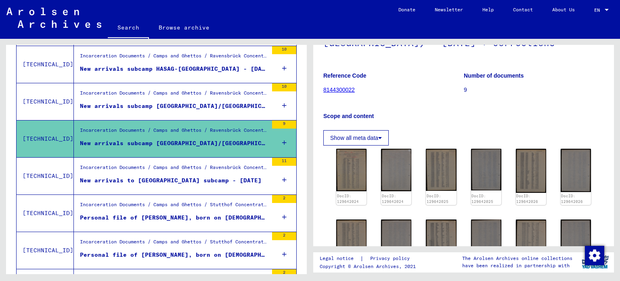
scroll to position [86, 0]
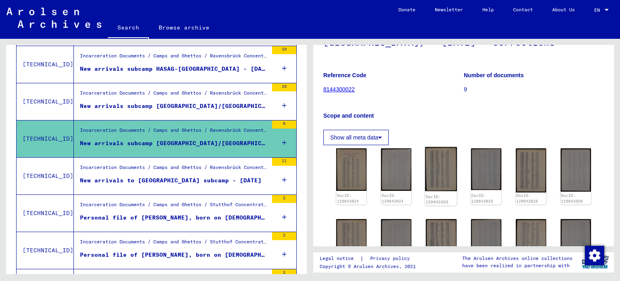
click at [431, 158] on img at bounding box center [441, 169] width 32 height 44
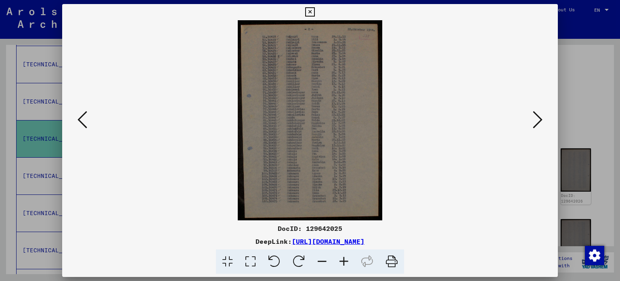
click at [78, 120] on icon at bounding box center [83, 119] width 10 height 19
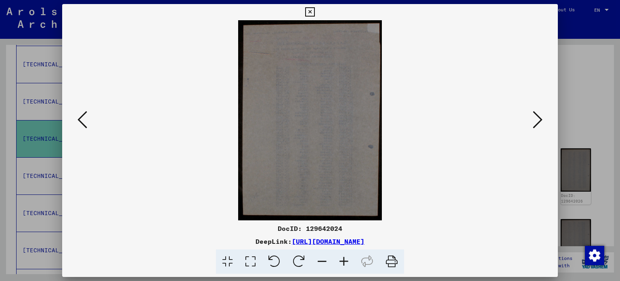
click at [78, 120] on icon at bounding box center [83, 119] width 10 height 19
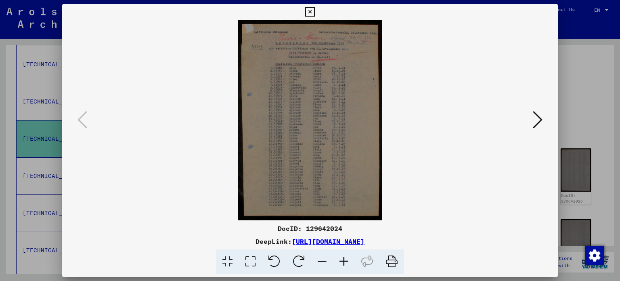
click at [537, 121] on icon at bounding box center [538, 119] width 10 height 19
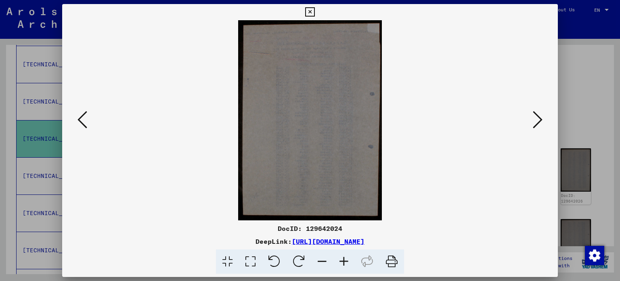
click at [537, 121] on icon at bounding box center [538, 119] width 10 height 19
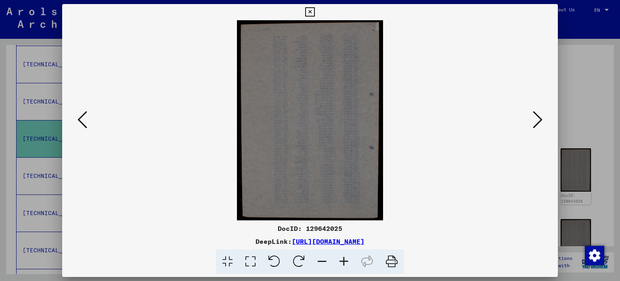
click at [537, 121] on icon at bounding box center [538, 119] width 10 height 19
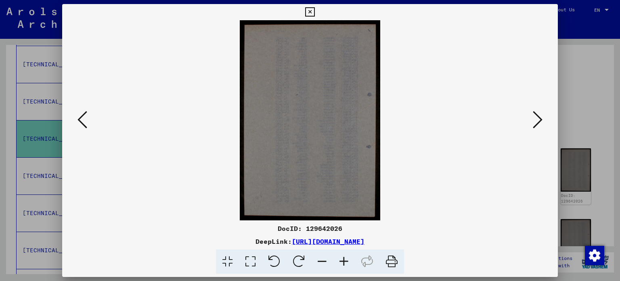
click at [537, 121] on icon at bounding box center [538, 119] width 10 height 19
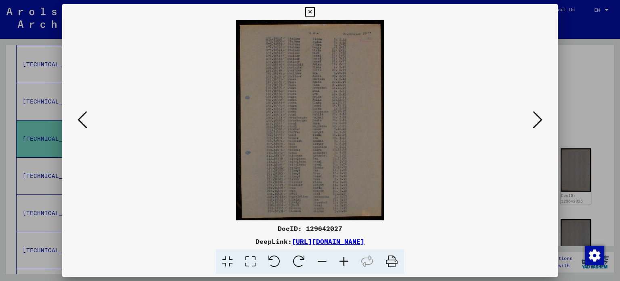
click at [537, 121] on icon at bounding box center [538, 119] width 10 height 19
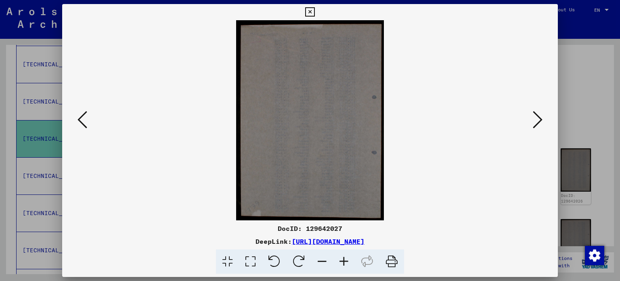
click at [537, 121] on icon at bounding box center [538, 119] width 10 height 19
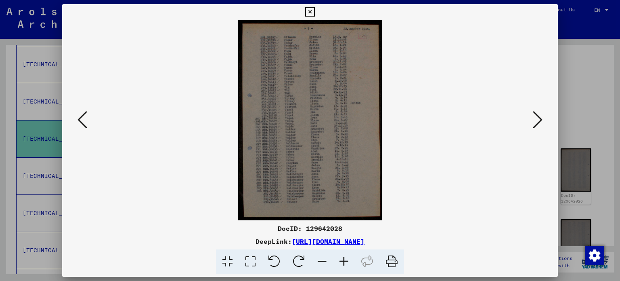
click at [537, 121] on icon at bounding box center [538, 119] width 10 height 19
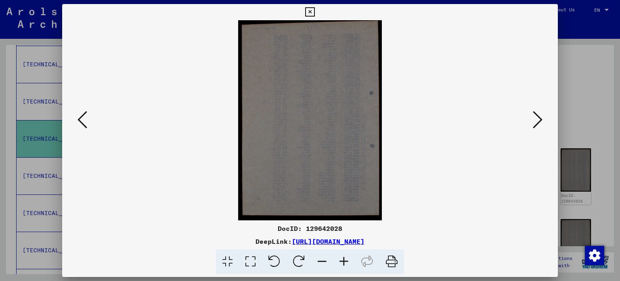
click at [537, 121] on icon at bounding box center [538, 119] width 10 height 19
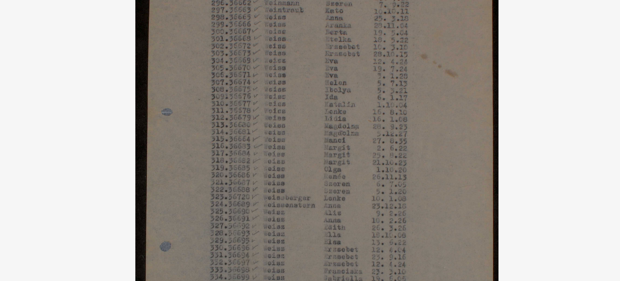
click at [214, 86] on img at bounding box center [310, 120] width 441 height 200
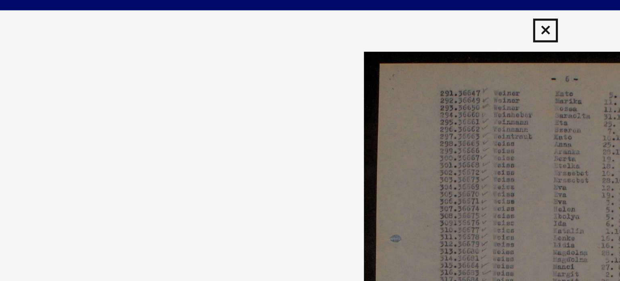
click at [312, 13] on icon at bounding box center [309, 12] width 9 height 10
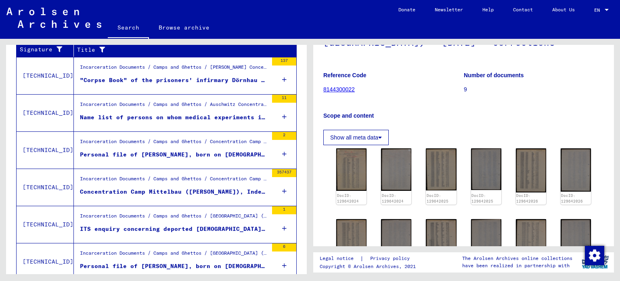
scroll to position [0, 0]
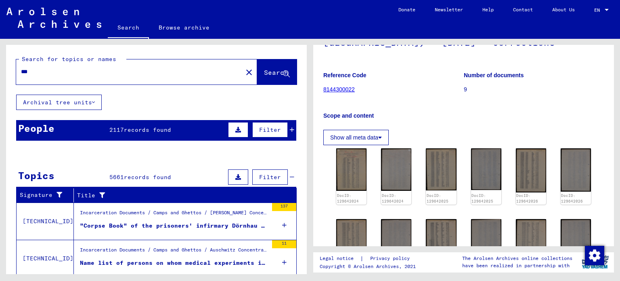
drag, startPoint x: 130, startPoint y: 70, endPoint x: 16, endPoint y: 70, distance: 114.2
click at [16, 70] on div "Search for topics or names *** close Search" at bounding box center [156, 70] width 301 height 50
paste input "*********"
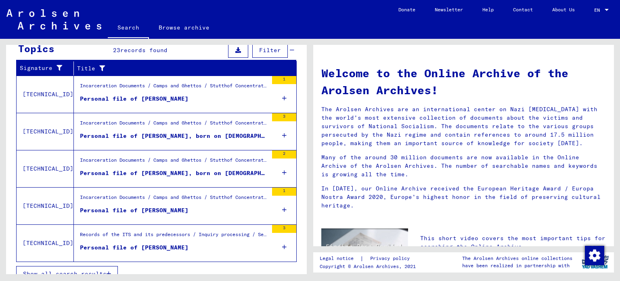
scroll to position [136, 0]
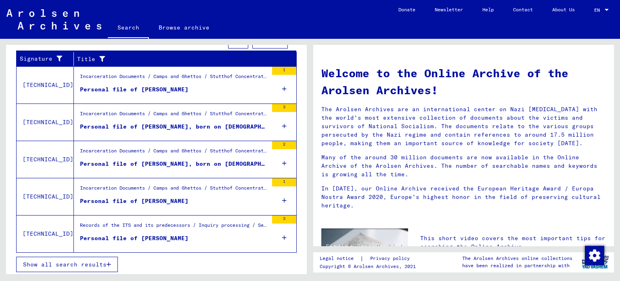
click at [94, 260] on span "Show all search results" at bounding box center [65, 263] width 84 height 7
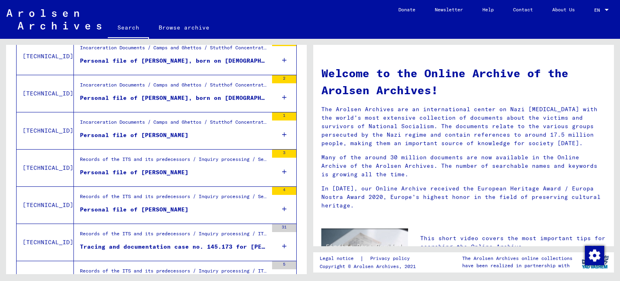
scroll to position [207, 0]
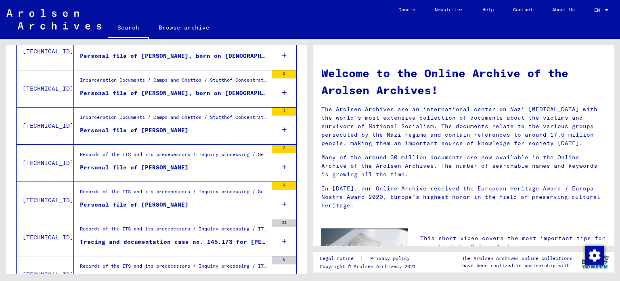
click at [173, 152] on div "Records of the ITS and its predecessors / Inquiry processing / Searching for mi…" at bounding box center [174, 156] width 188 height 11
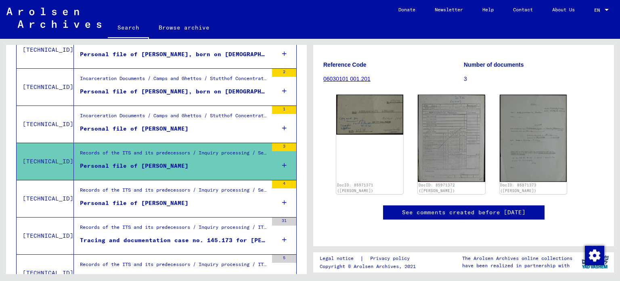
scroll to position [127, 0]
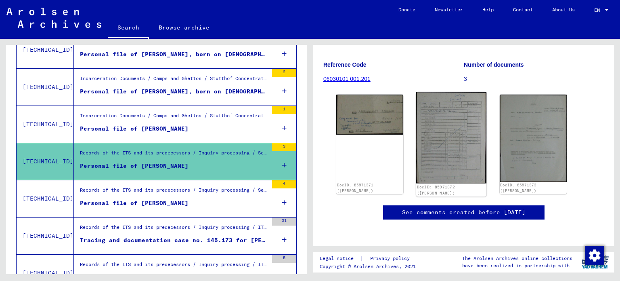
click at [426, 100] on img at bounding box center [451, 137] width 71 height 91
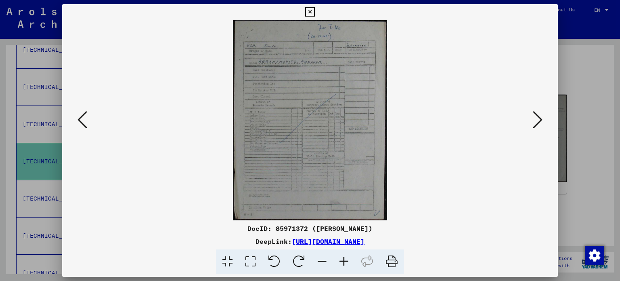
click at [532, 117] on button at bounding box center [537, 120] width 15 height 23
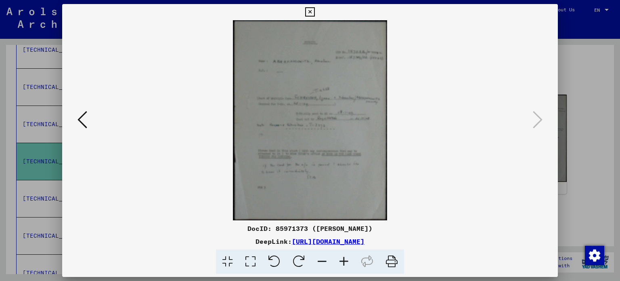
click at [601, 75] on div at bounding box center [310, 140] width 620 height 281
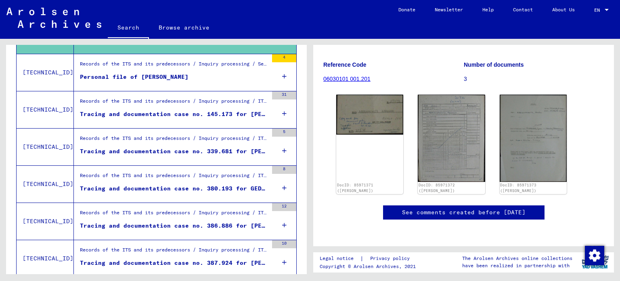
scroll to position [334, 0]
click at [228, 110] on div "Tracing and documentation case no. 145.173 for [PERSON_NAME] born [DEMOGRAPHIC_…" at bounding box center [174, 114] width 188 height 8
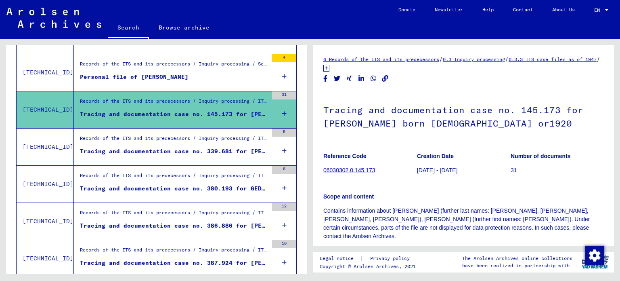
click at [206, 144] on figure "Records of the ITS and its predecessors / Inquiry processing / ITS case files a…" at bounding box center [174, 140] width 188 height 12
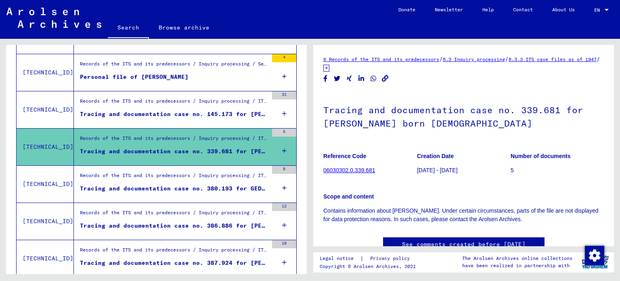
click at [194, 189] on div "Tracing and documentation case no. 380.193 for GEDALOWITZ, SOFIA born [DEMOGRAP…" at bounding box center [174, 188] width 188 height 8
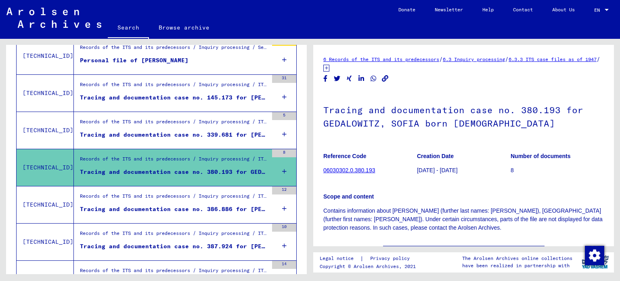
scroll to position [351, 0]
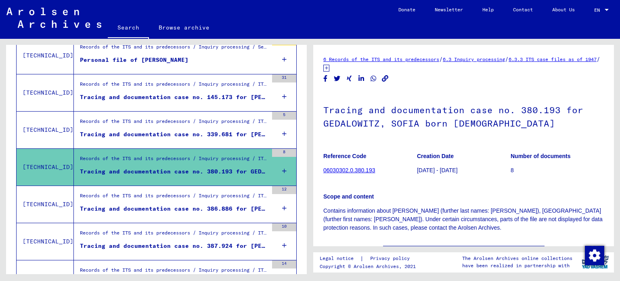
click at [193, 200] on div "Records of the ITS and its predecessors / Inquiry processing / ITS case files a…" at bounding box center [174, 197] width 188 height 11
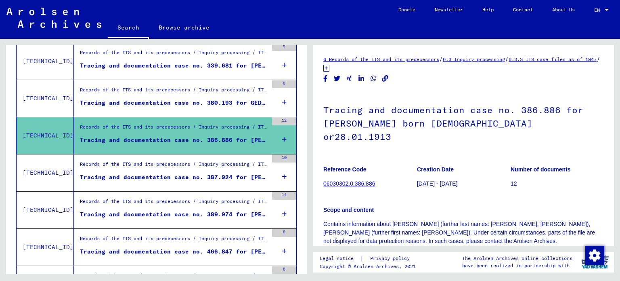
scroll to position [420, 0]
click at [193, 200] on div "Records of the ITS and its predecessors / Inquiry processing / ITS case files a…" at bounding box center [174, 202] width 188 height 11
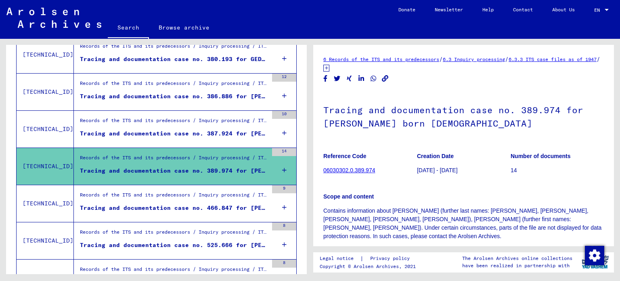
scroll to position [488, 0]
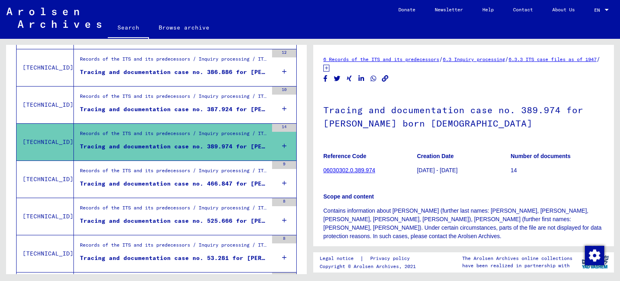
click at [193, 200] on div "Records of the ITS and its predecessors / Inquiry processing / ITS case files a…" at bounding box center [171, 216] width 194 height 37
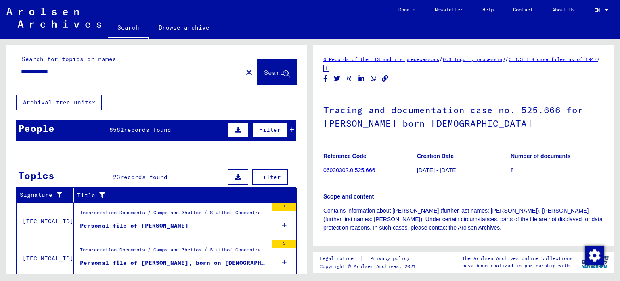
click at [184, 71] on input "**********" at bounding box center [129, 71] width 217 height 8
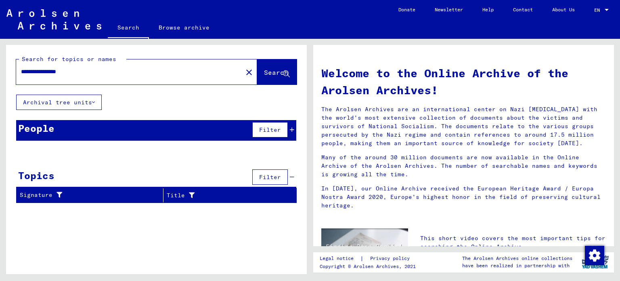
type input "**********"
click at [152, 135] on div "People 97 records found Filter" at bounding box center [156, 130] width 280 height 21
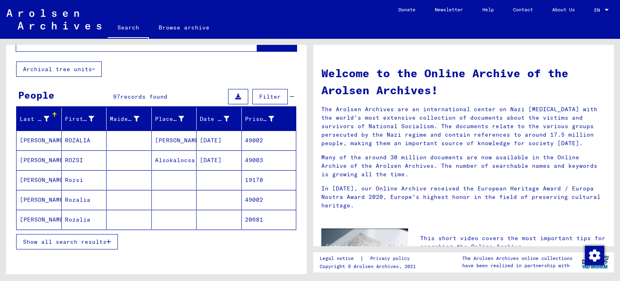
scroll to position [34, 0]
click at [82, 240] on span "Show all search results" at bounding box center [65, 240] width 84 height 7
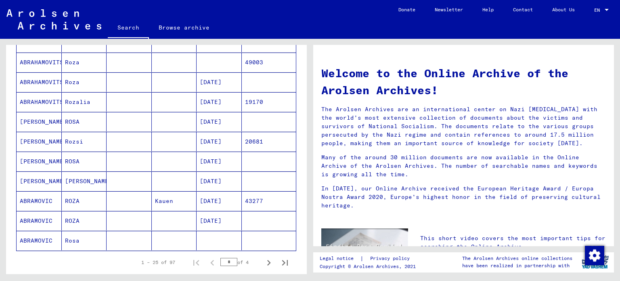
scroll to position [405, 0]
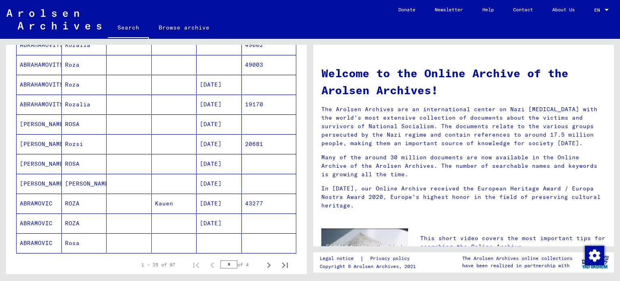
click at [54, 244] on mat-cell "ABRAMOVIC" at bounding box center [39, 242] width 45 height 19
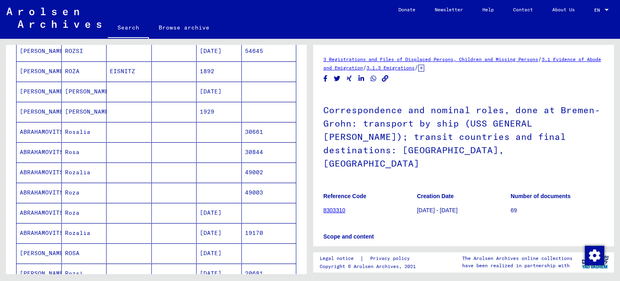
scroll to position [283, 0]
click at [210, 188] on mat-cell at bounding box center [219, 193] width 45 height 20
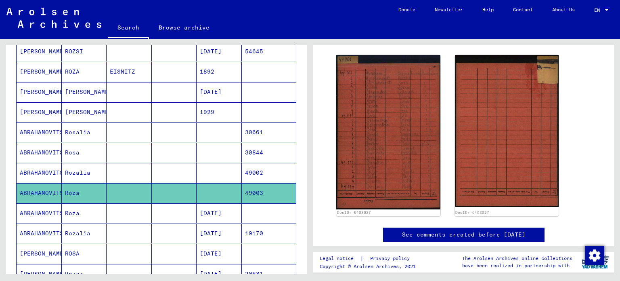
scroll to position [108, 0]
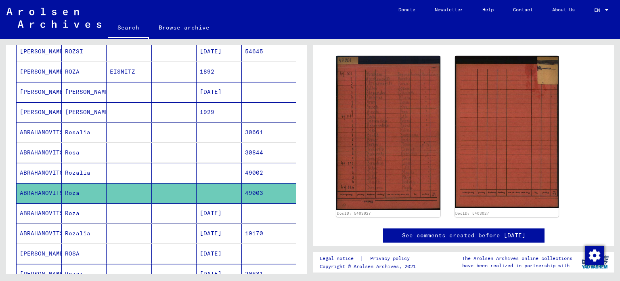
click at [412, 121] on img at bounding box center [388, 133] width 104 height 154
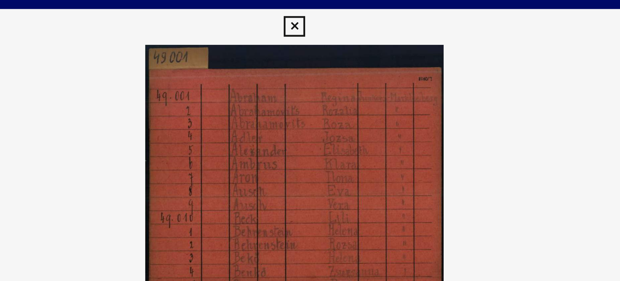
click at [312, 6] on button at bounding box center [310, 12] width 14 height 16
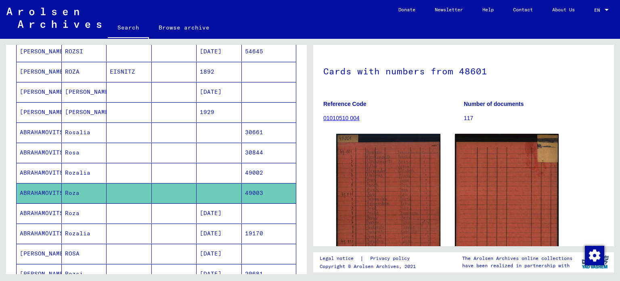
scroll to position [24, 0]
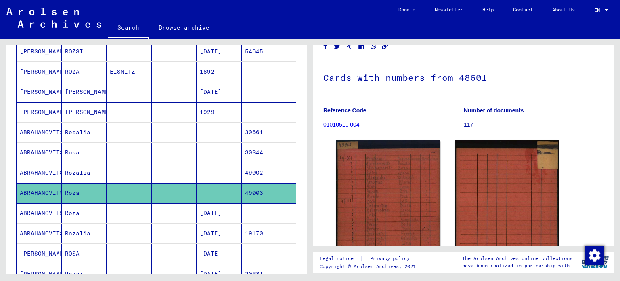
click at [352, 128] on link "01010510 004" at bounding box center [341, 124] width 36 height 6
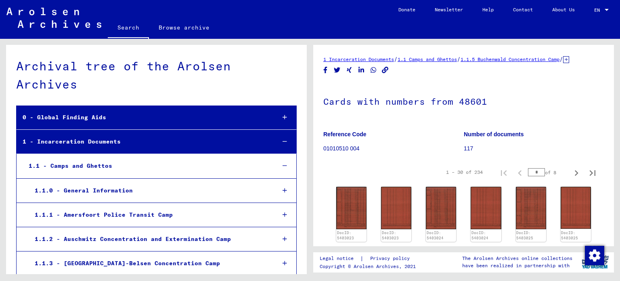
scroll to position [618, 0]
